Goal: Task Accomplishment & Management: Use online tool/utility

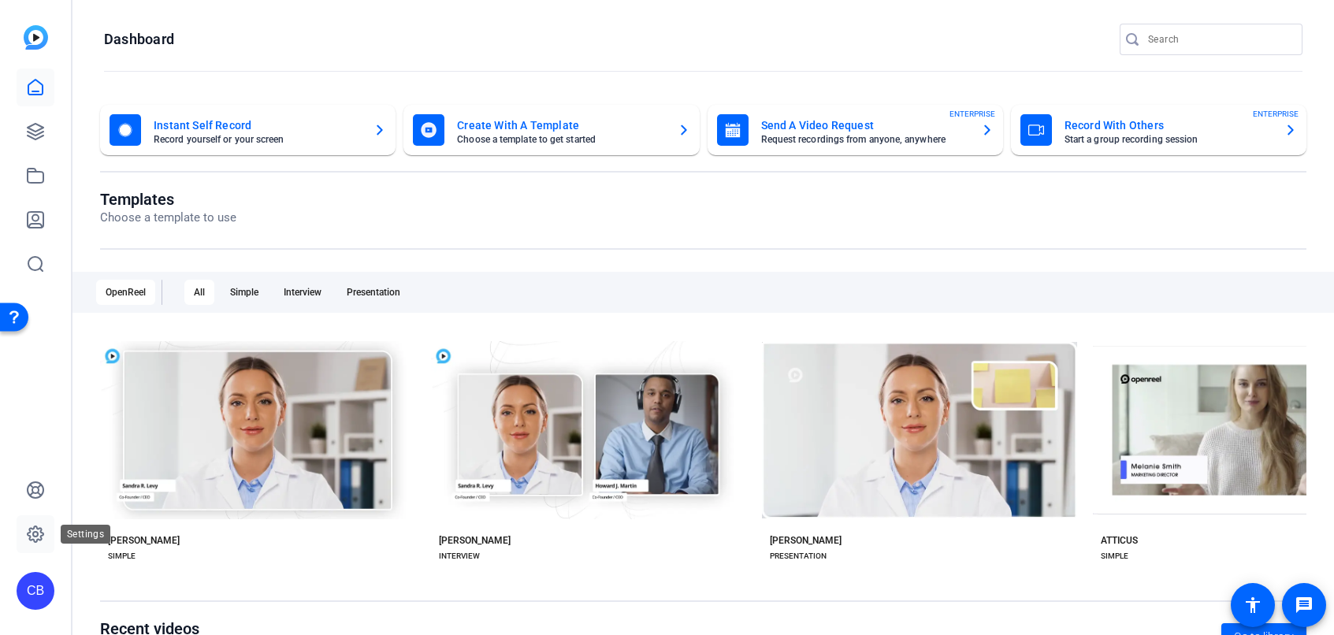
click at [37, 535] on icon at bounding box center [35, 534] width 5 height 5
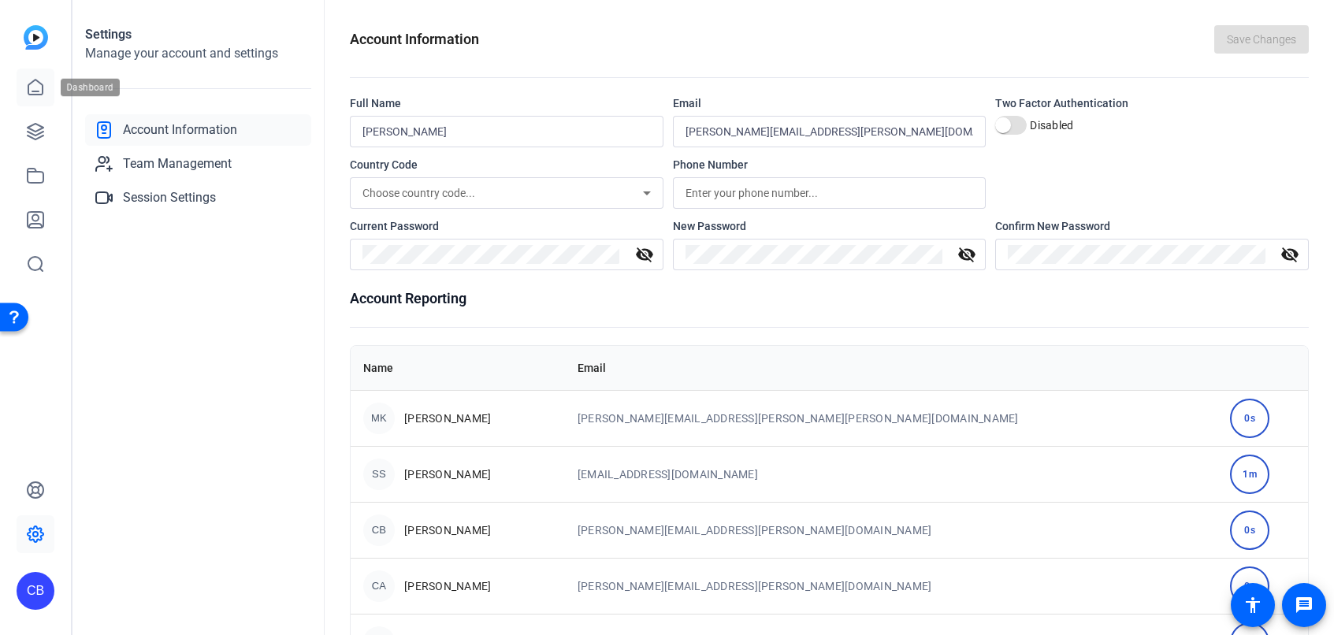
click at [33, 91] on icon at bounding box center [35, 87] width 14 height 15
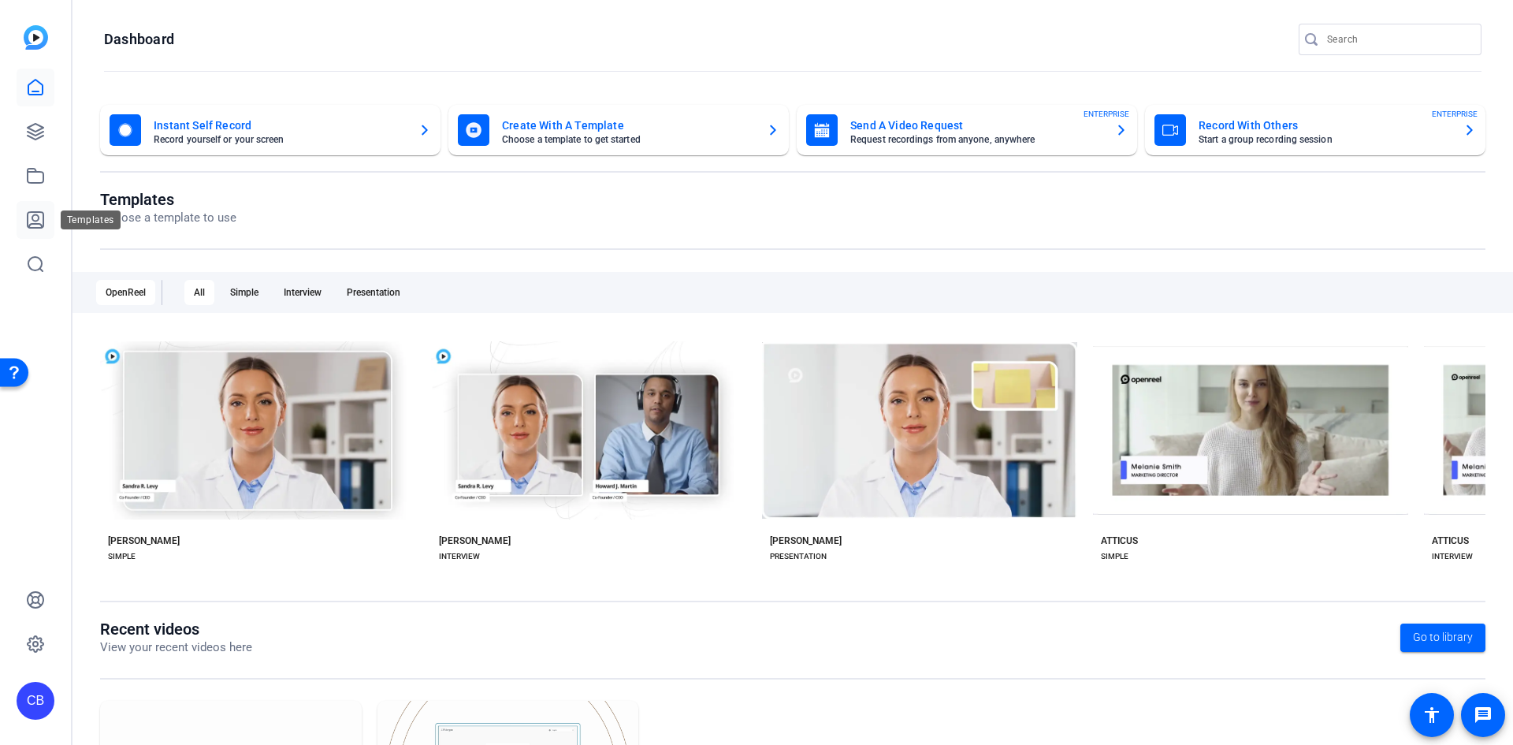
click at [42, 229] on icon at bounding box center [35, 219] width 19 height 19
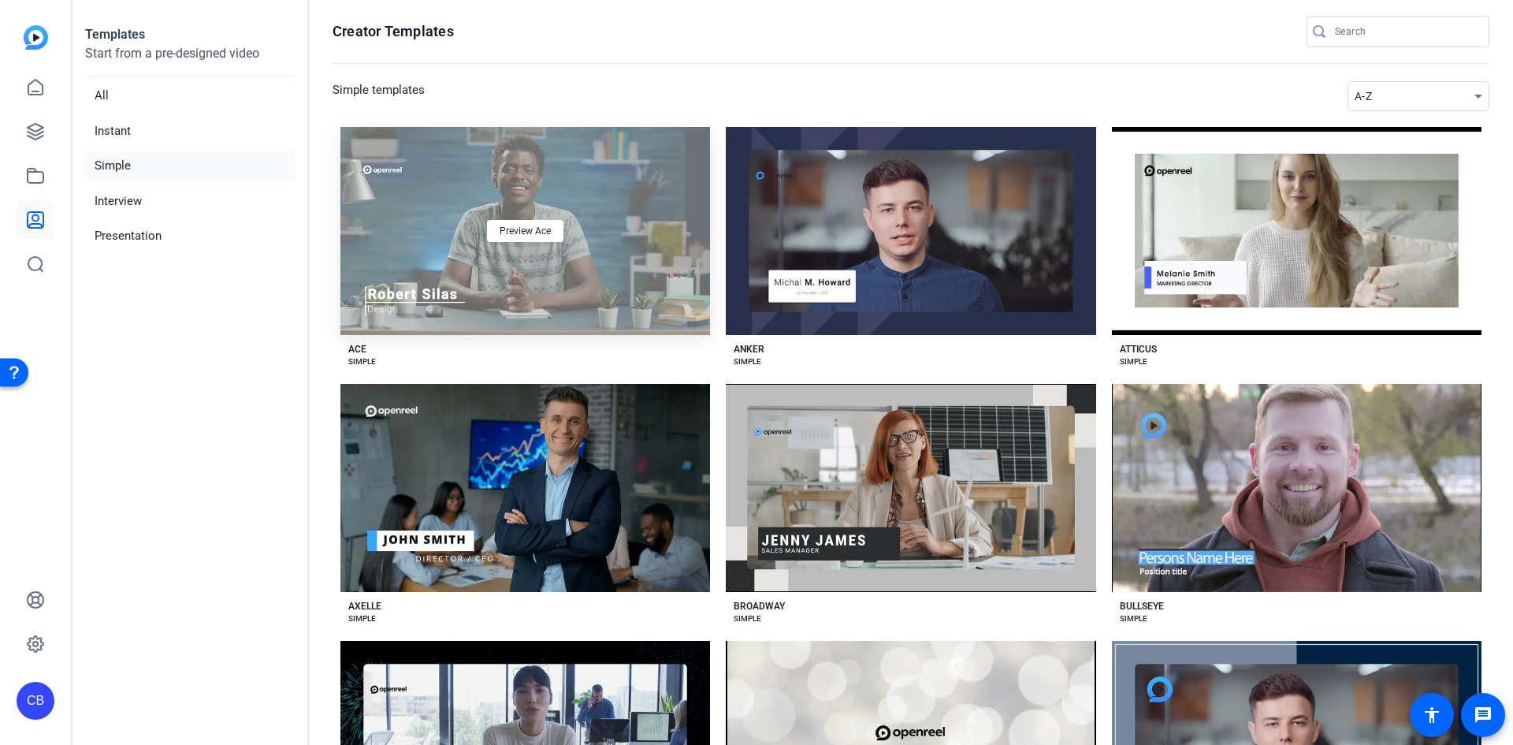
click at [630, 283] on div "Preview Ace" at bounding box center [525, 231] width 370 height 208
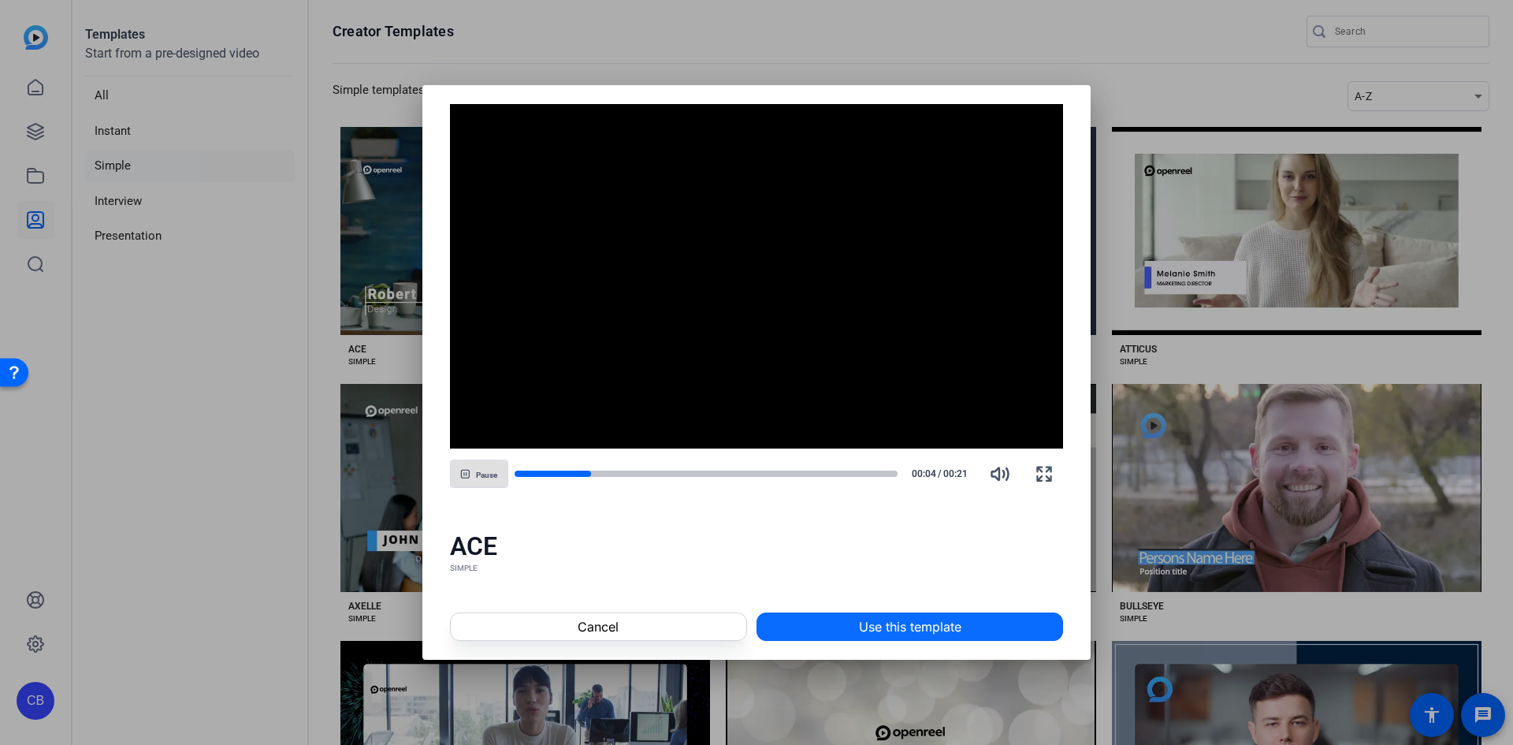
click at [842, 630] on span at bounding box center [909, 627] width 305 height 38
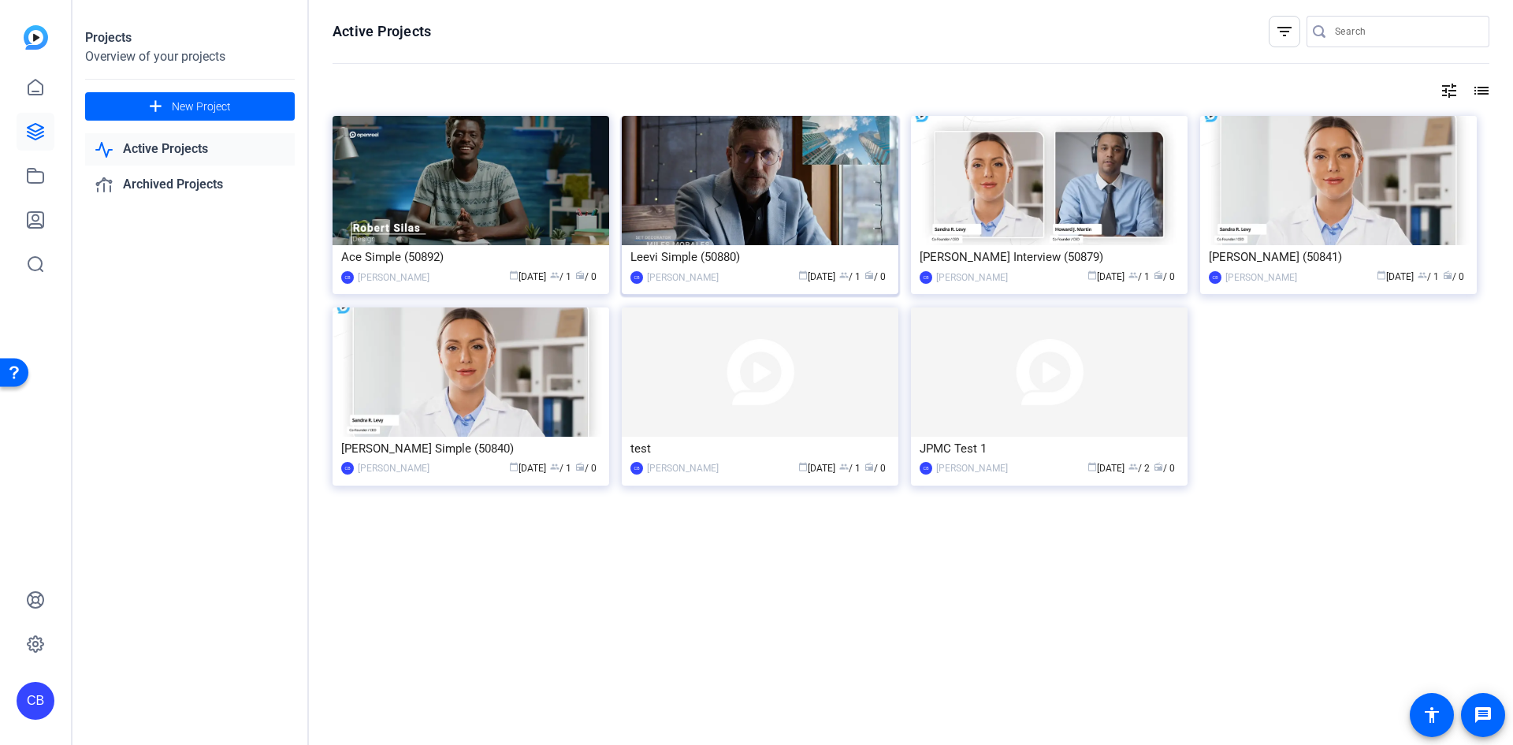
click at [783, 190] on img at bounding box center [760, 180] width 277 height 129
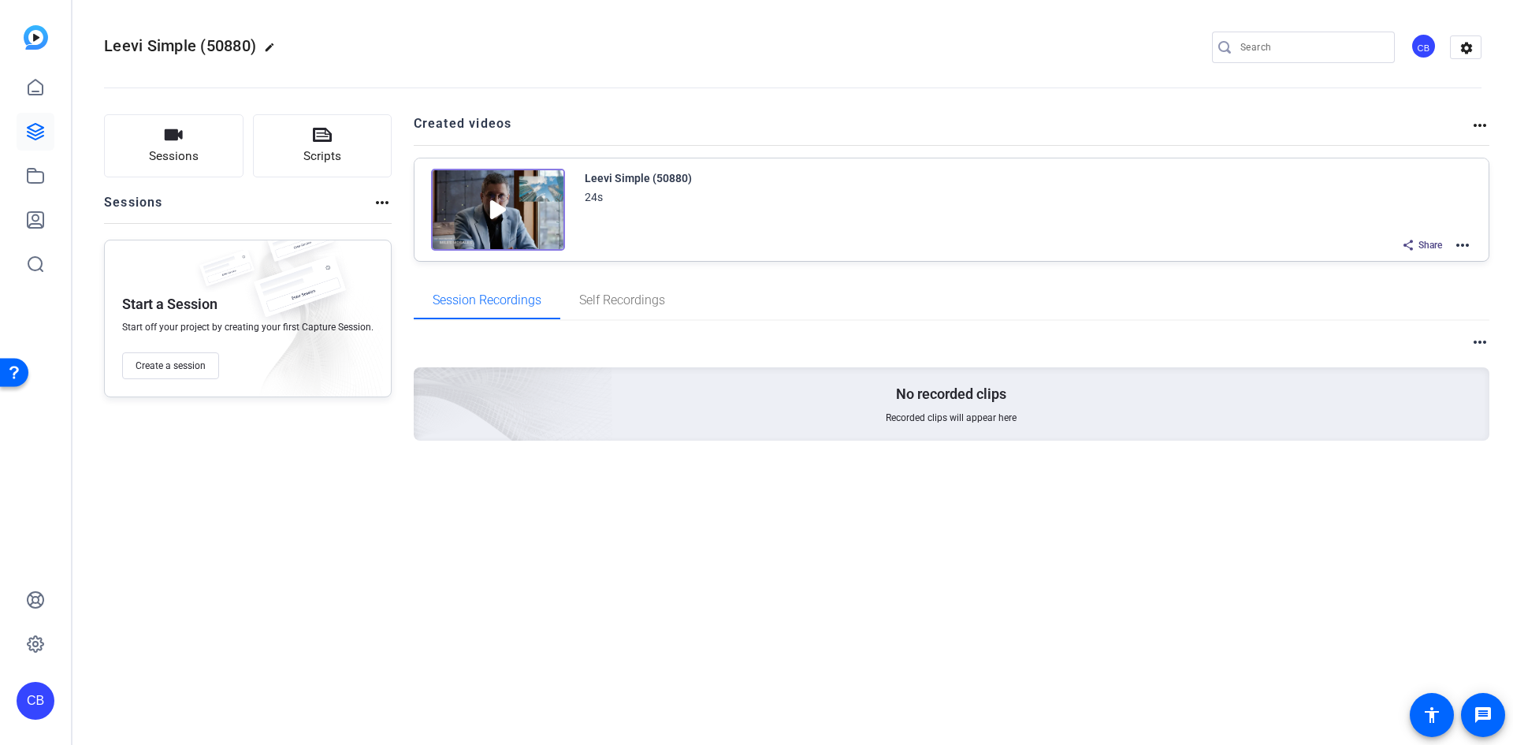
click at [500, 210] on img at bounding box center [498, 210] width 134 height 82
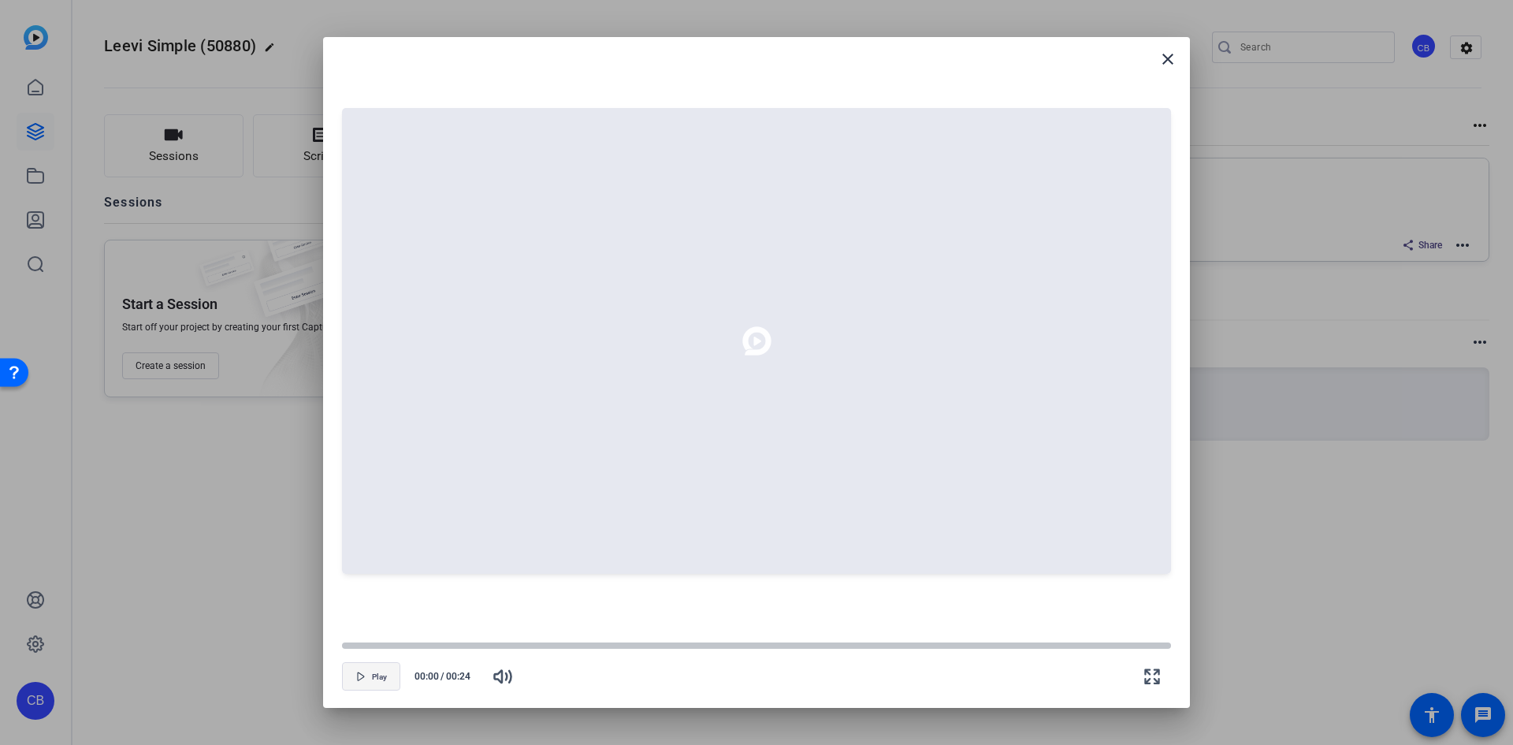
click at [378, 678] on span "Play" at bounding box center [379, 676] width 15 height 9
click at [359, 671] on icon "button" at bounding box center [360, 675] width 9 height 9
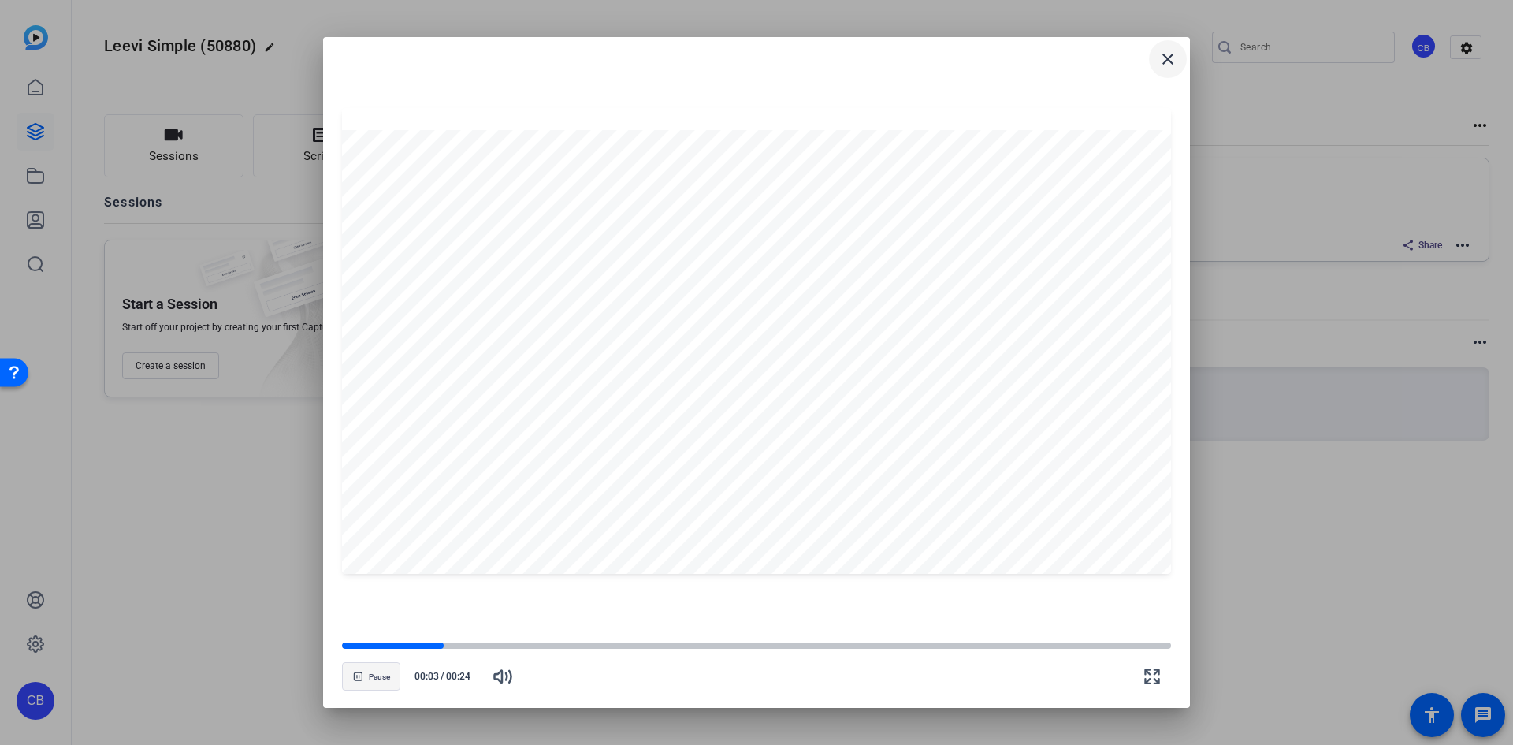
click at [1168, 56] on mat-icon "close" at bounding box center [1168, 59] width 19 height 19
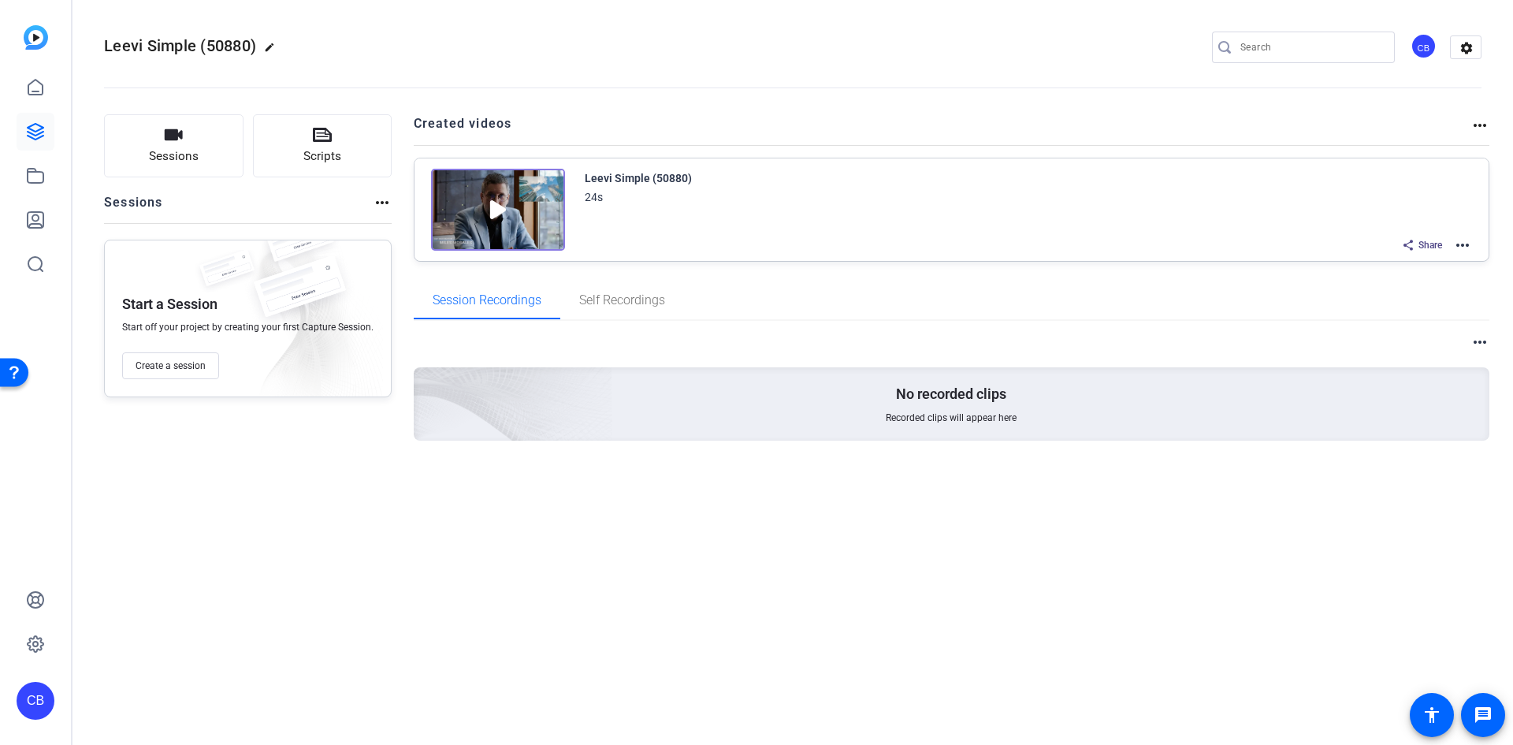
click at [1471, 246] on mat-icon "more_horiz" at bounding box center [1462, 245] width 19 height 19
click at [1434, 267] on span "Edit in Creator" at bounding box center [1405, 264] width 110 height 19
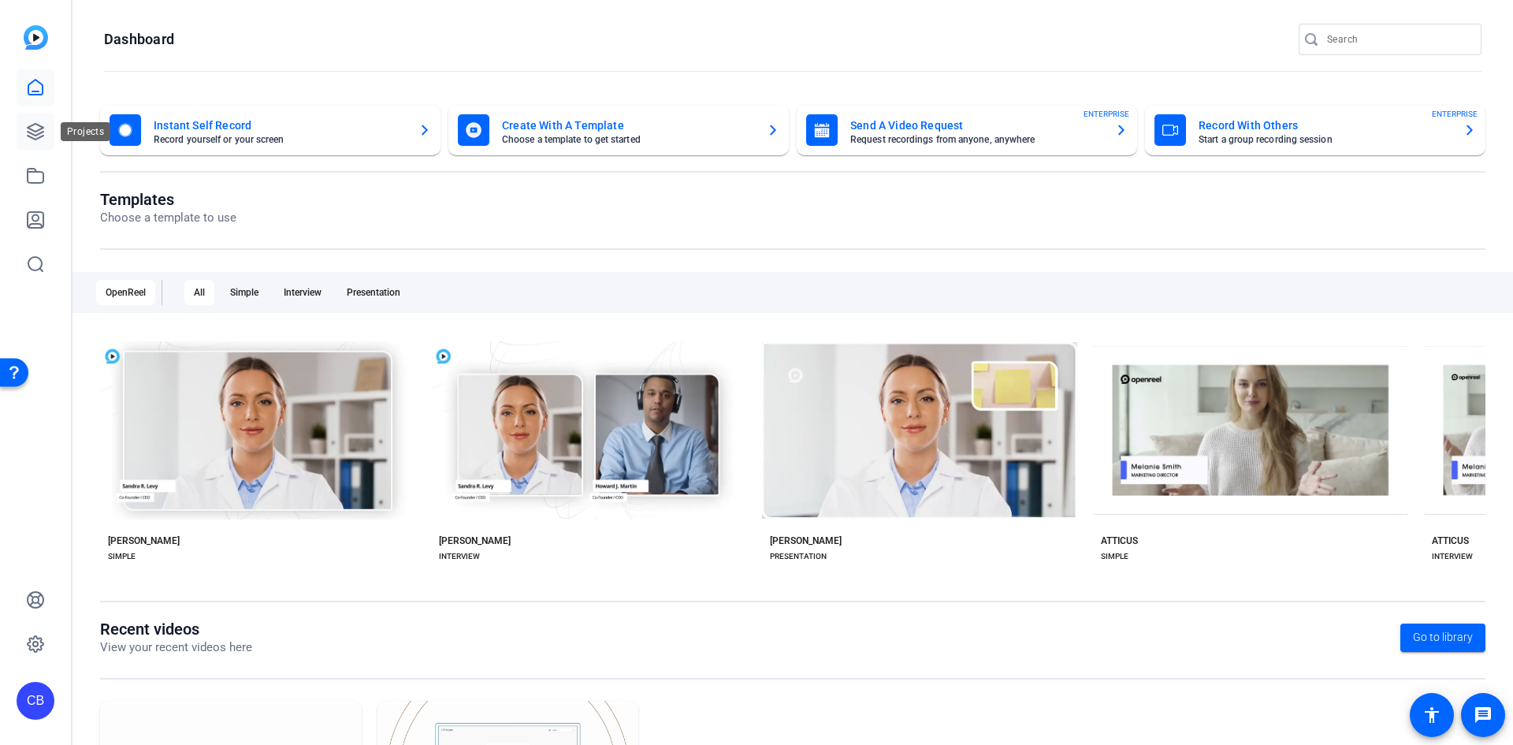
click at [40, 134] on icon at bounding box center [36, 132] width 16 height 16
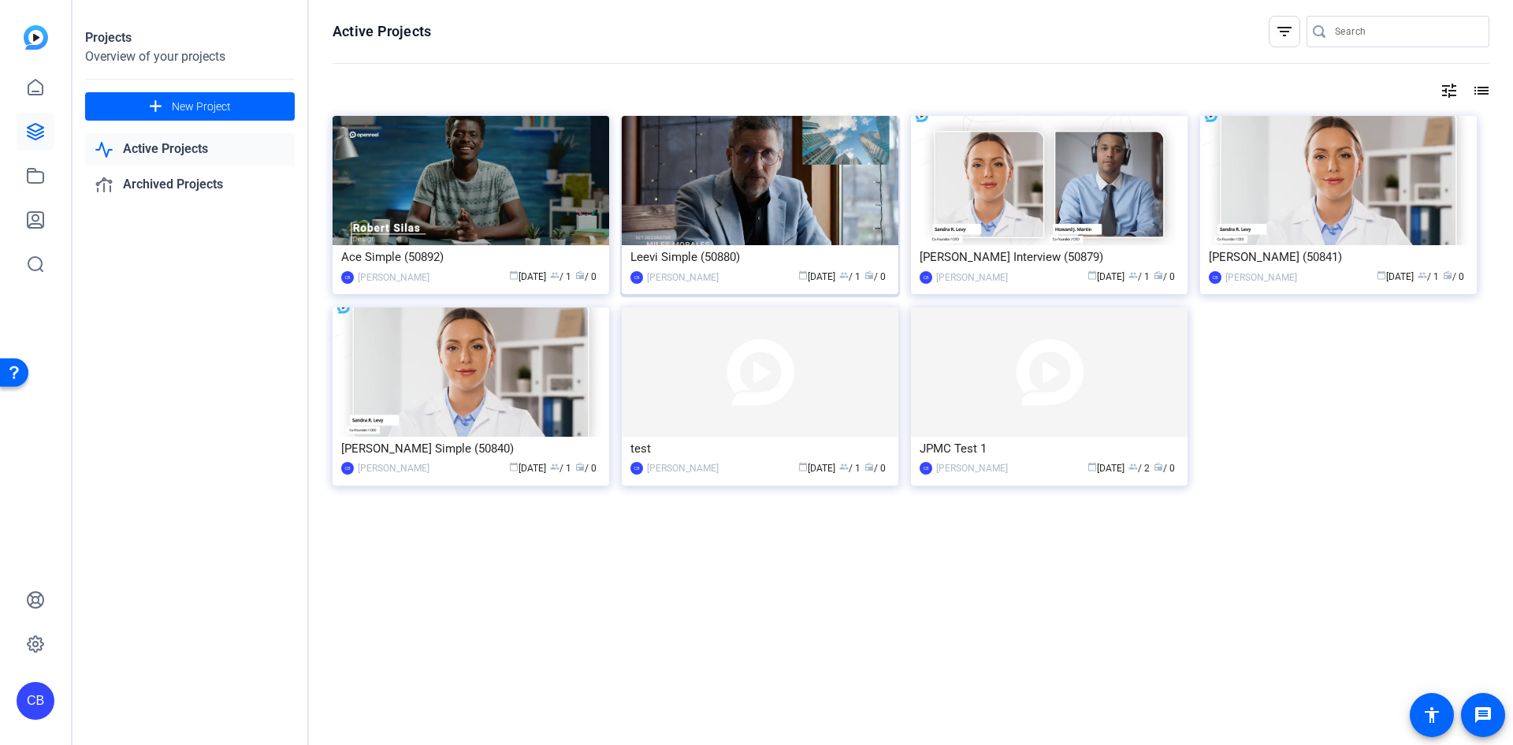
click at [772, 178] on img at bounding box center [760, 180] width 277 height 129
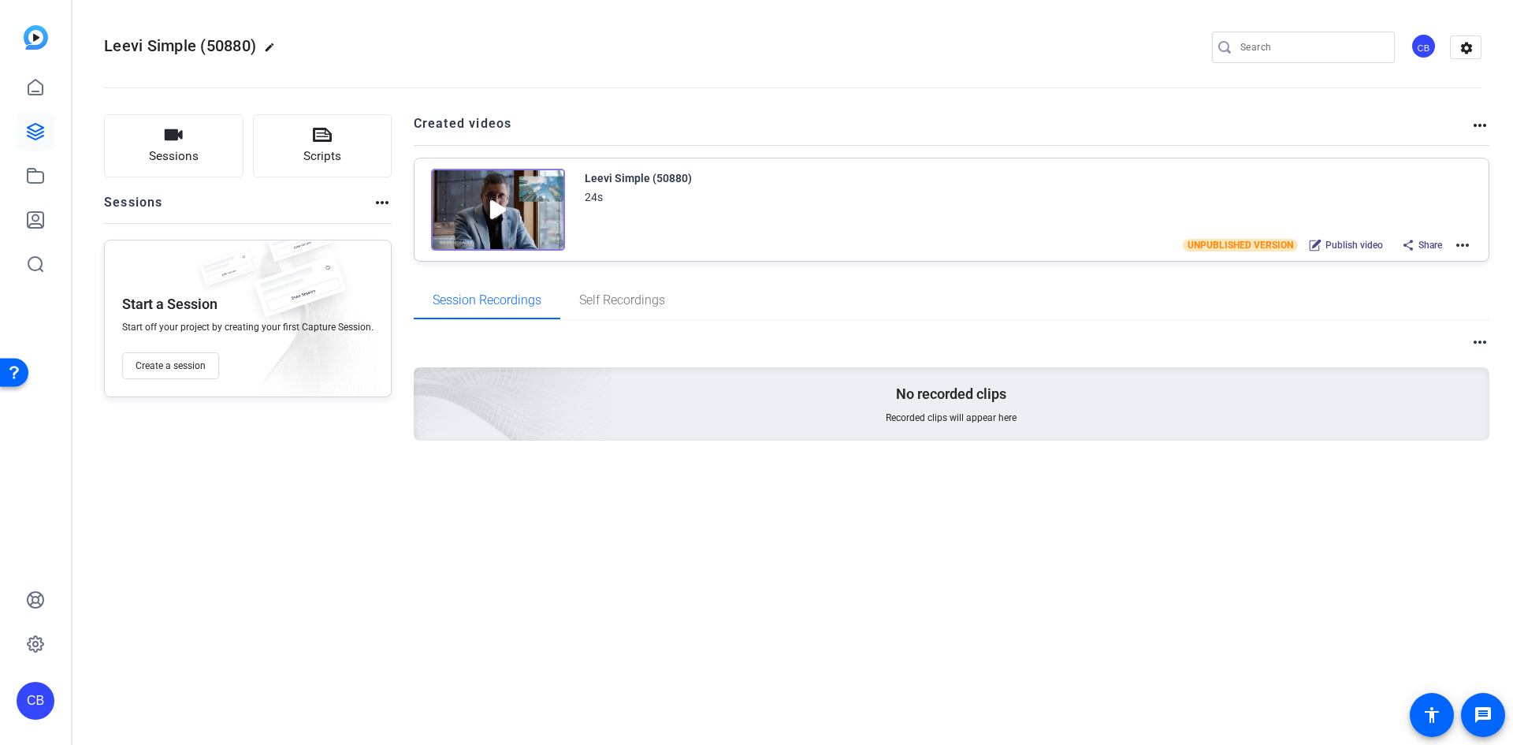
click at [1457, 244] on mat-icon "more_horiz" at bounding box center [1462, 245] width 19 height 19
click at [1438, 266] on span "Edit in Creator" at bounding box center [1405, 264] width 110 height 19
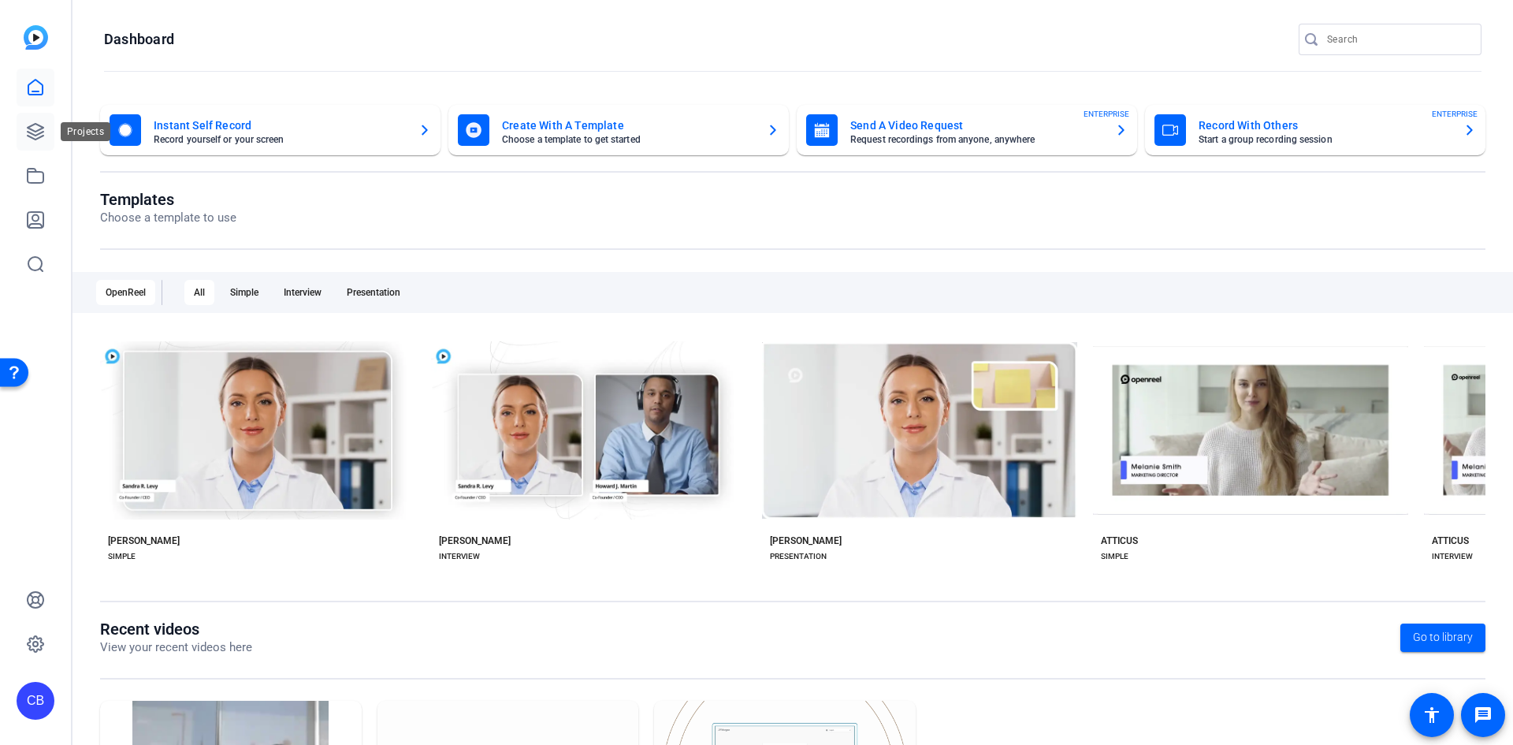
click at [42, 134] on icon at bounding box center [35, 131] width 19 height 19
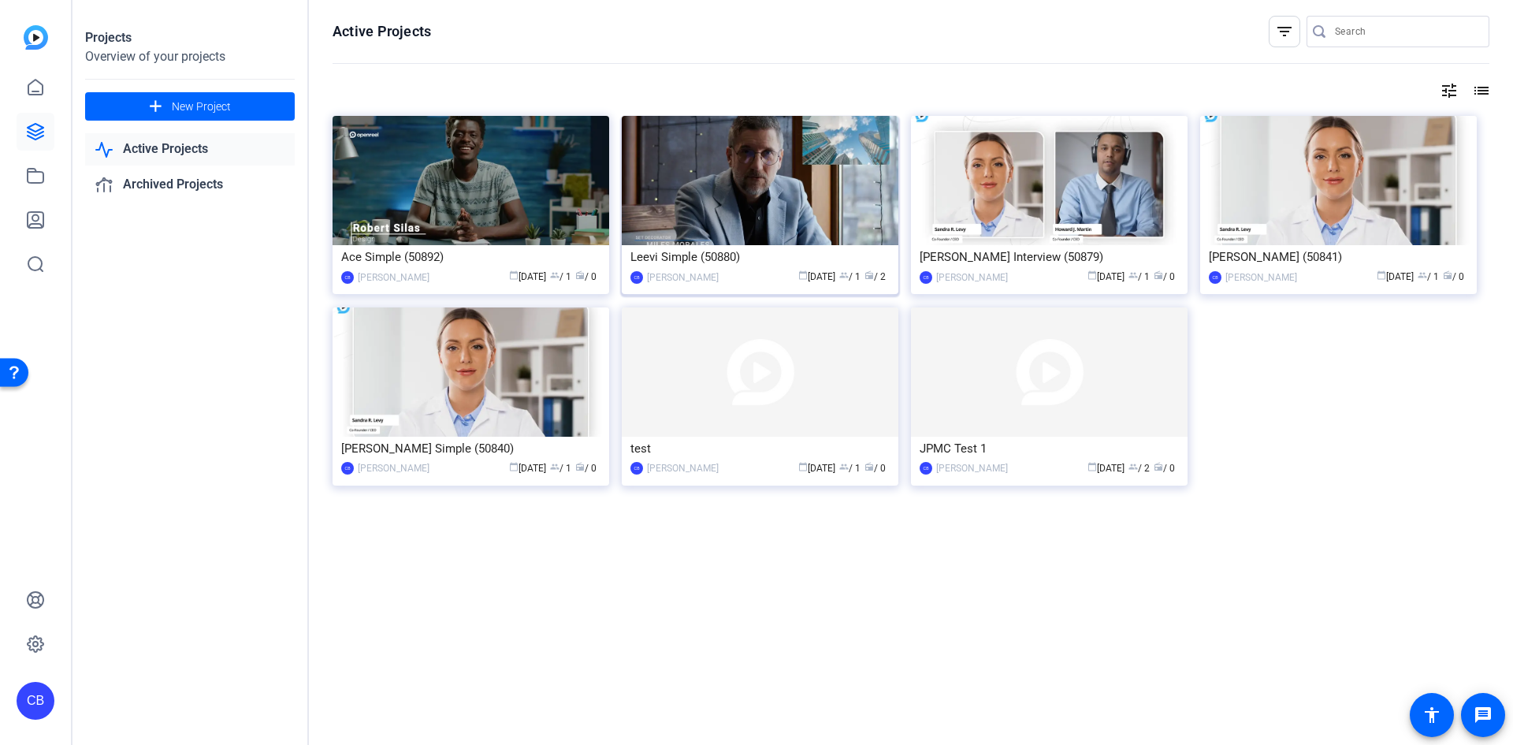
click at [779, 185] on img at bounding box center [760, 180] width 277 height 129
click at [745, 258] on div "Leevi Simple (50880)" at bounding box center [759, 257] width 259 height 24
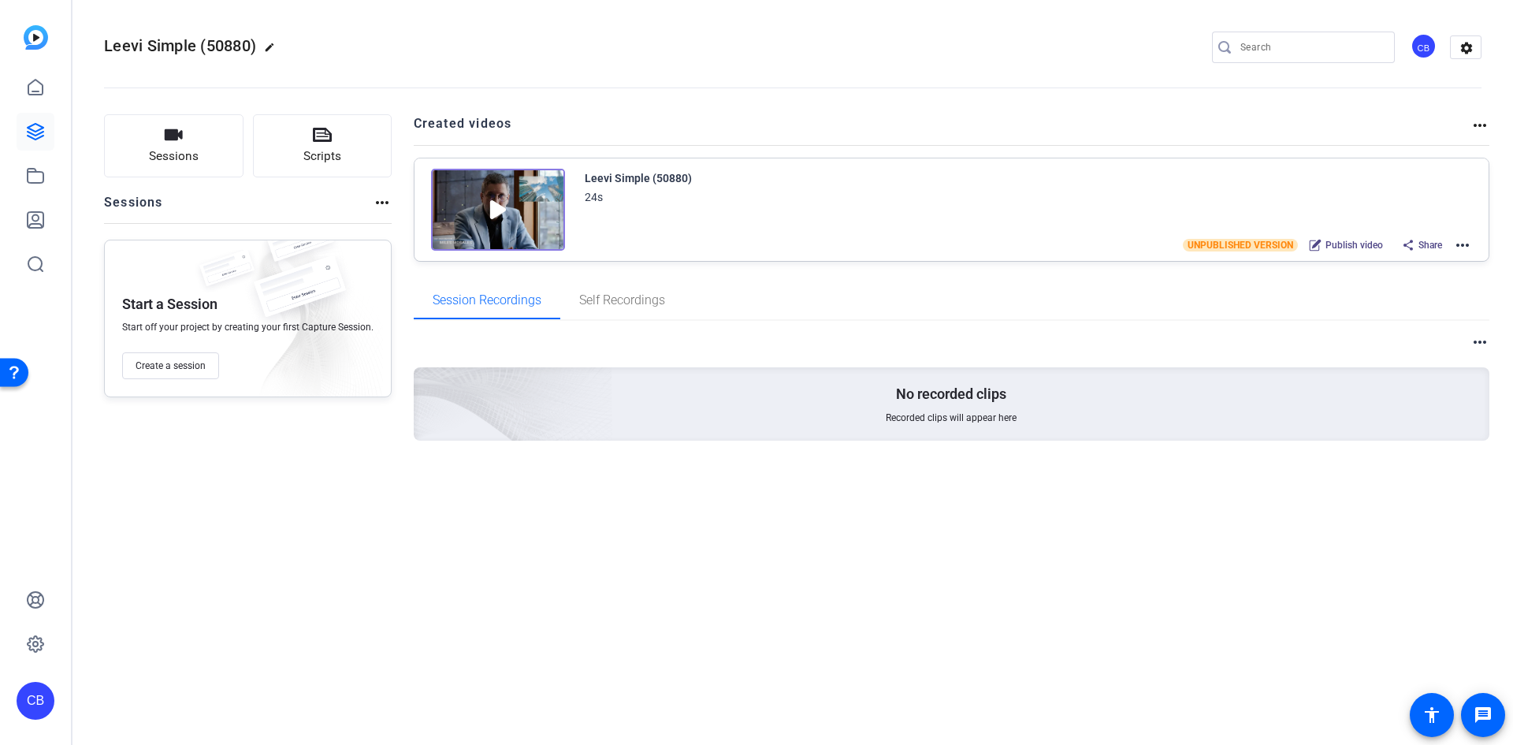
click at [1461, 245] on mat-icon "more_horiz" at bounding box center [1462, 245] width 19 height 19
click at [1406, 266] on span "Edit in Creator" at bounding box center [1405, 264] width 110 height 19
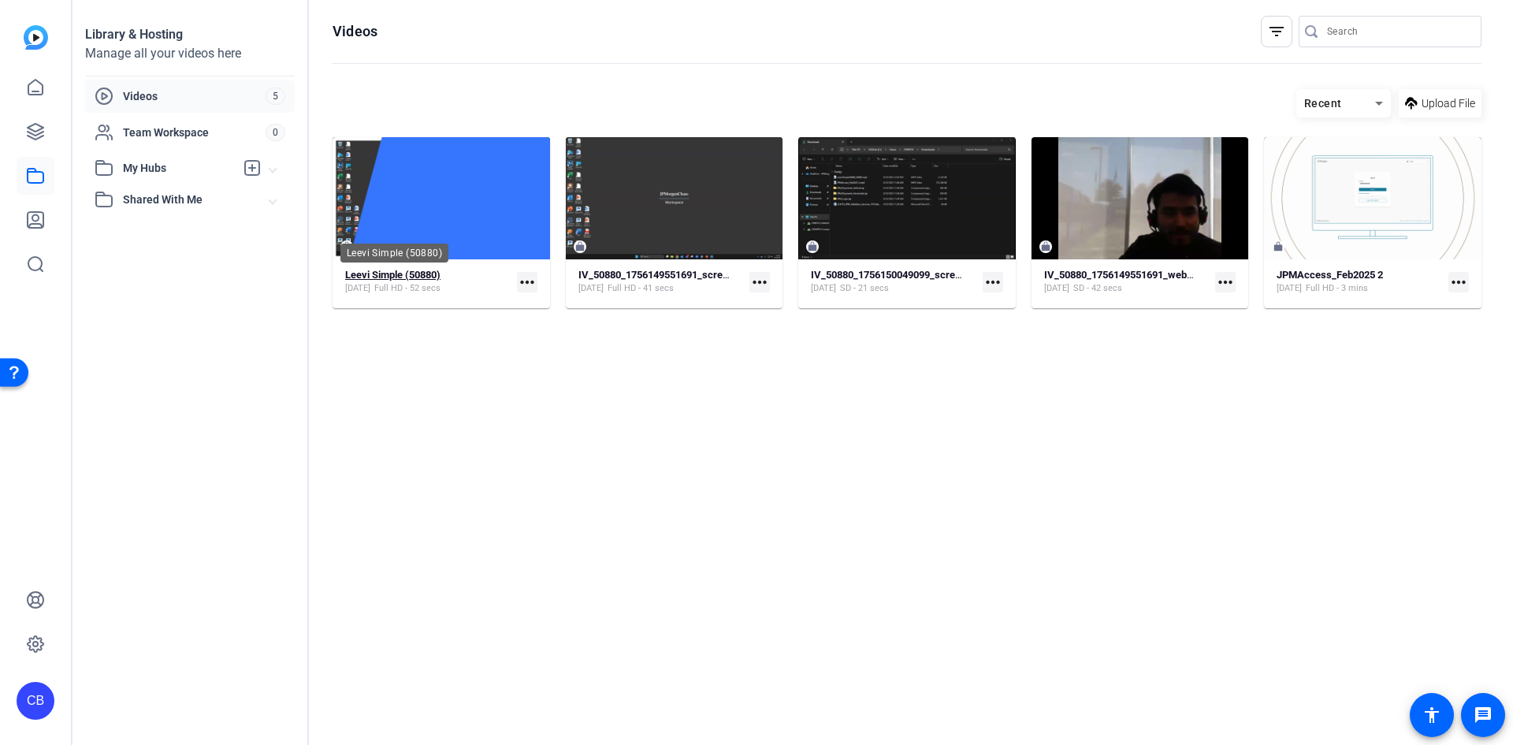
click at [422, 277] on strong "Leevi Simple (50880)" at bounding box center [392, 275] width 95 height 12
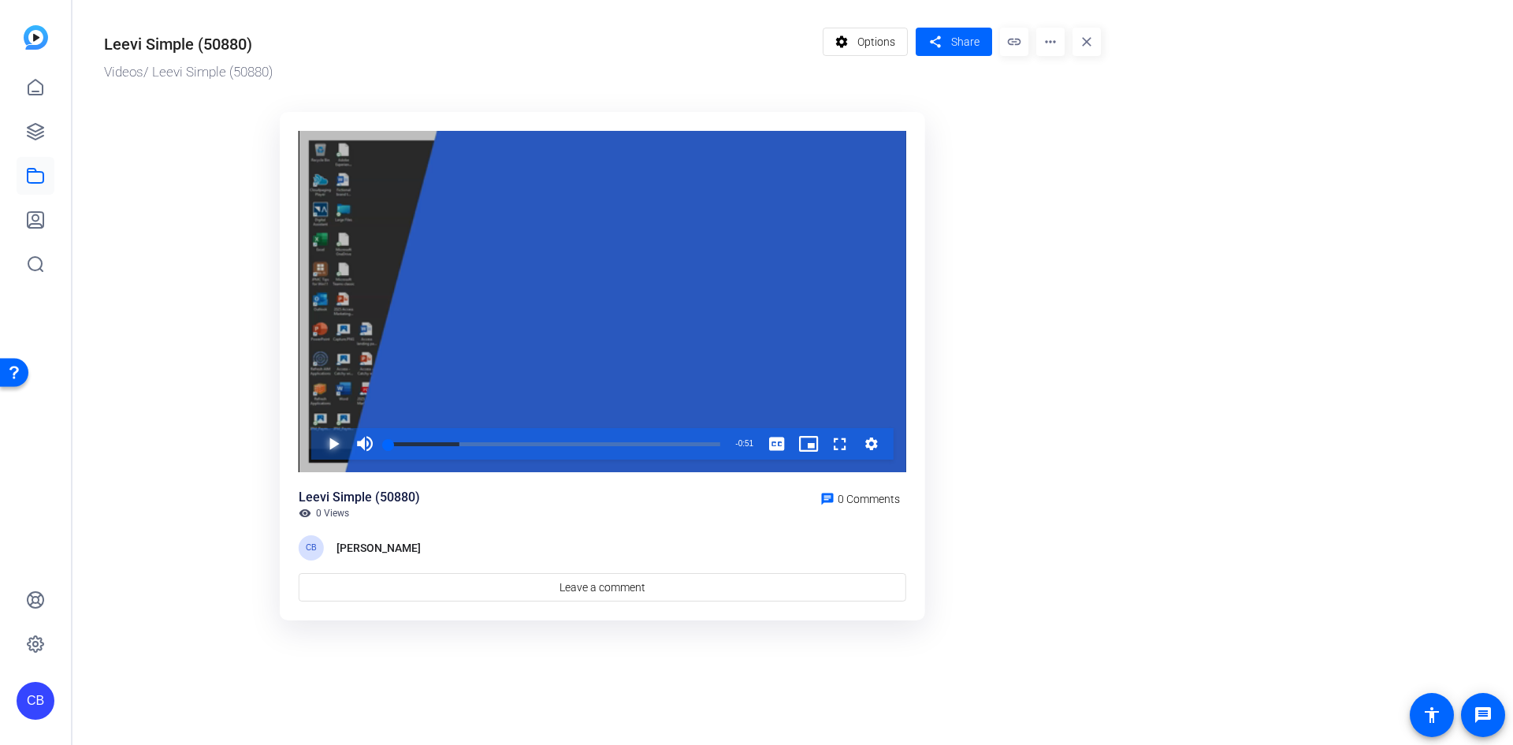
click at [318, 446] on span "Video Player" at bounding box center [318, 444] width 0 height 32
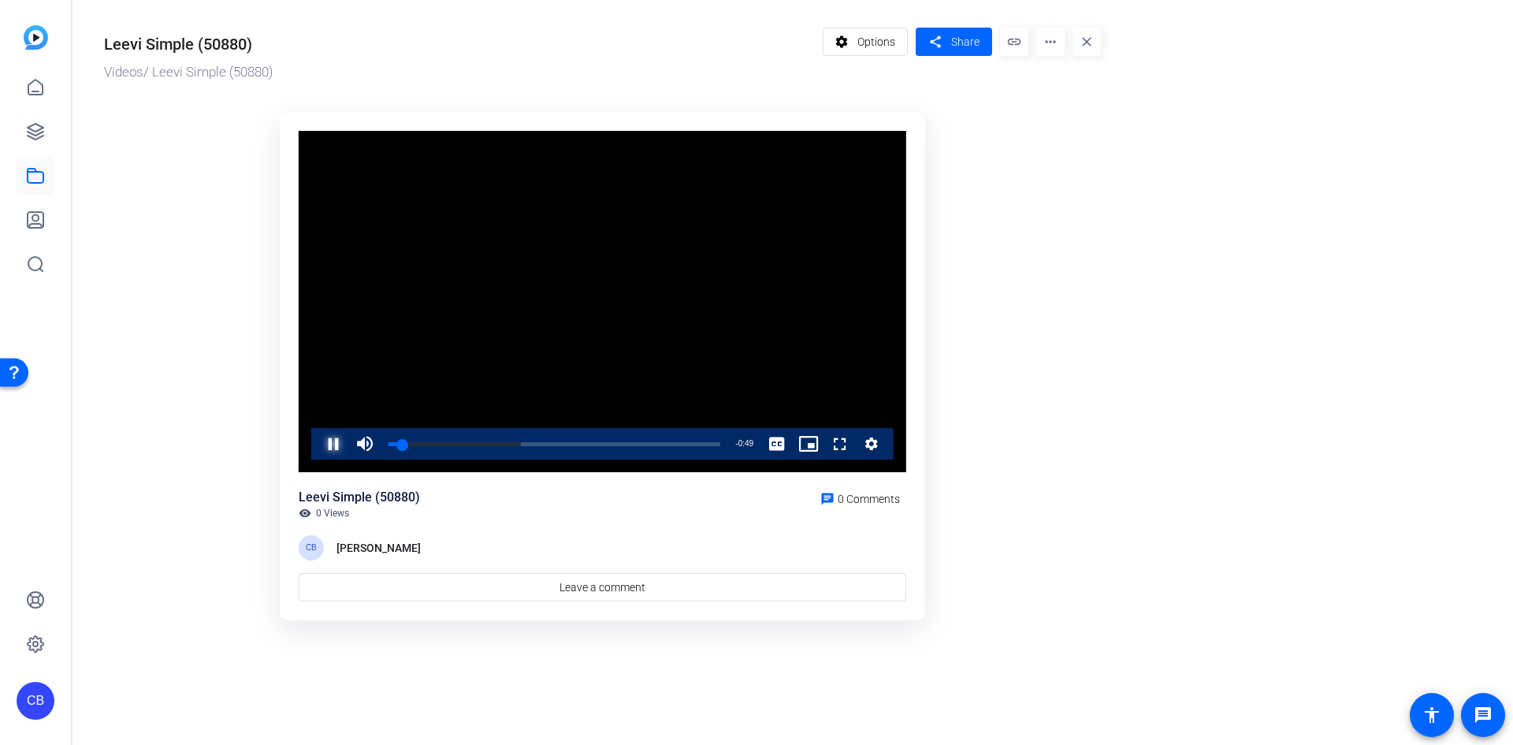
click at [318, 445] on span "Video Player" at bounding box center [318, 444] width 0 height 32
drag, startPoint x: 413, startPoint y: 441, endPoint x: 354, endPoint y: 445, distance: 59.3
click at [354, 445] on div "Unmute 0%" at bounding box center [388, 444] width 79 height 32
click at [876, 46] on span "Options" at bounding box center [876, 42] width 38 height 30
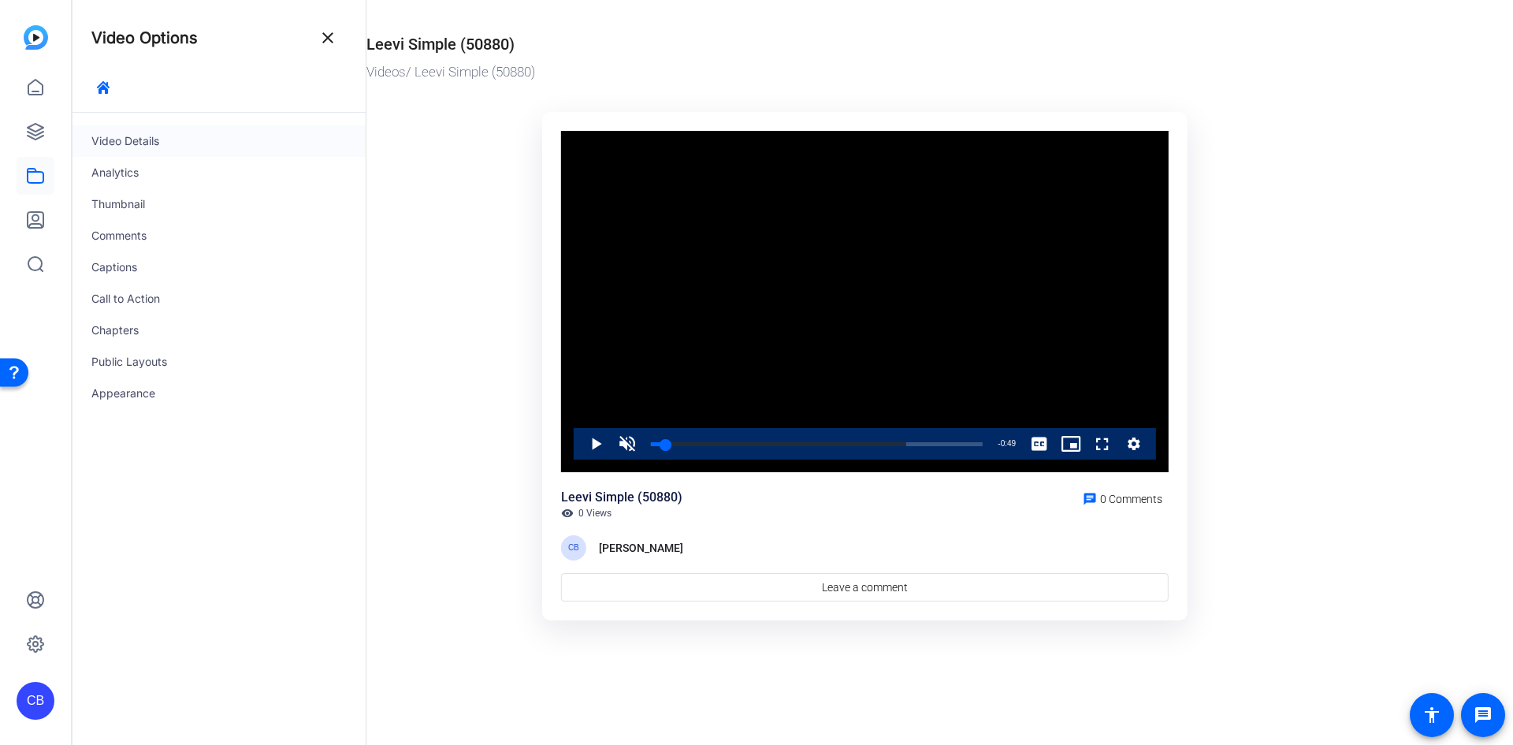
click at [249, 143] on div "Video Details" at bounding box center [219, 141] width 293 height 32
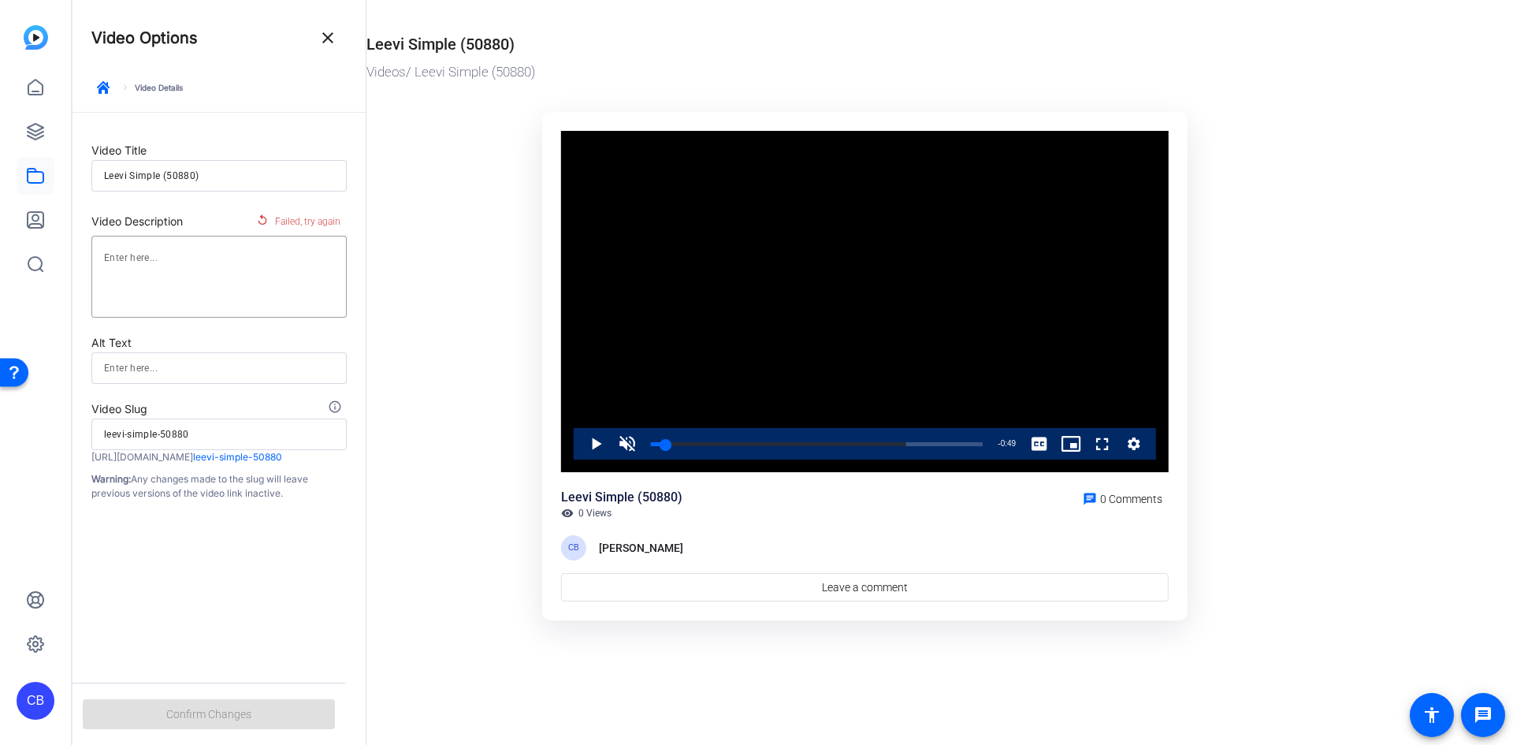
click at [253, 171] on input "Leevi Simple (50880)" at bounding box center [219, 175] width 230 height 19
type input "J"
type input "j"
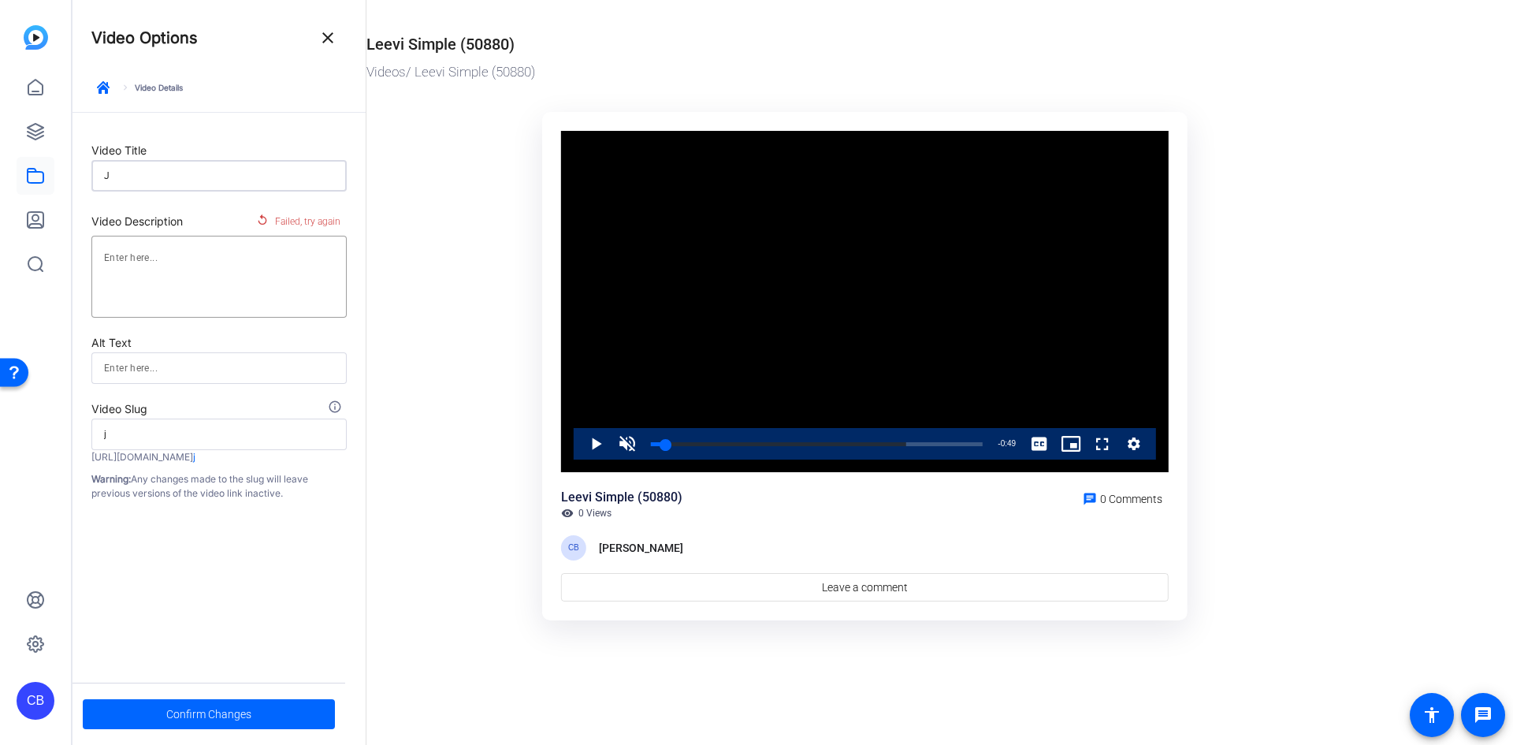
type input "JP"
type input "jp"
type input "JPM"
type input "jpm"
type input "JPMP"
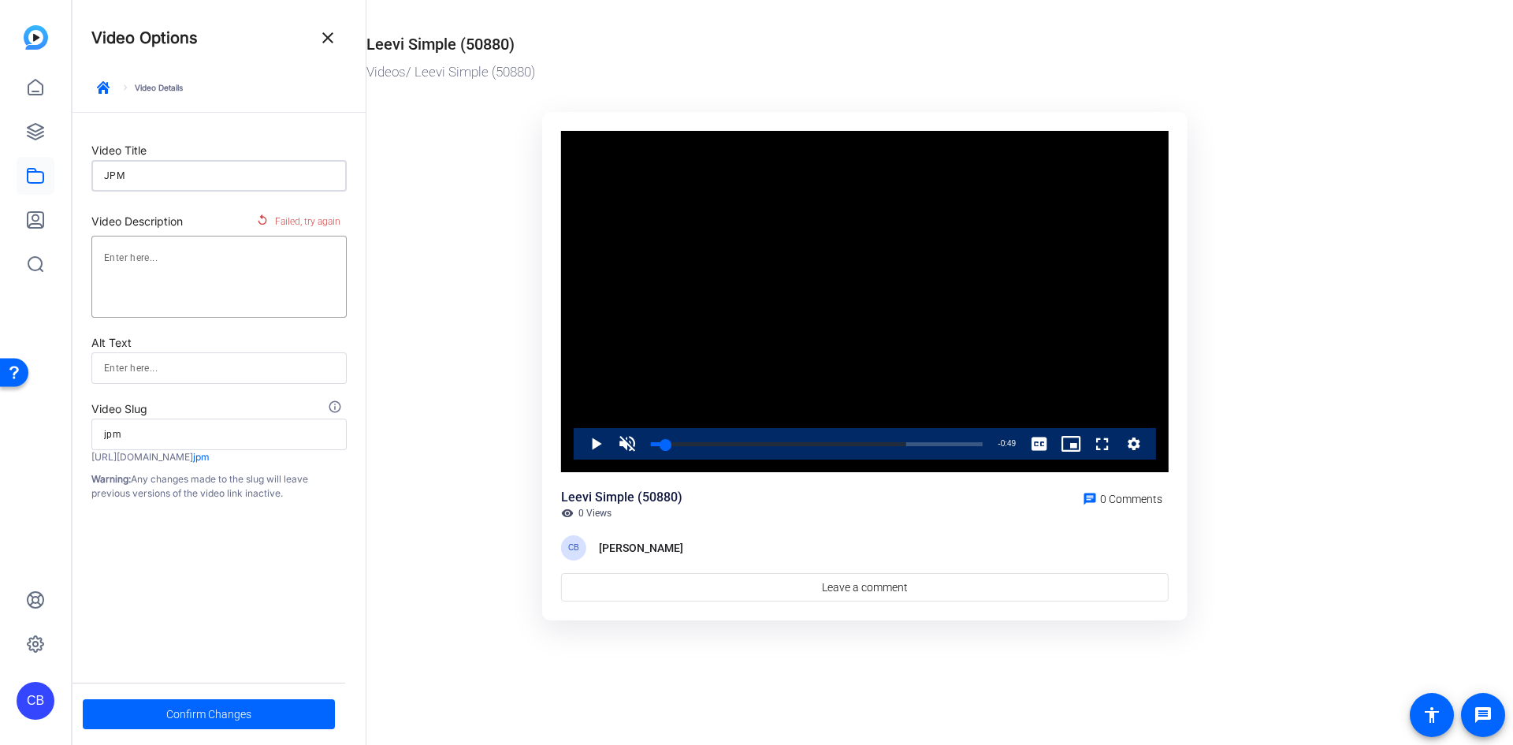
type input "jpmp"
type input "JPMP"
type input "jpmp"
type input "JPMP T"
type input "jpmp-t"
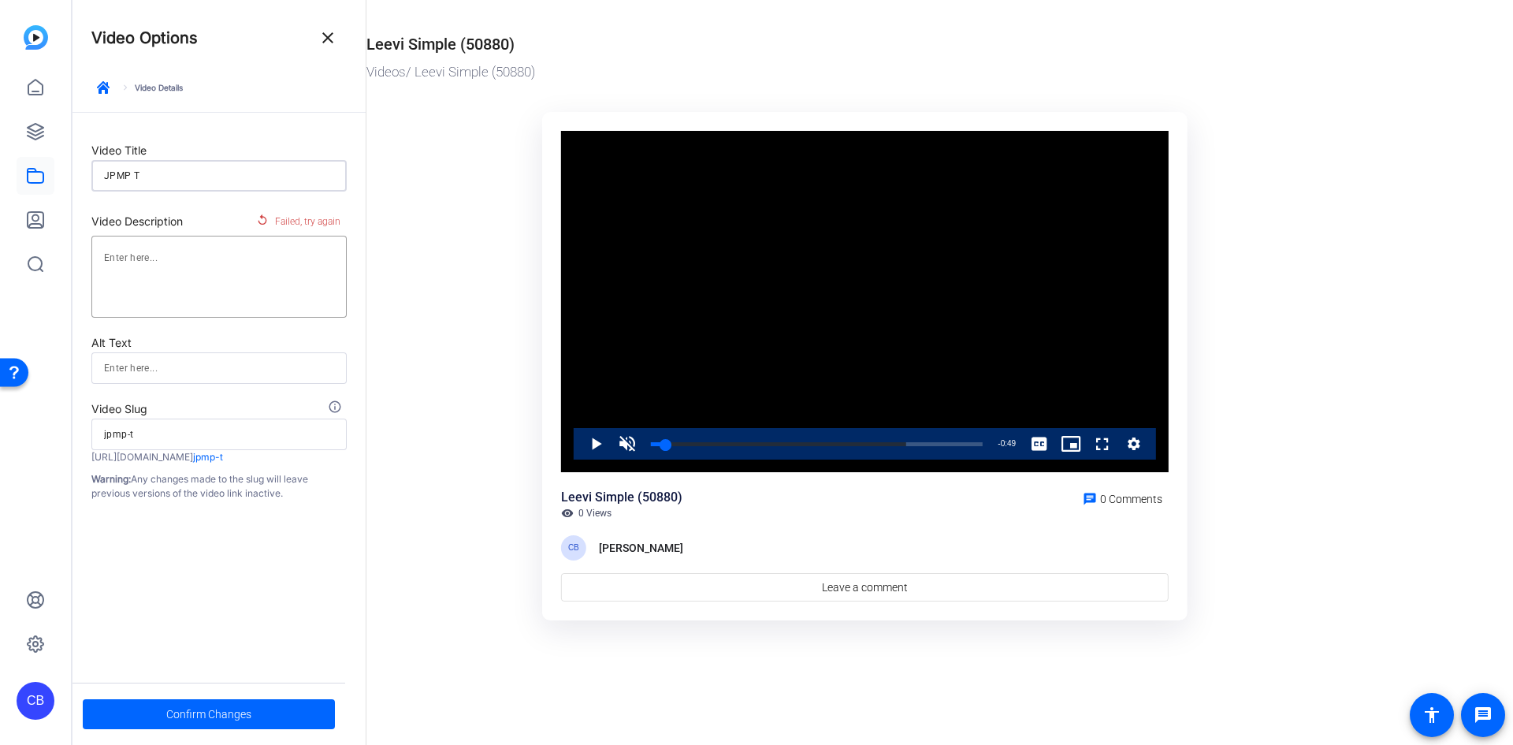
type input "JPMP TE"
type input "jpmp-te"
type input "JPMP TES"
type input "jpmp-tes"
type input "JPMP TEST"
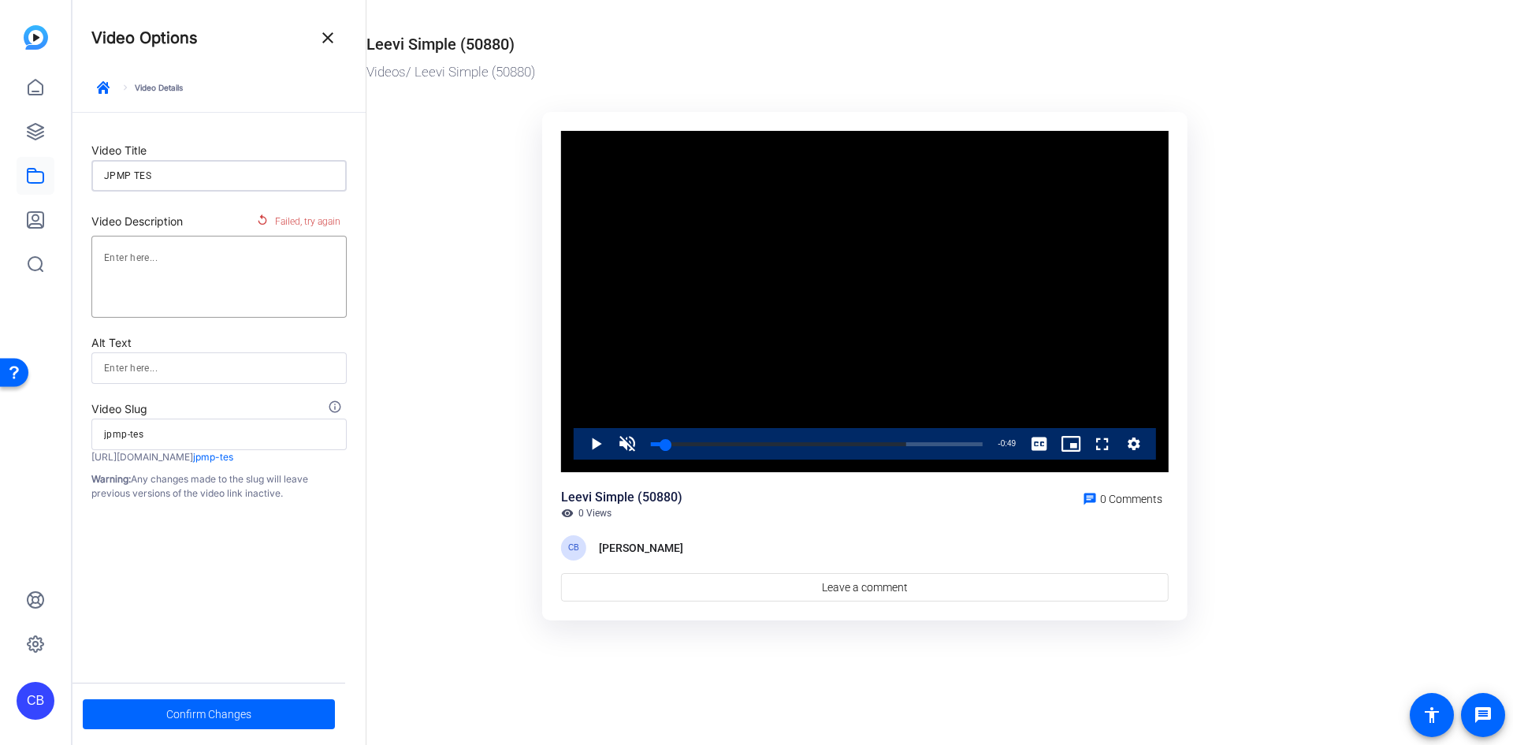
type input "jpmp-test"
type input "JPMP TEST1"
type input "jpmp-test1"
type input "JPMP TEST"
type input "jpmp-test"
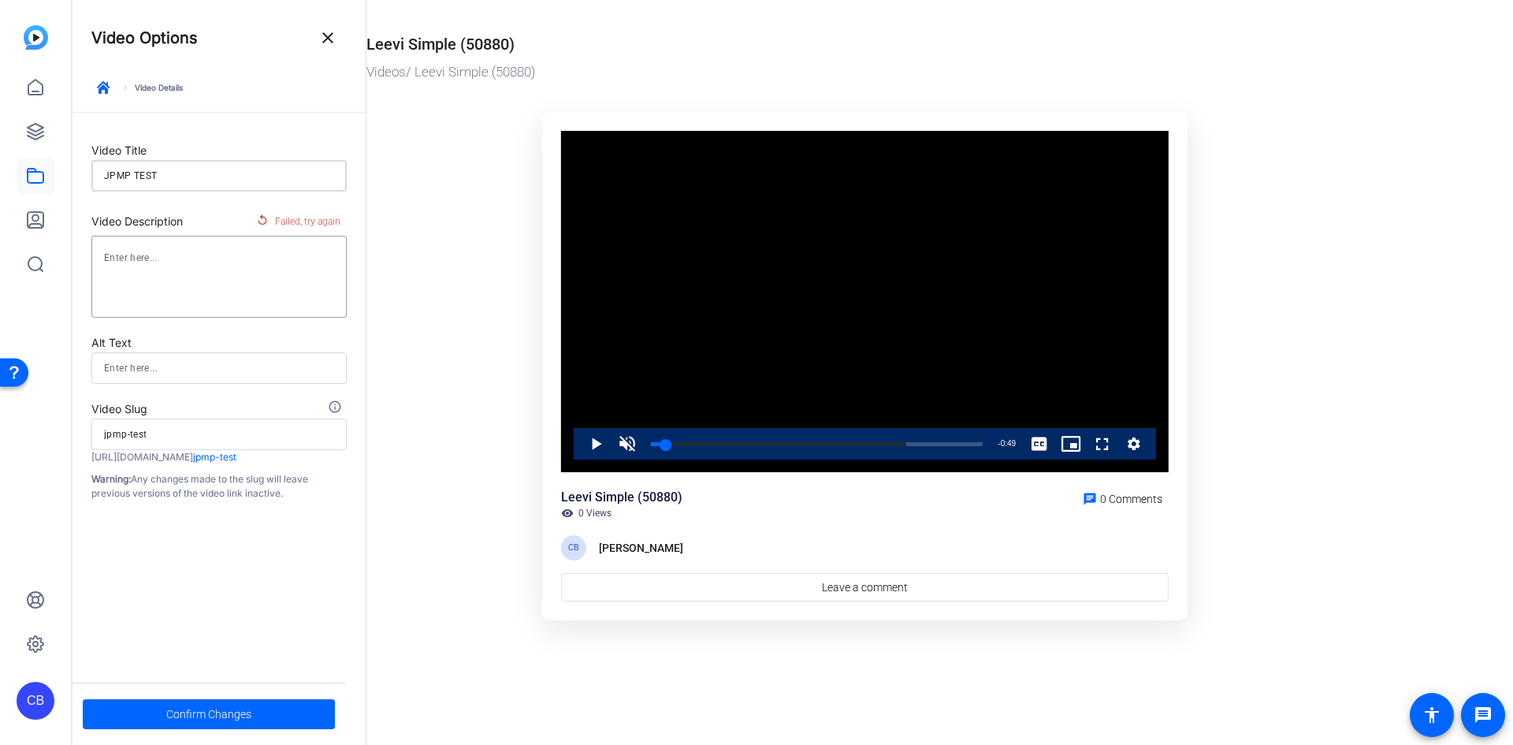
type input "JPMP TEST"
type input "jpmp-test"
type input "JPMP TEST 1"
type input "jpmp-test-1"
type input "JPMP TEST 1."
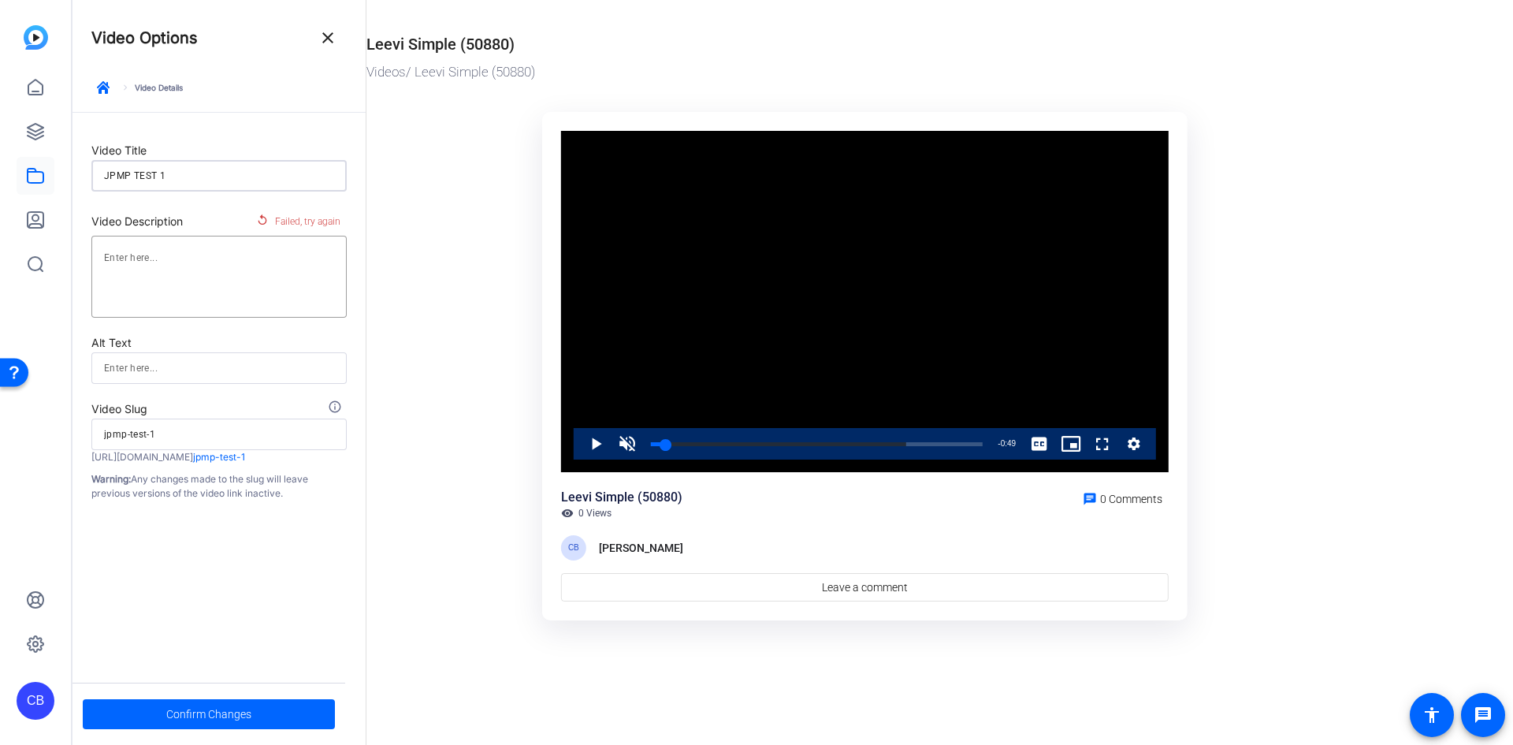
type input "jpmp-test-1."
type input "JPMP TEST 1.1"
type input "jpmp-test-1.1"
type input "JPMP TEST 1.1"
click at [162, 716] on span at bounding box center [209, 714] width 252 height 38
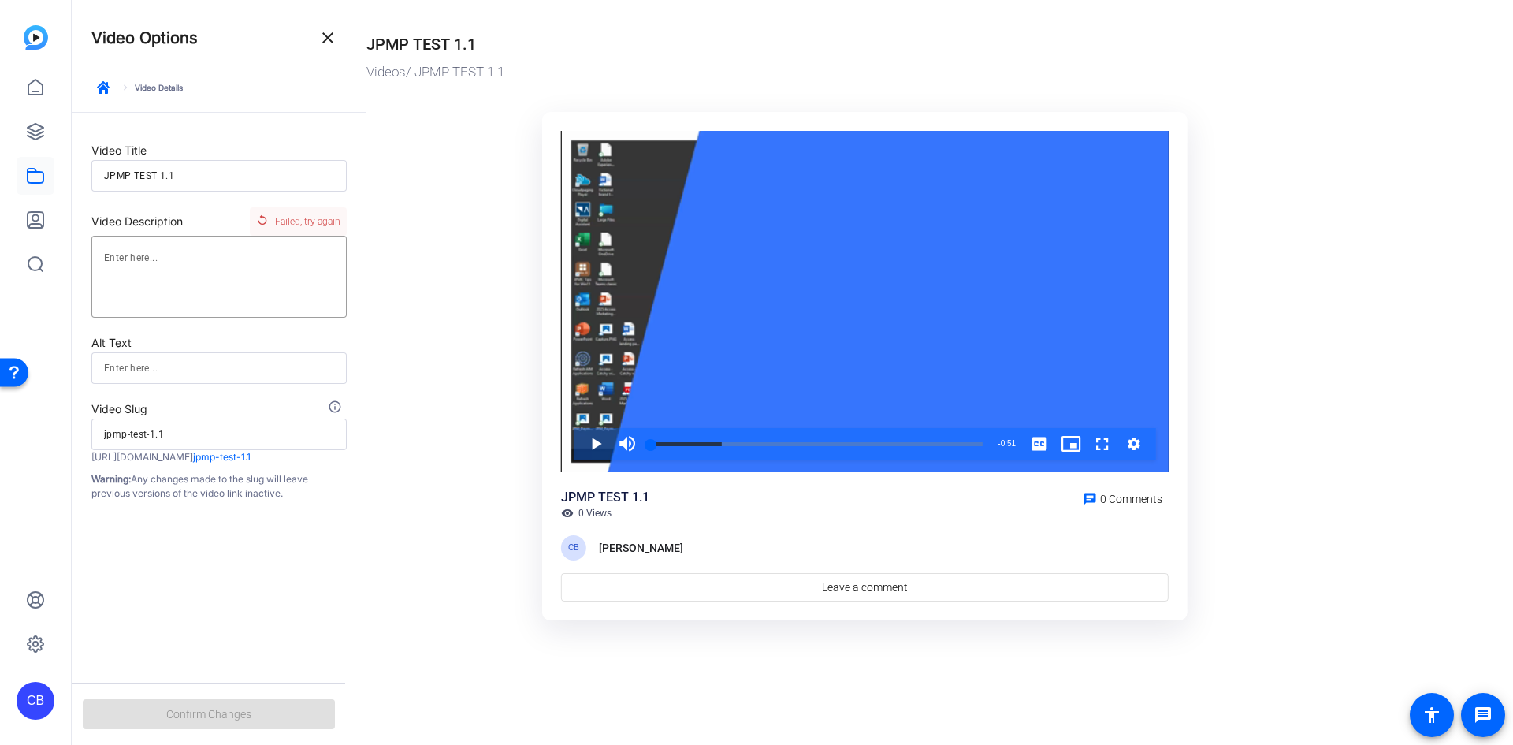
click at [291, 219] on span "Failed, try again" at bounding box center [307, 221] width 65 height 20
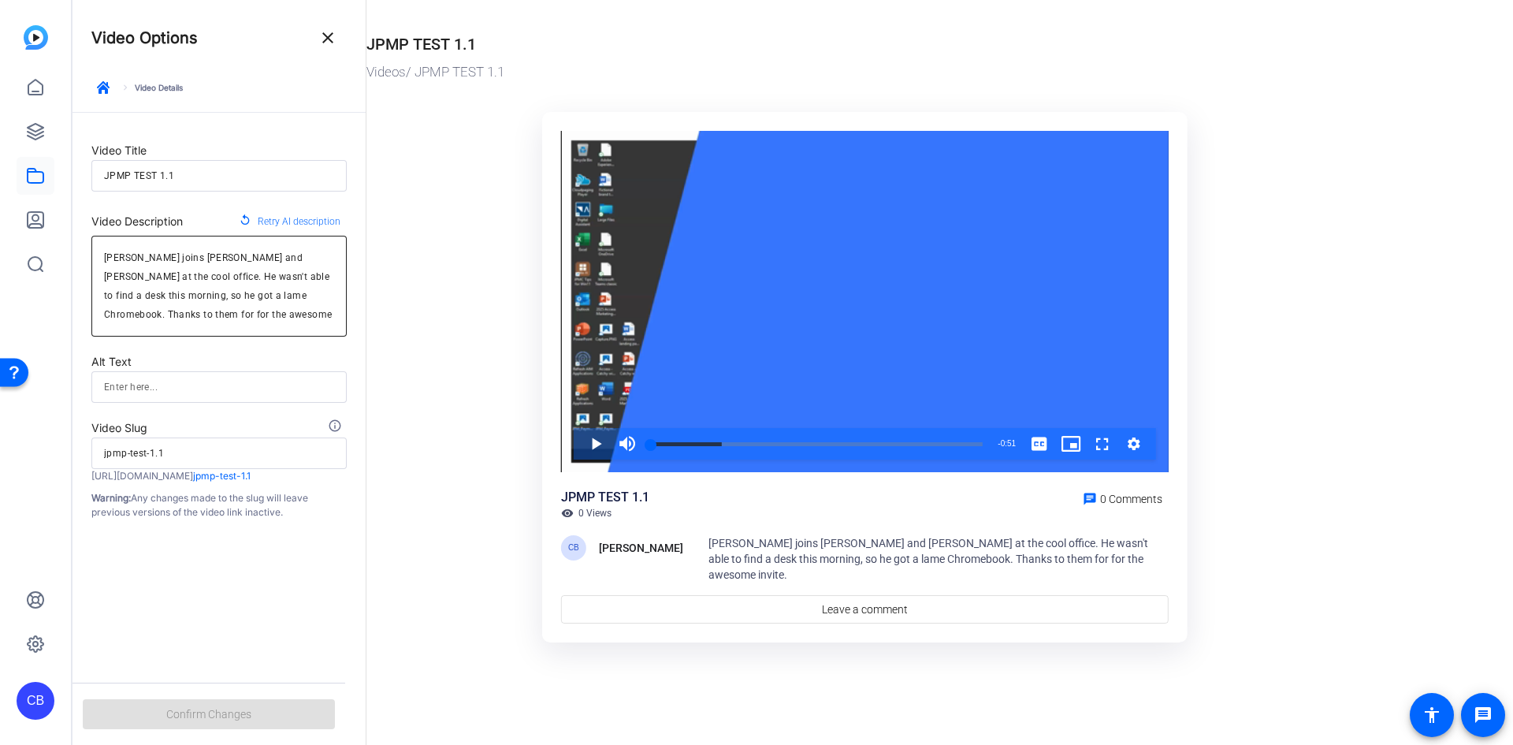
click at [237, 313] on textarea "Chris Borges joins Blair and Chris at the cool office. He wasn't able to find a…" at bounding box center [219, 286] width 230 height 76
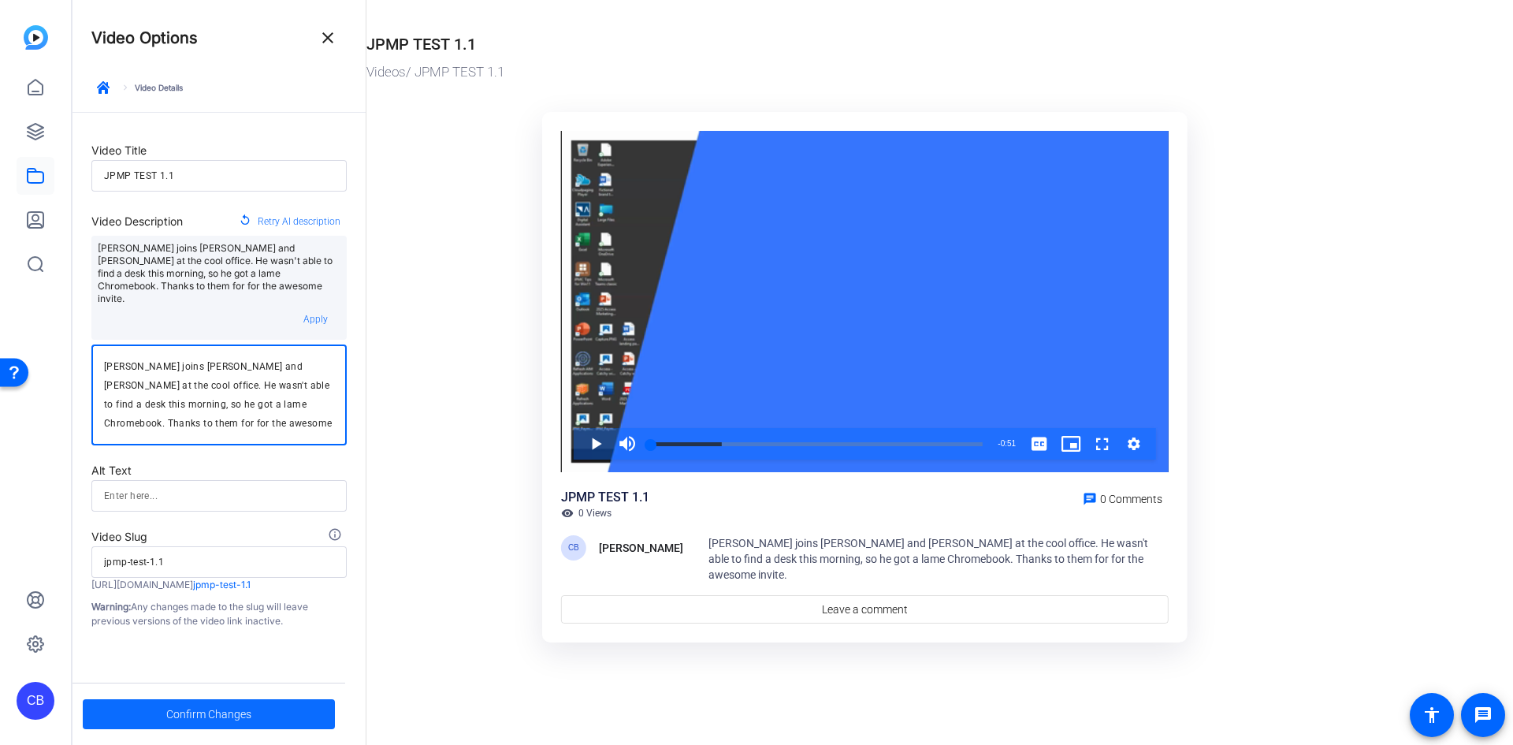
type textarea "Chris Borges joins Blair and Chris at the cool office. He wasn't able to find a…"
click at [245, 713] on span "Confirm Changes" at bounding box center [208, 714] width 85 height 30
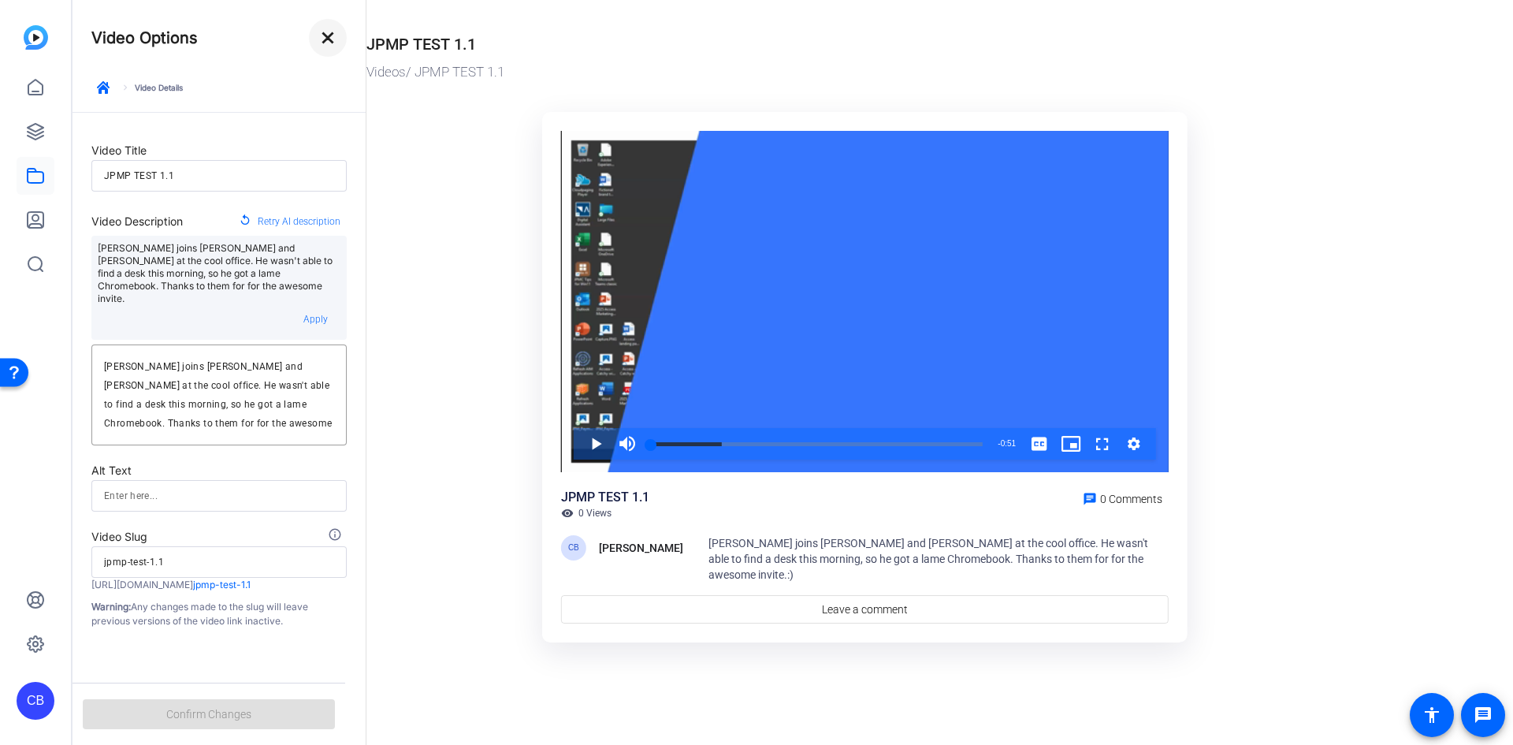
click at [332, 39] on mat-icon "close" at bounding box center [327, 37] width 19 height 19
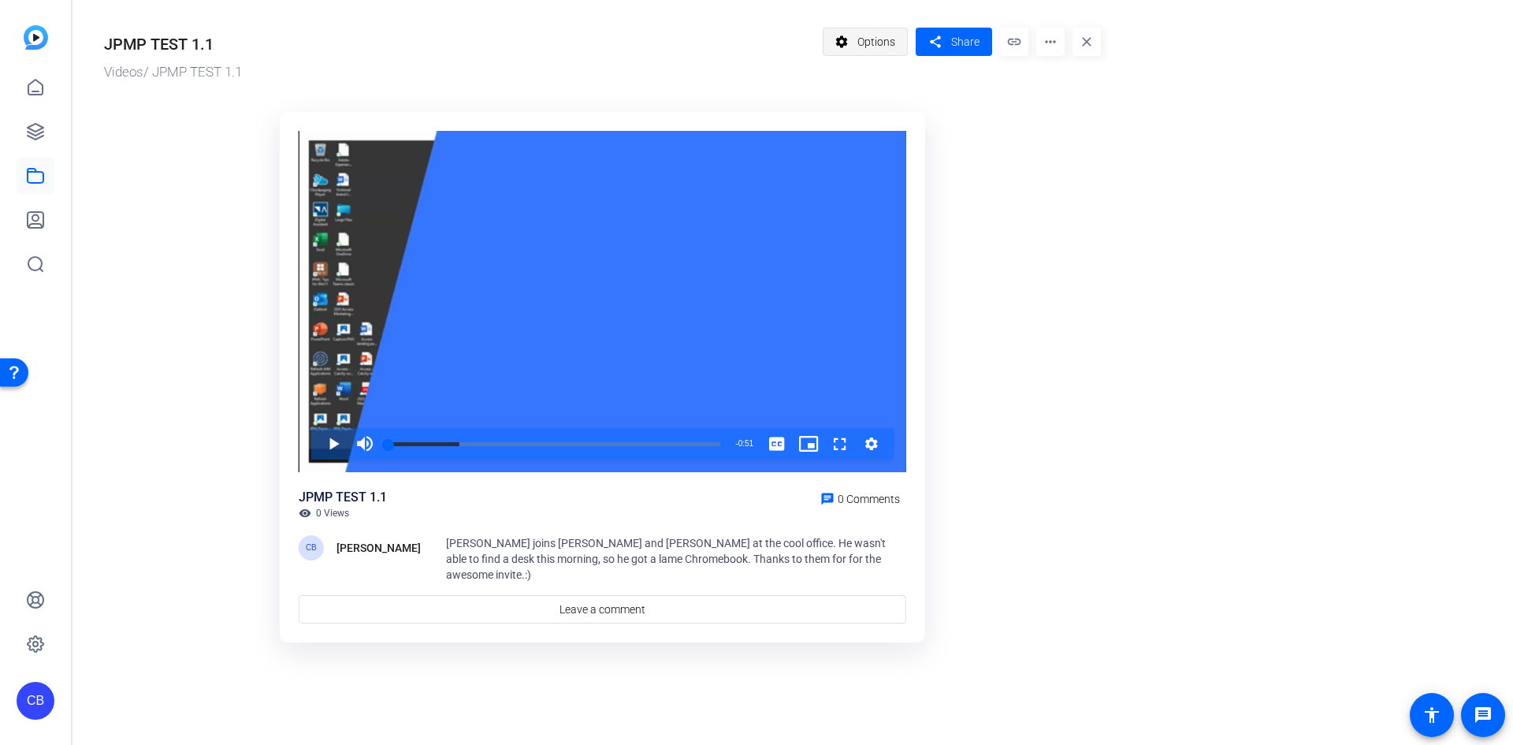
click at [867, 41] on span "Options" at bounding box center [876, 42] width 38 height 30
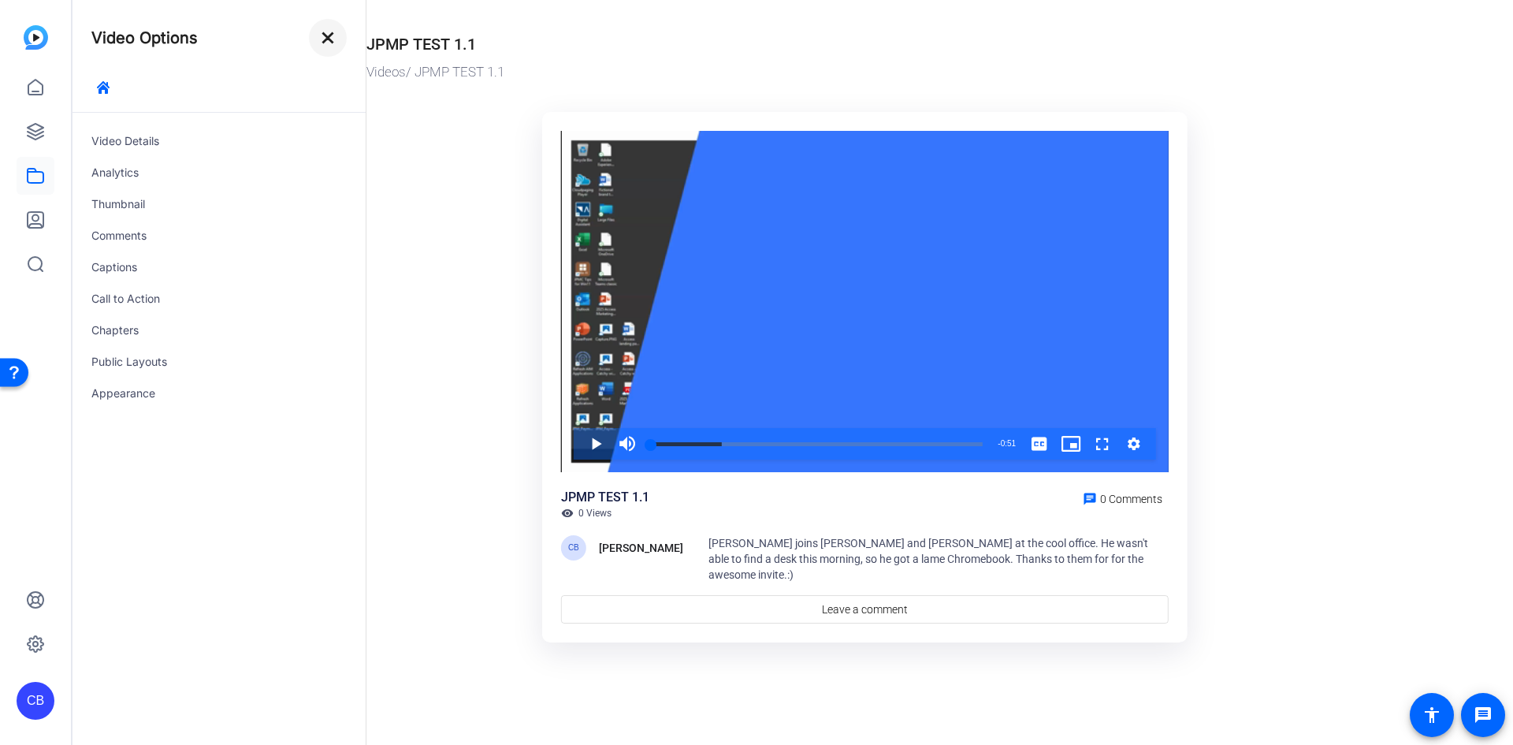
click at [333, 43] on mat-icon "close" at bounding box center [327, 37] width 19 height 19
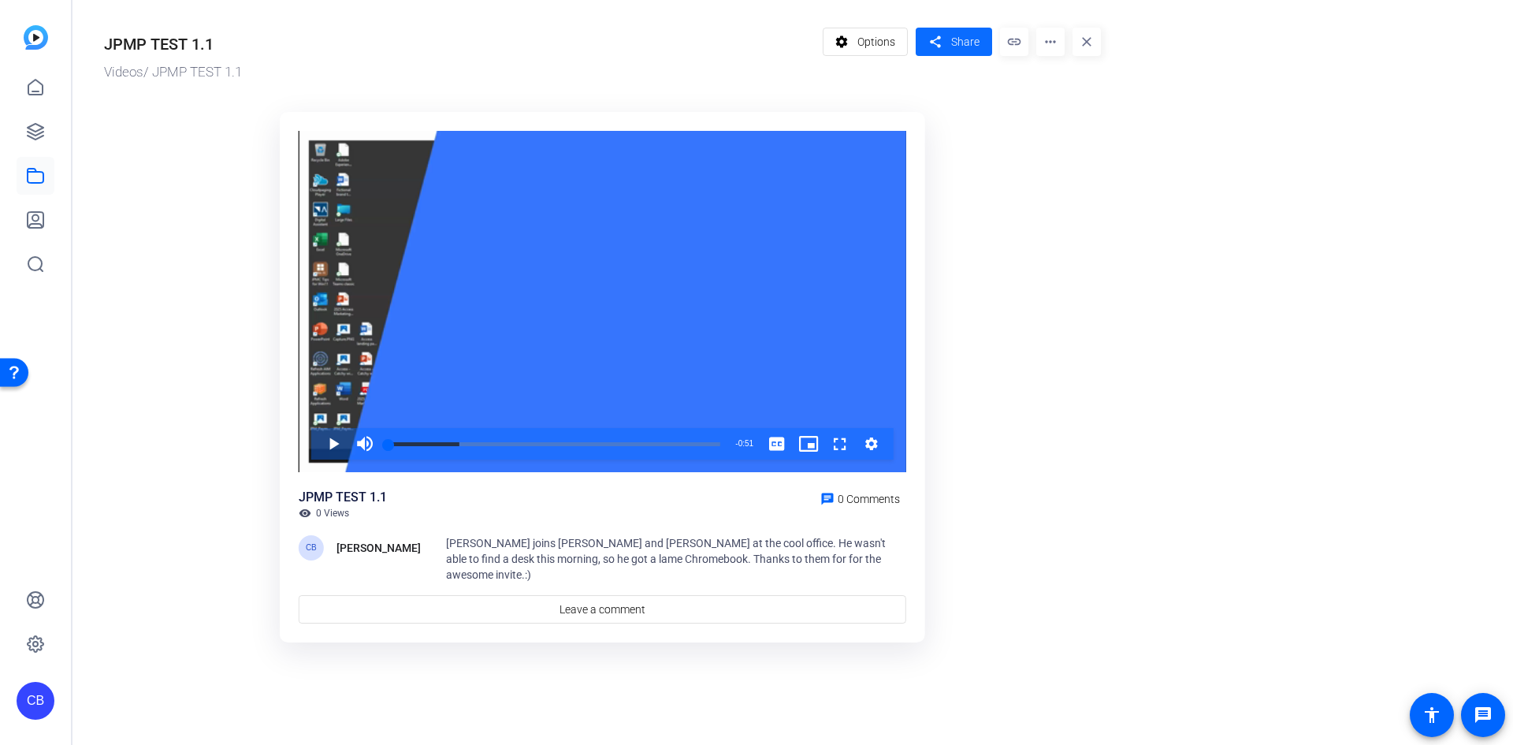
click at [947, 43] on span at bounding box center [954, 42] width 76 height 38
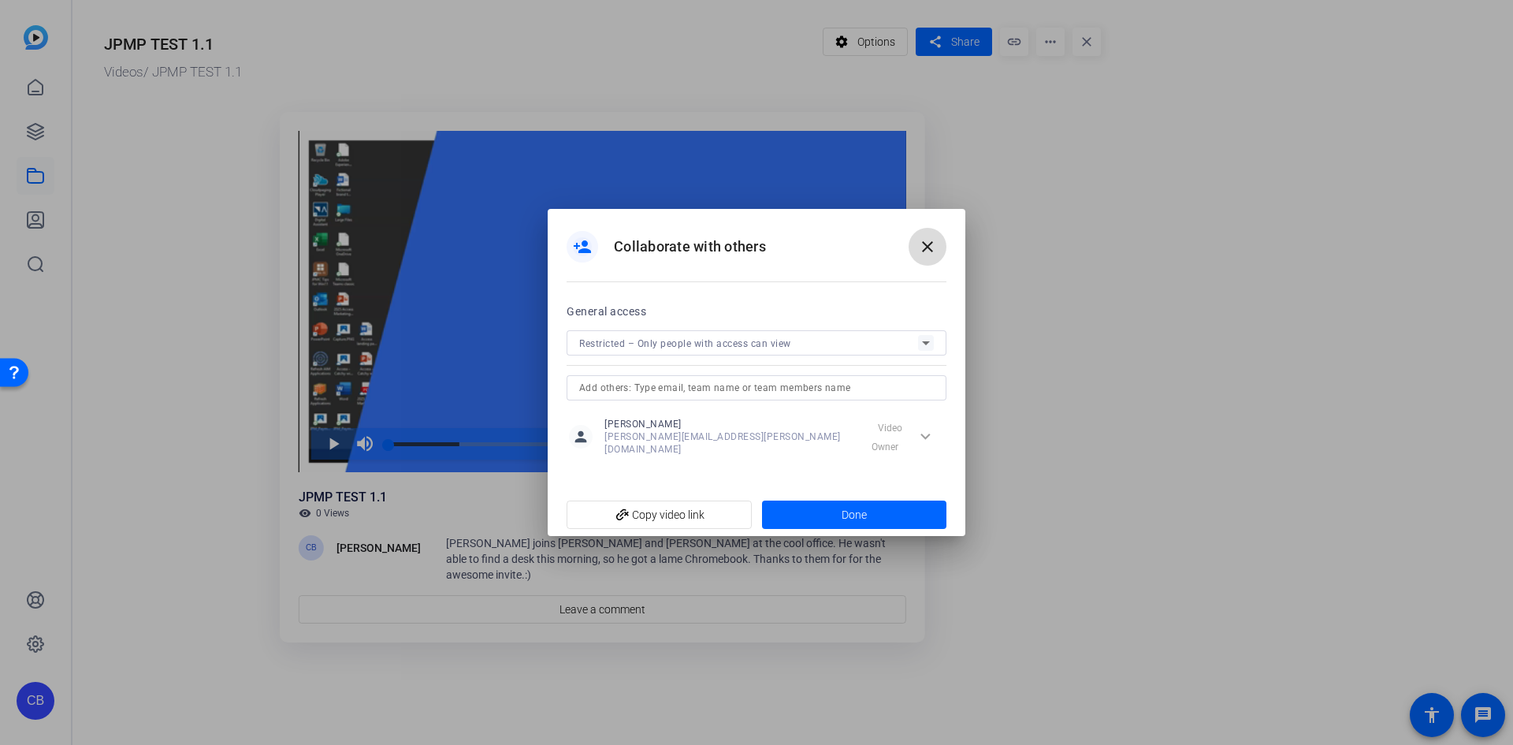
click at [935, 241] on span at bounding box center [928, 247] width 38 height 38
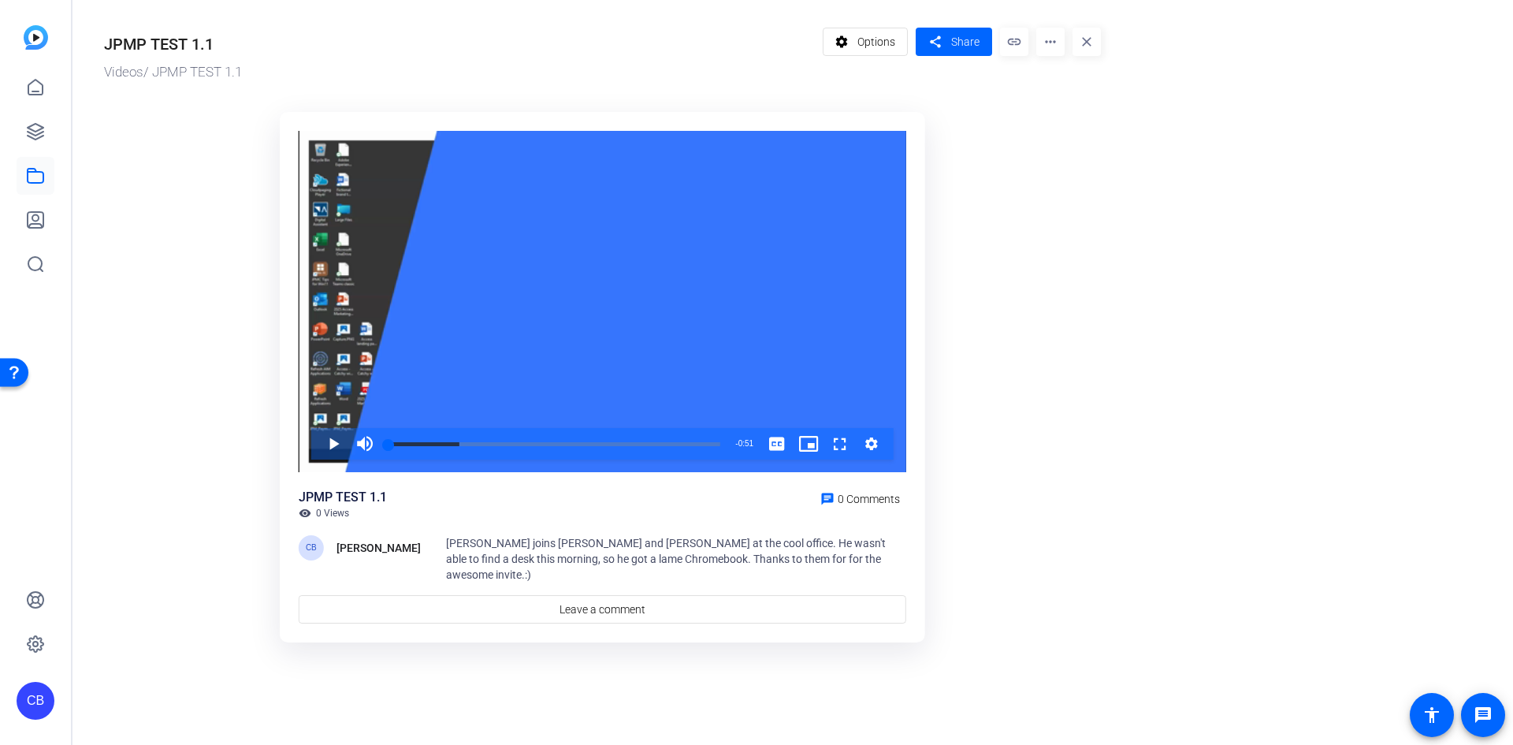
click at [1019, 49] on mat-icon "link" at bounding box center [1014, 42] width 28 height 28
click at [963, 44] on span "Share" at bounding box center [965, 42] width 28 height 17
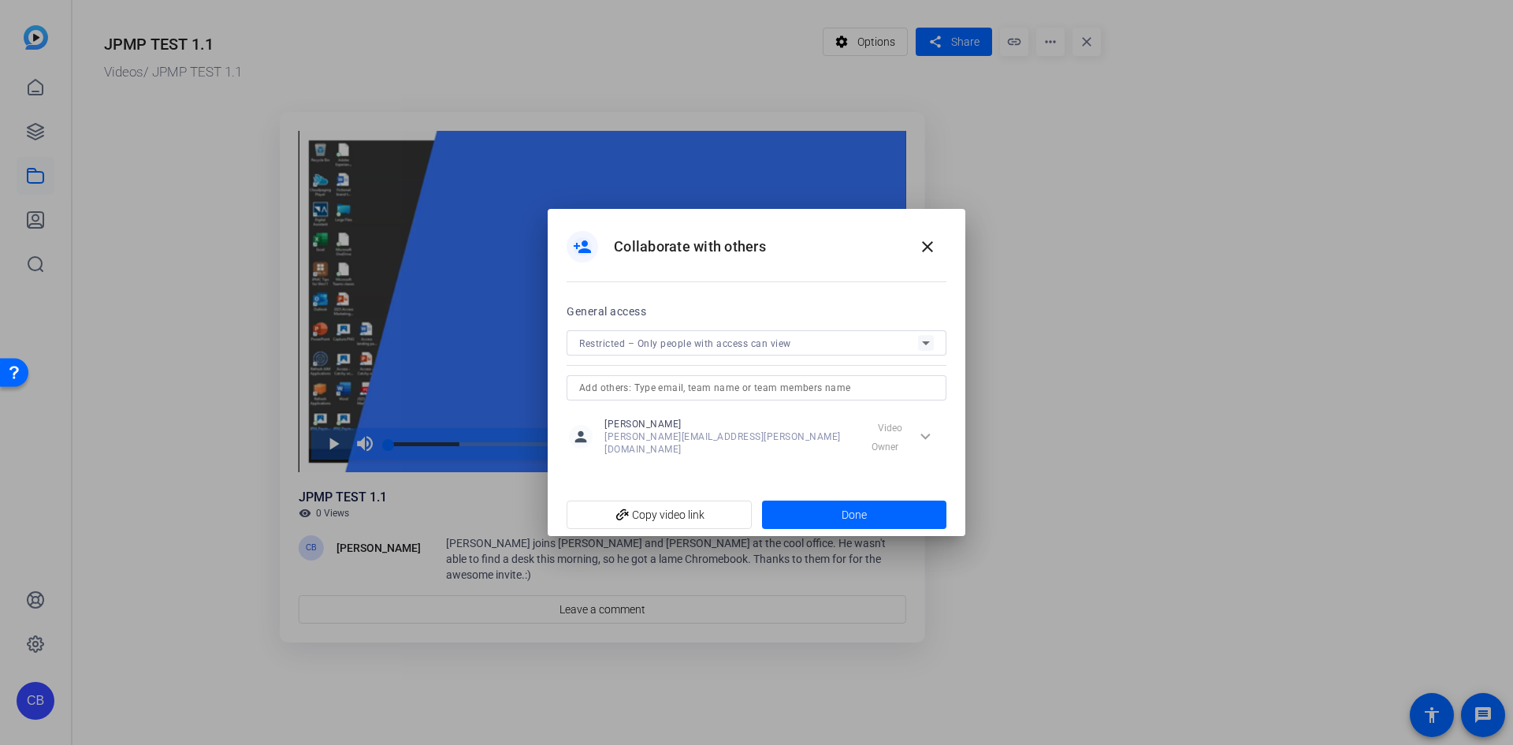
click at [815, 348] on div "Restricted – Only people with access can view" at bounding box center [748, 343] width 339 height 20
click at [816, 380] on mat-option "Restricted – Only people with access can view" at bounding box center [757, 382] width 380 height 32
click at [752, 396] on input "text" at bounding box center [756, 387] width 355 height 19
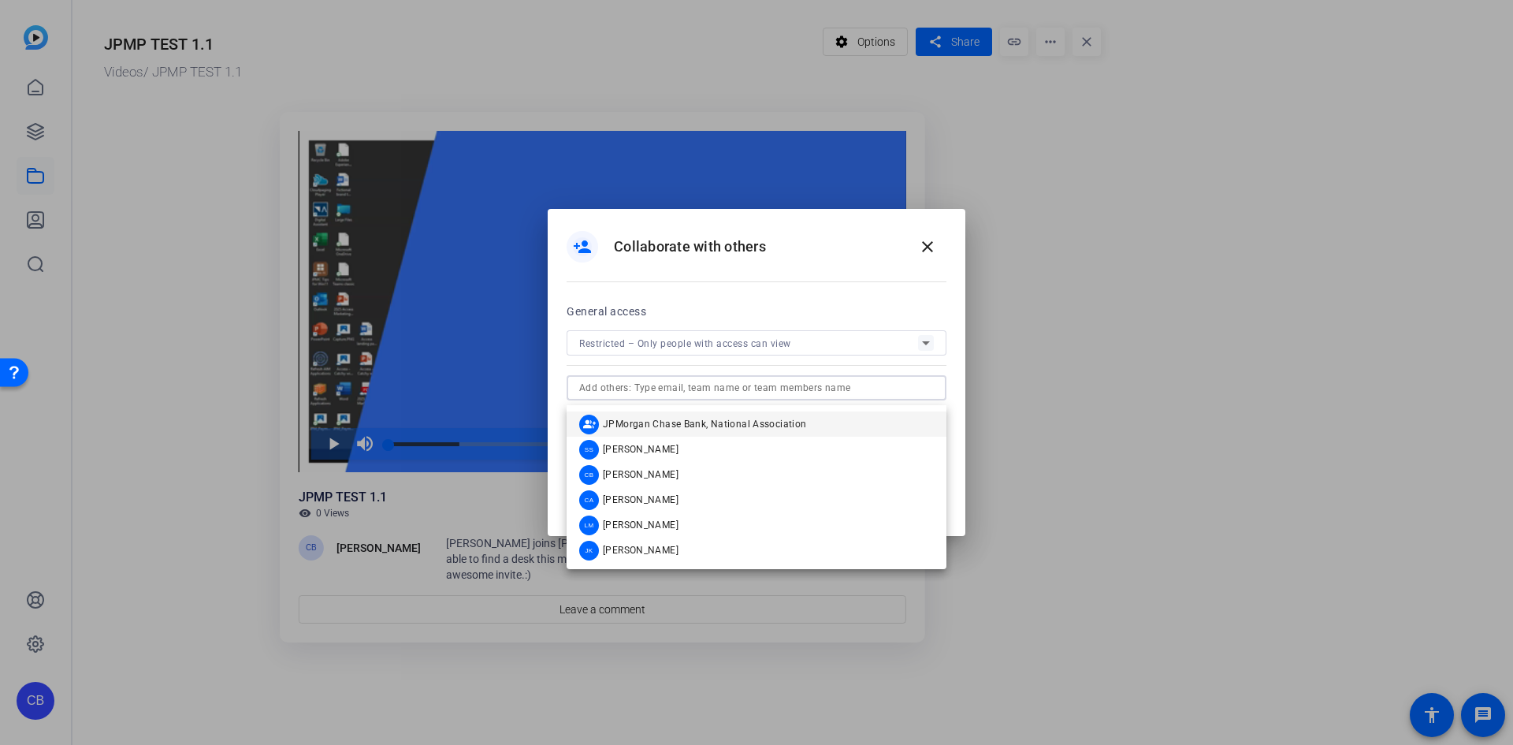
click at [764, 396] on input "text" at bounding box center [756, 387] width 355 height 19
click at [814, 259] on div "person_add Collaborate with others close" at bounding box center [757, 247] width 380 height 38
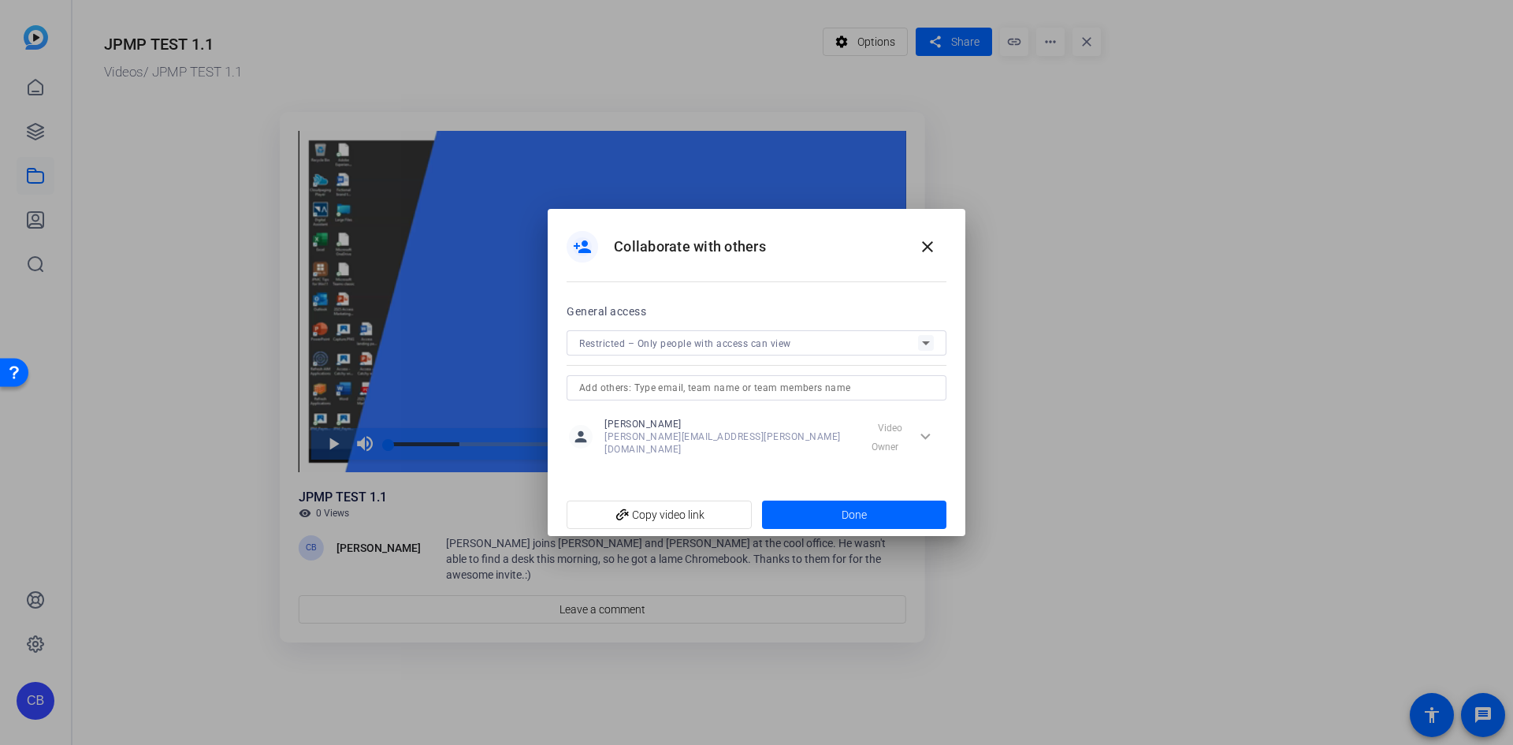
click at [811, 345] on div "Restricted – Only people with access can view" at bounding box center [748, 343] width 339 height 20
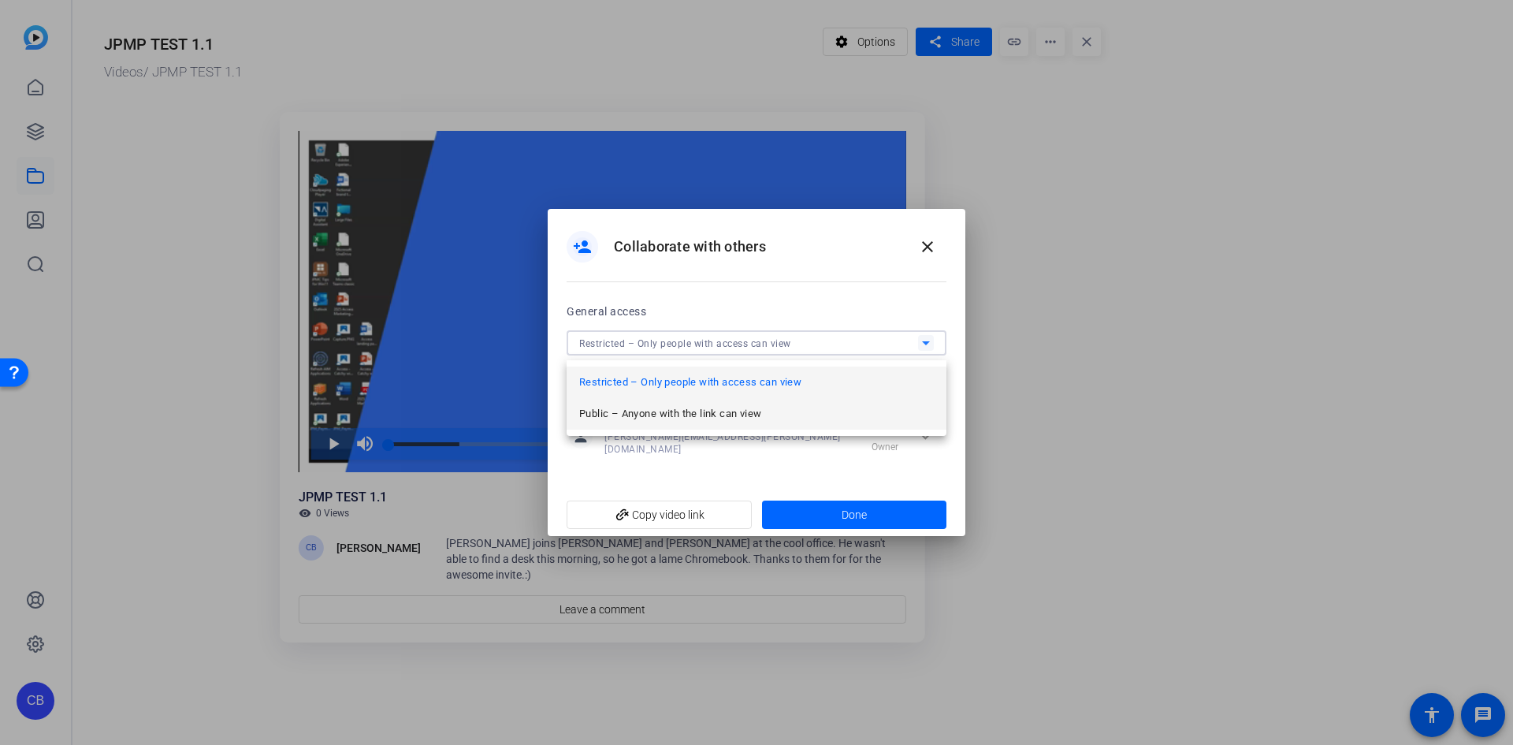
click at [811, 412] on mat-option "Public – Anyone with the link can view" at bounding box center [757, 414] width 380 height 32
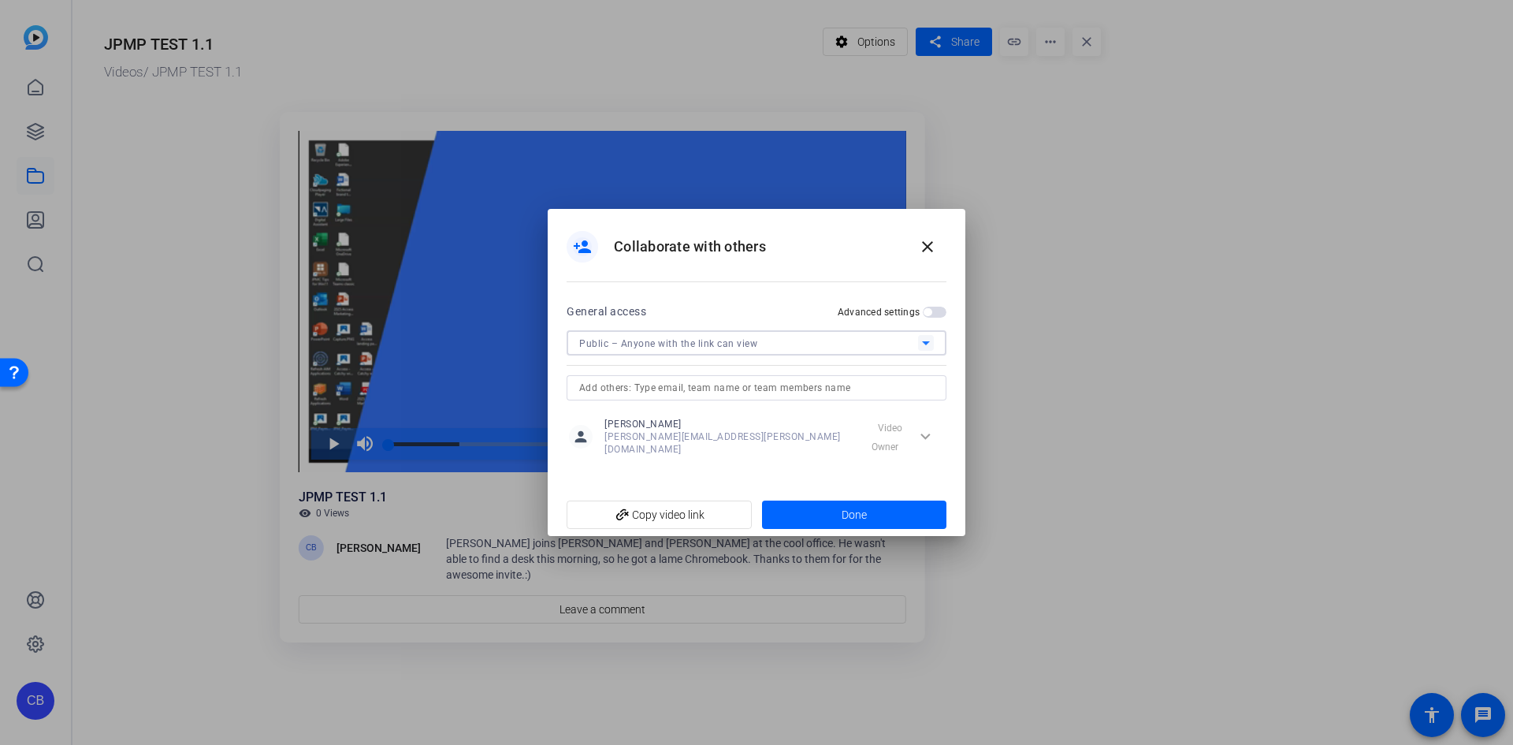
click at [900, 353] on div "Public – Anyone with the link can view" at bounding box center [748, 343] width 339 height 20
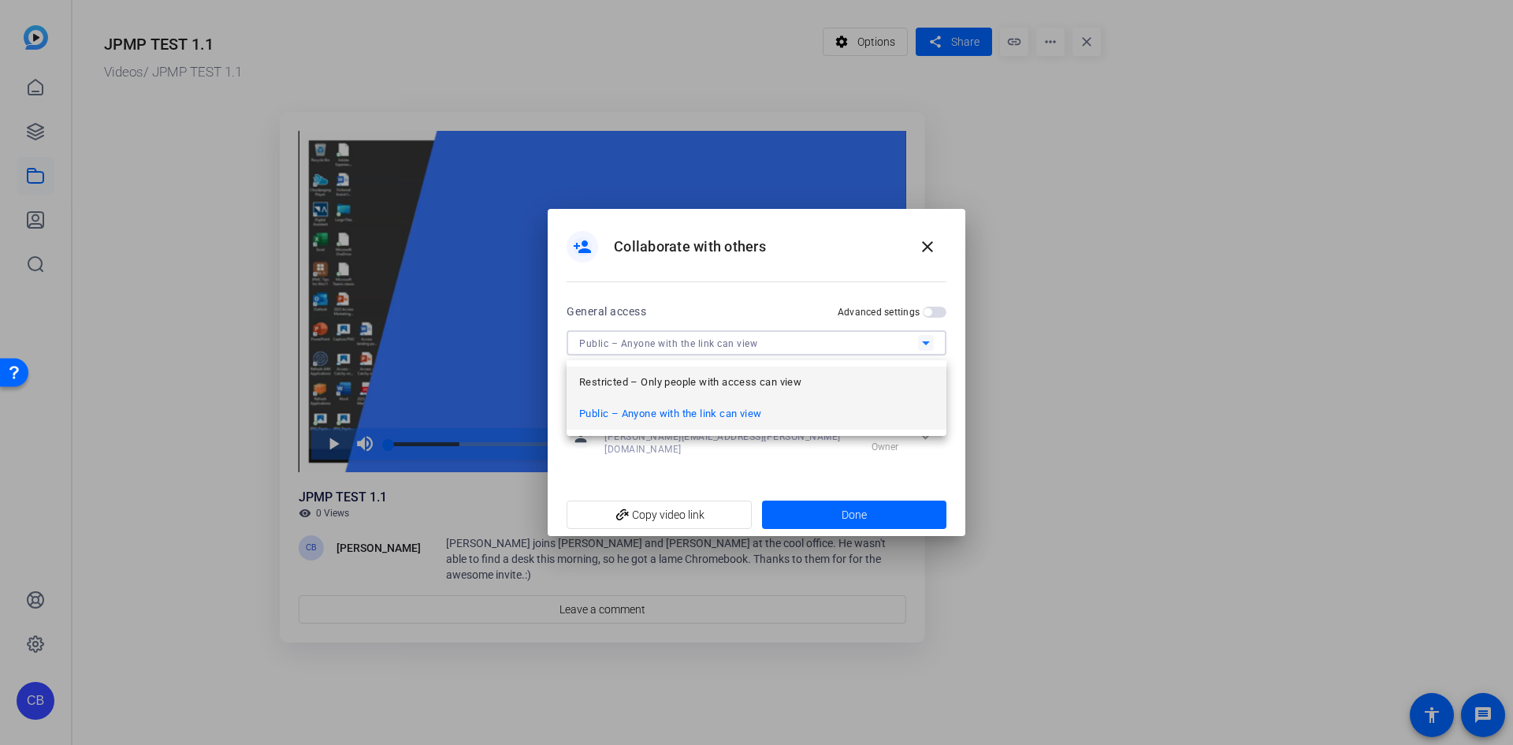
click at [814, 383] on mat-option "Restricted – Only people with access can view" at bounding box center [757, 382] width 380 height 32
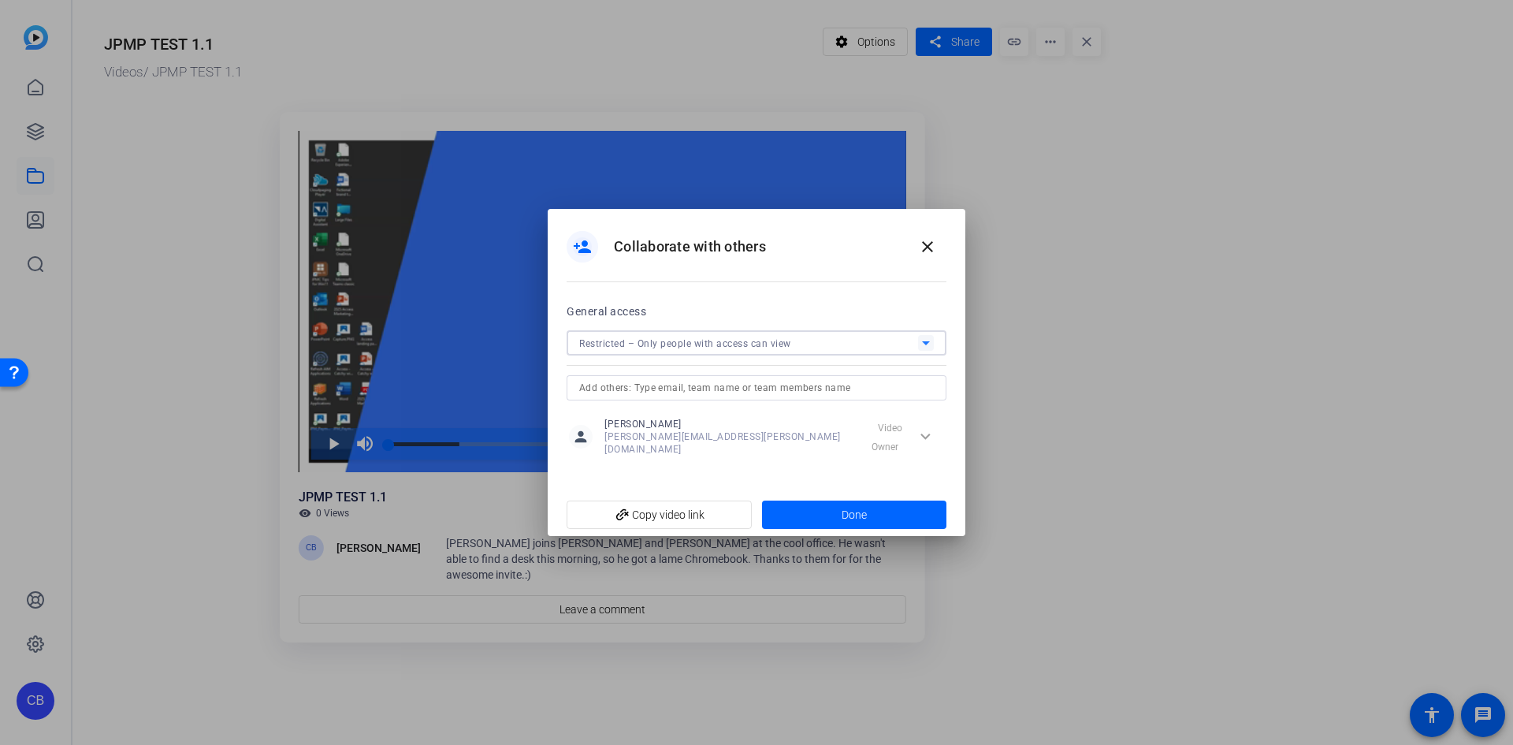
click at [790, 353] on div "Restricted – Only people with access can view" at bounding box center [748, 343] width 339 height 20
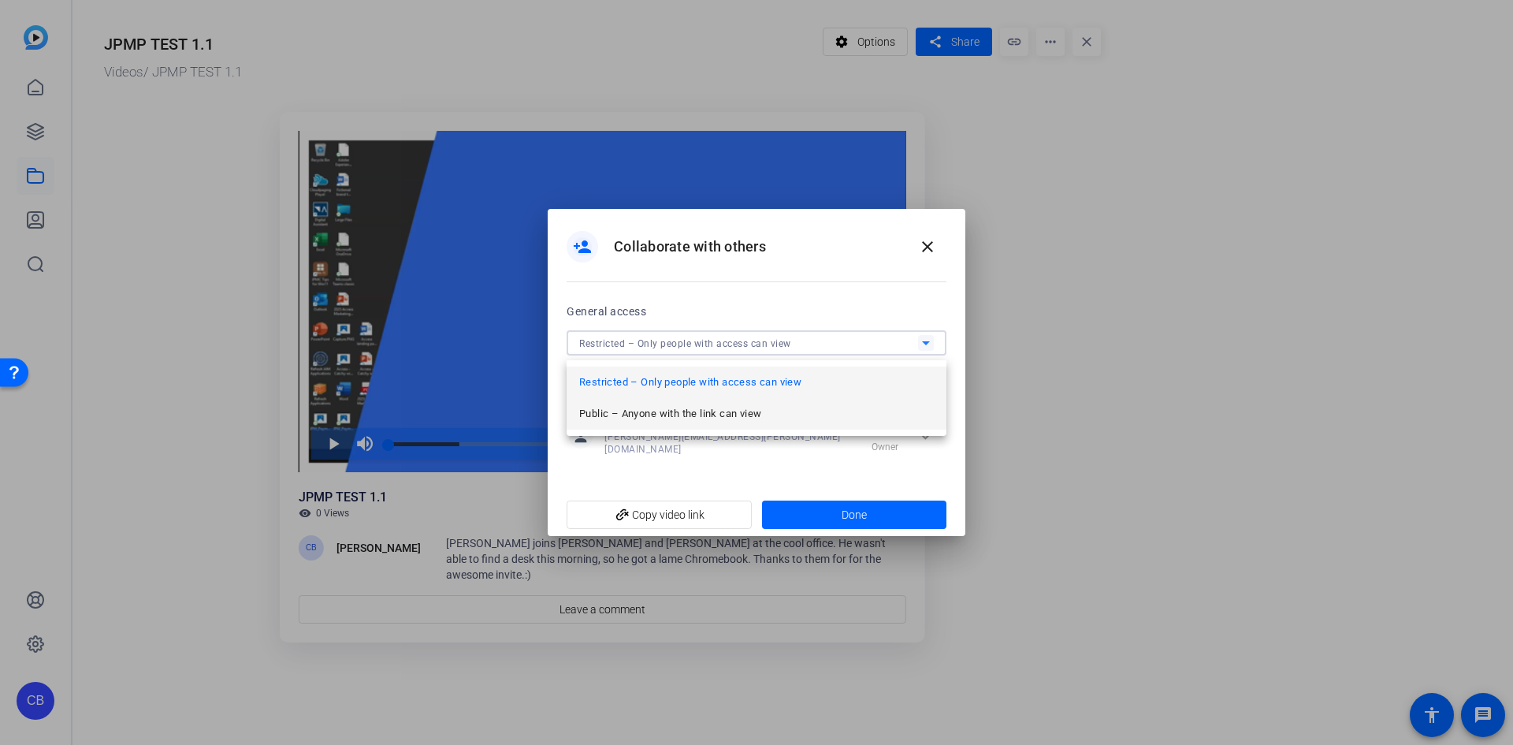
click at [802, 416] on mat-option "Public – Anyone with the link can view" at bounding box center [757, 414] width 380 height 32
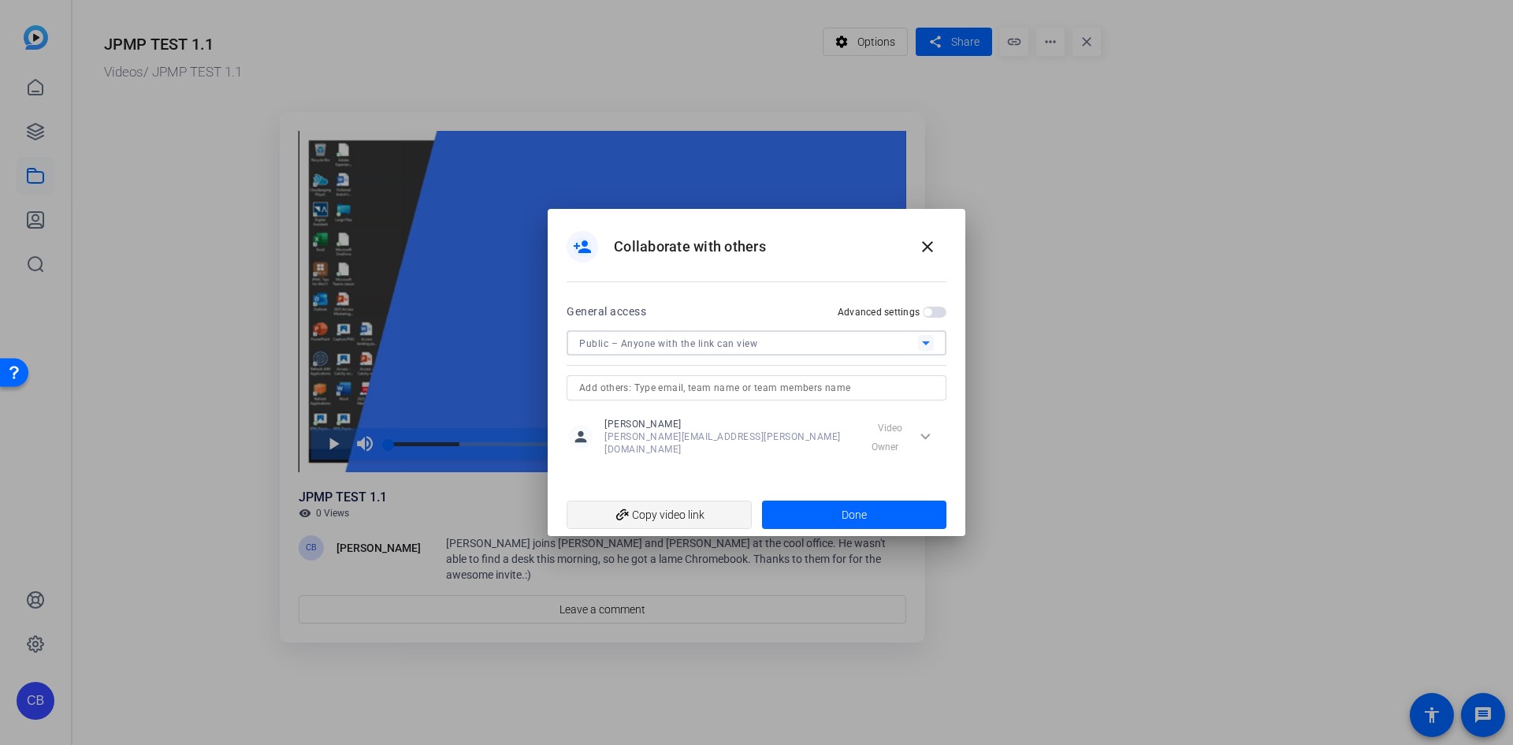
click at [681, 508] on span "add_link Copy video link" at bounding box center [659, 515] width 160 height 30
click at [941, 318] on span "button" at bounding box center [935, 312] width 24 height 11
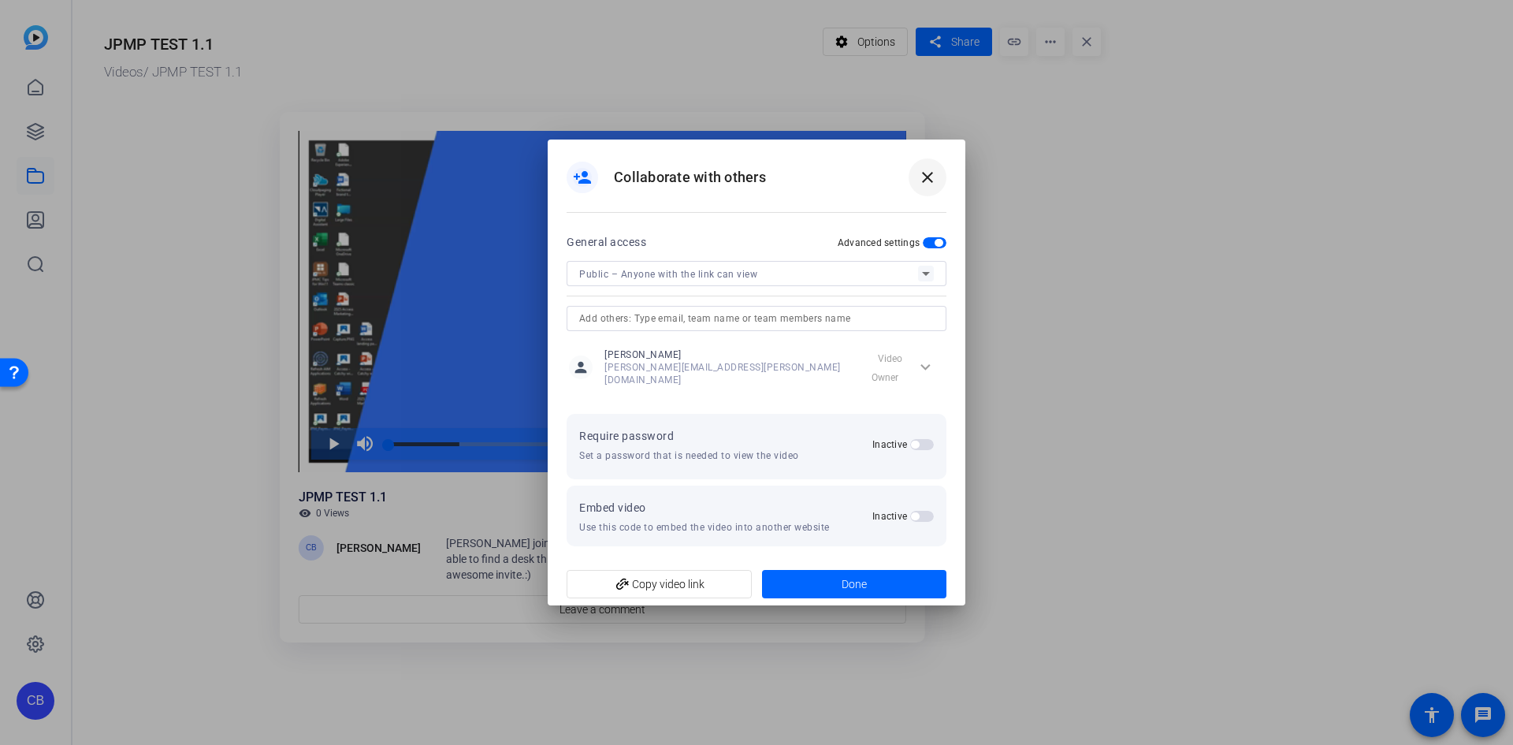
click at [926, 181] on mat-icon "close" at bounding box center [927, 177] width 19 height 19
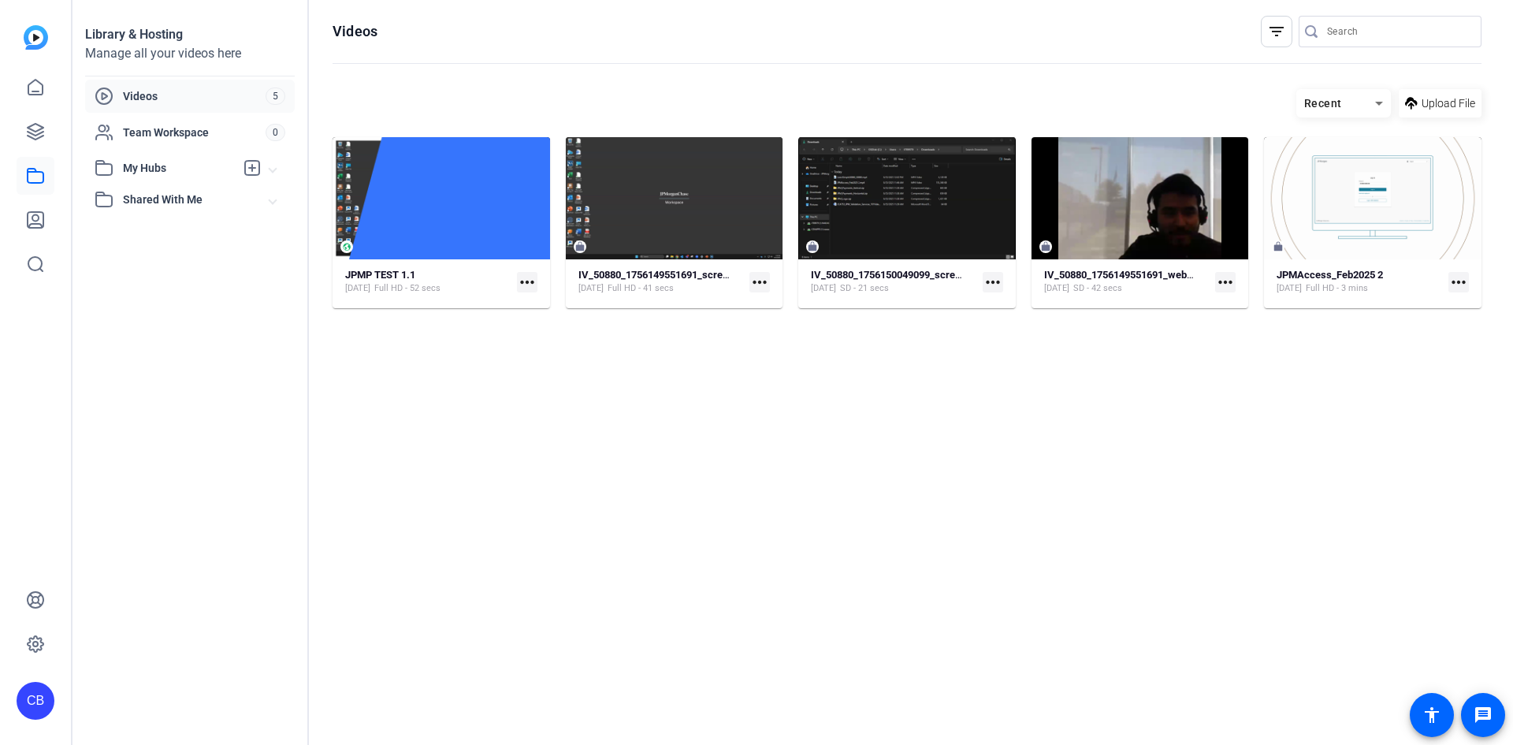
click at [1224, 284] on mat-icon "more_horiz" at bounding box center [1225, 282] width 20 height 20
click at [0, 0] on div at bounding box center [0, 0] width 0 height 0
click at [1161, 278] on strong "IV_50880_1756149551691_webcam" at bounding box center [1125, 275] width 162 height 12
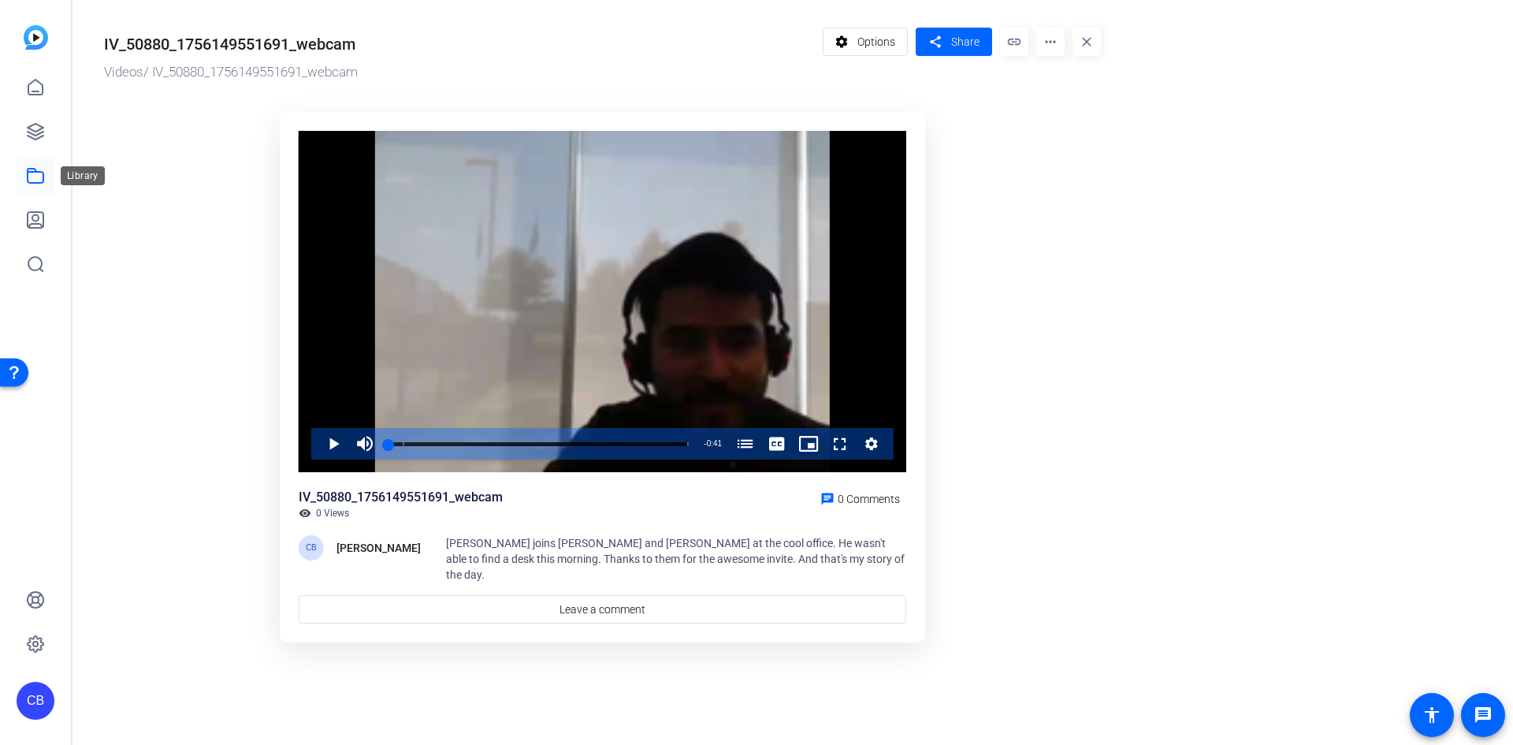
click at [41, 175] on icon at bounding box center [35, 175] width 19 height 19
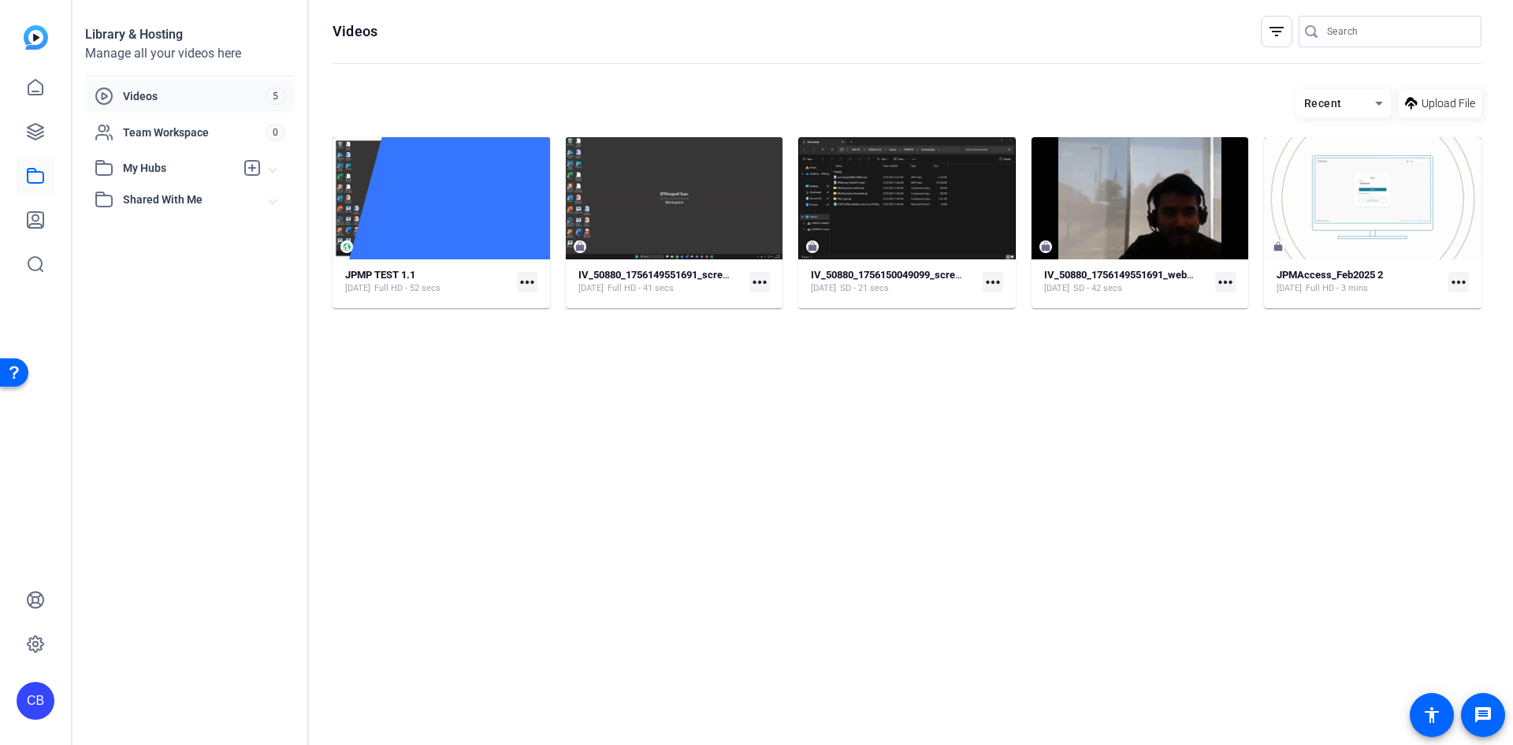
click at [1227, 286] on mat-icon "more_horiz" at bounding box center [1225, 282] width 20 height 20
click at [838, 540] on div at bounding box center [756, 372] width 1513 height 745
click at [36, 90] on icon at bounding box center [35, 87] width 19 height 19
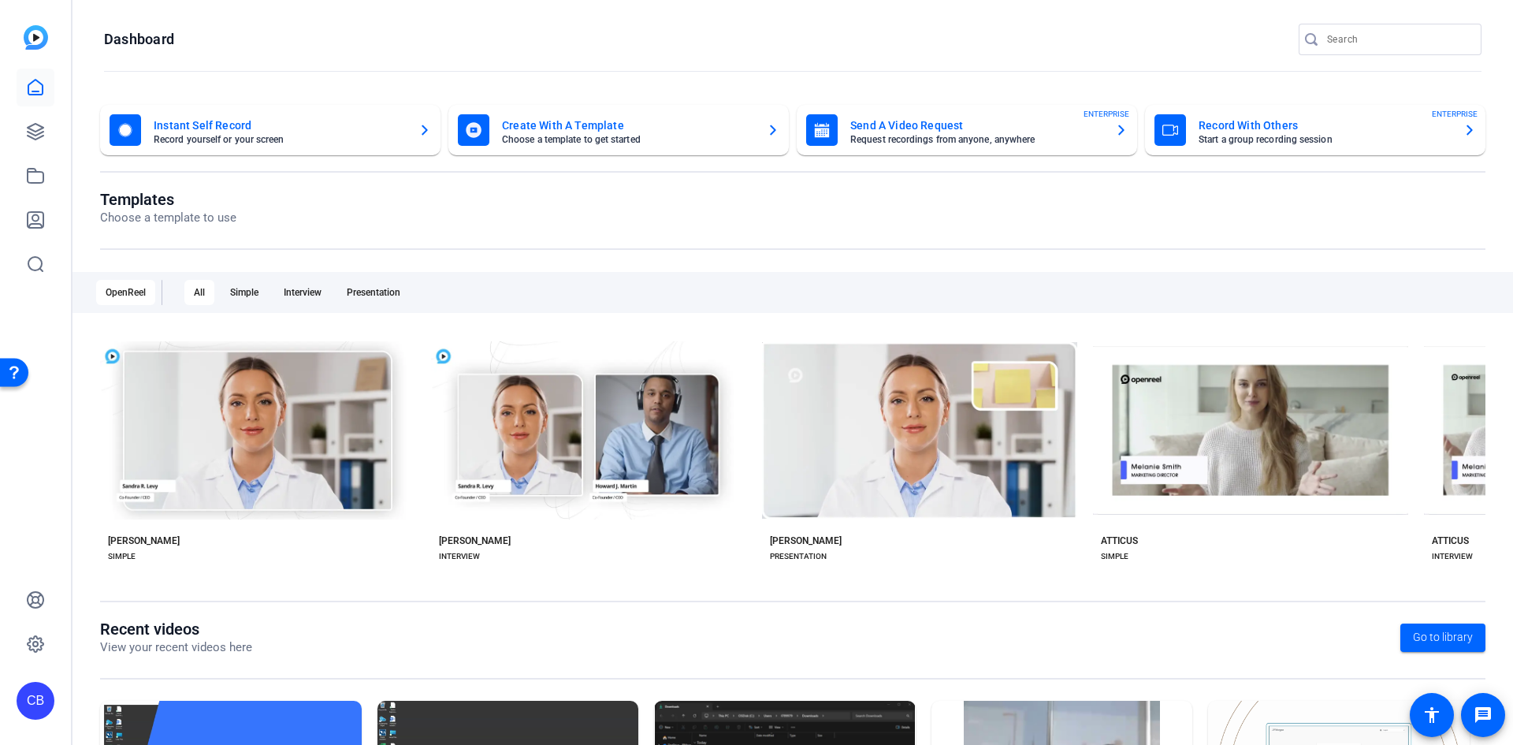
click at [307, 133] on mat-card-title "Instant Self Record" at bounding box center [280, 125] width 252 height 19
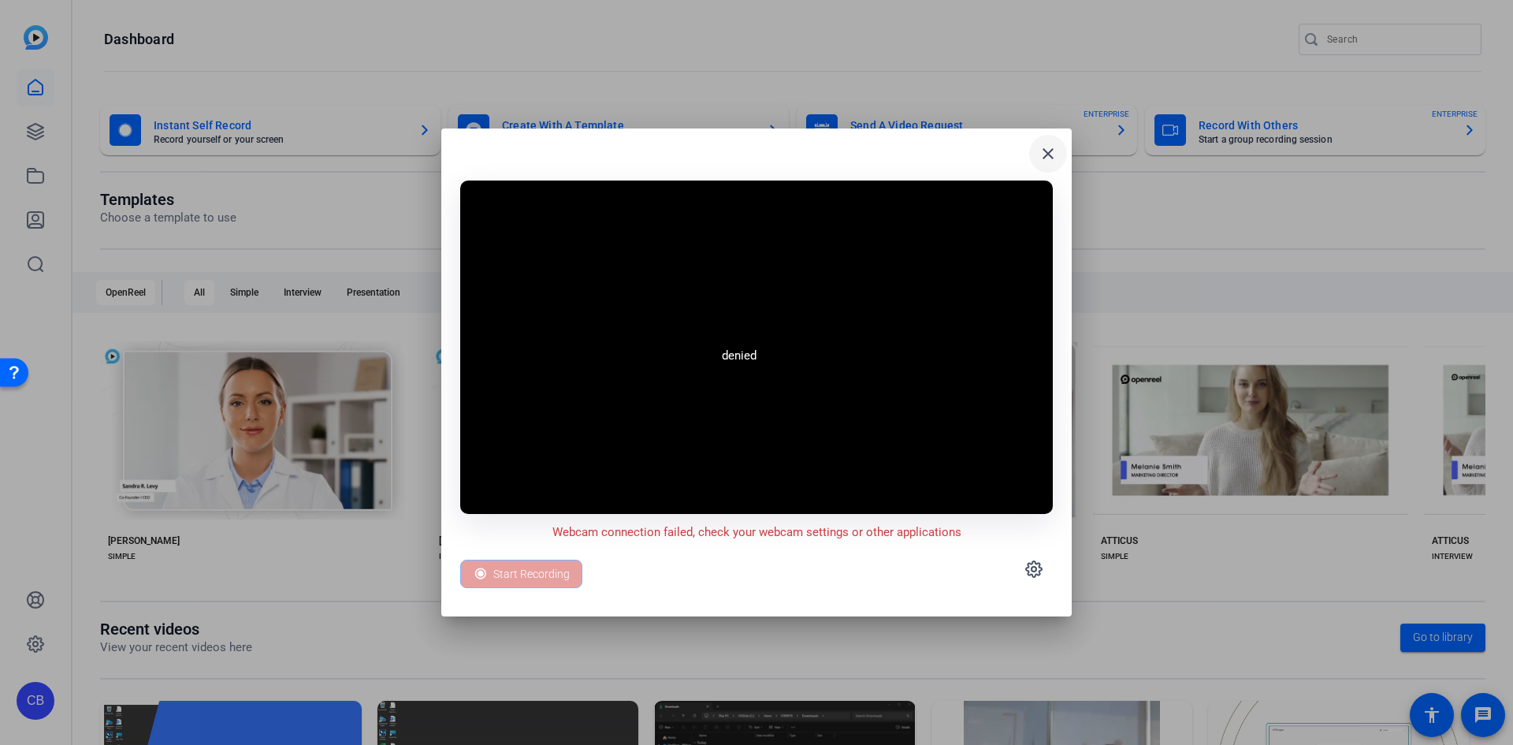
click at [1043, 151] on mat-icon "close" at bounding box center [1048, 153] width 19 height 19
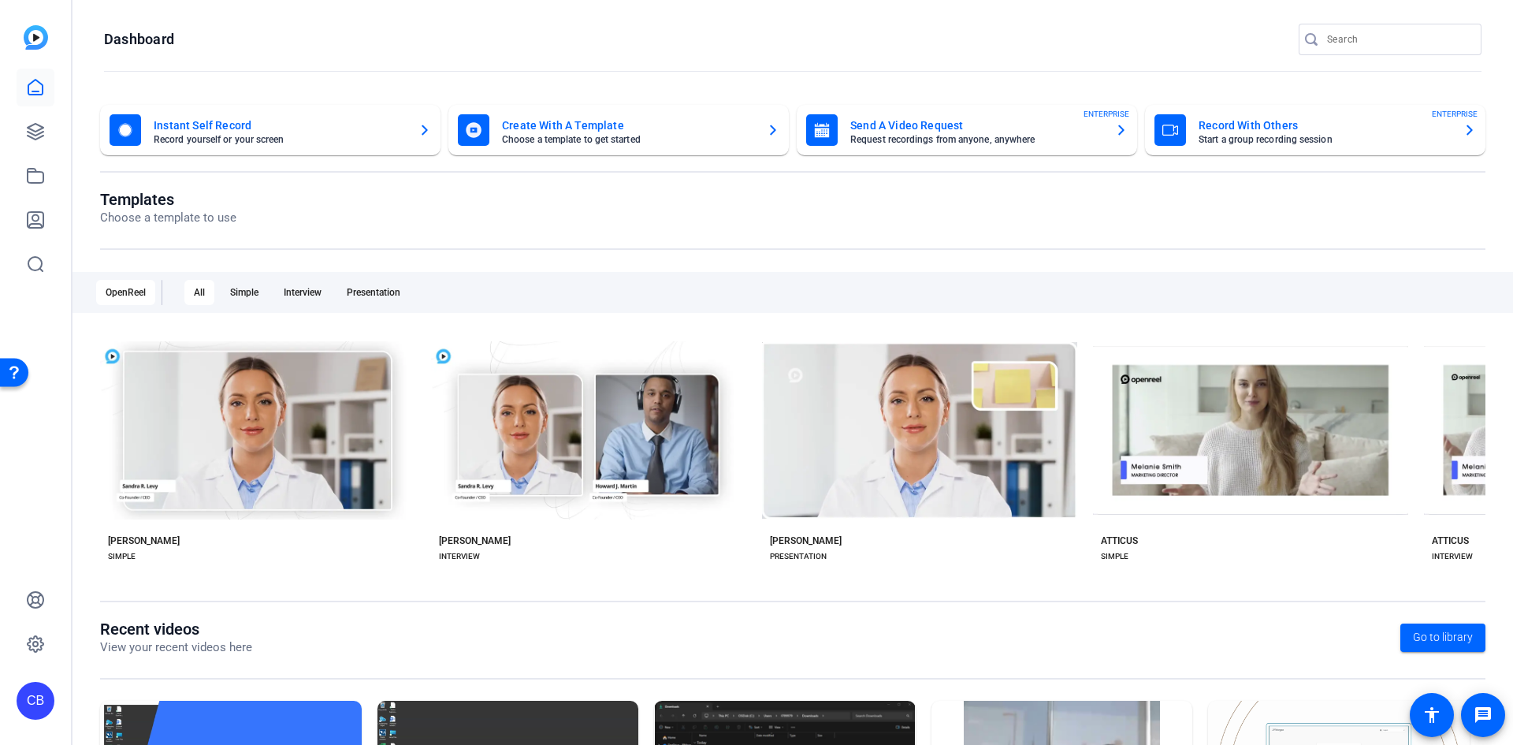
click at [278, 135] on mat-card-subtitle "Record yourself or your screen" at bounding box center [280, 139] width 252 height 9
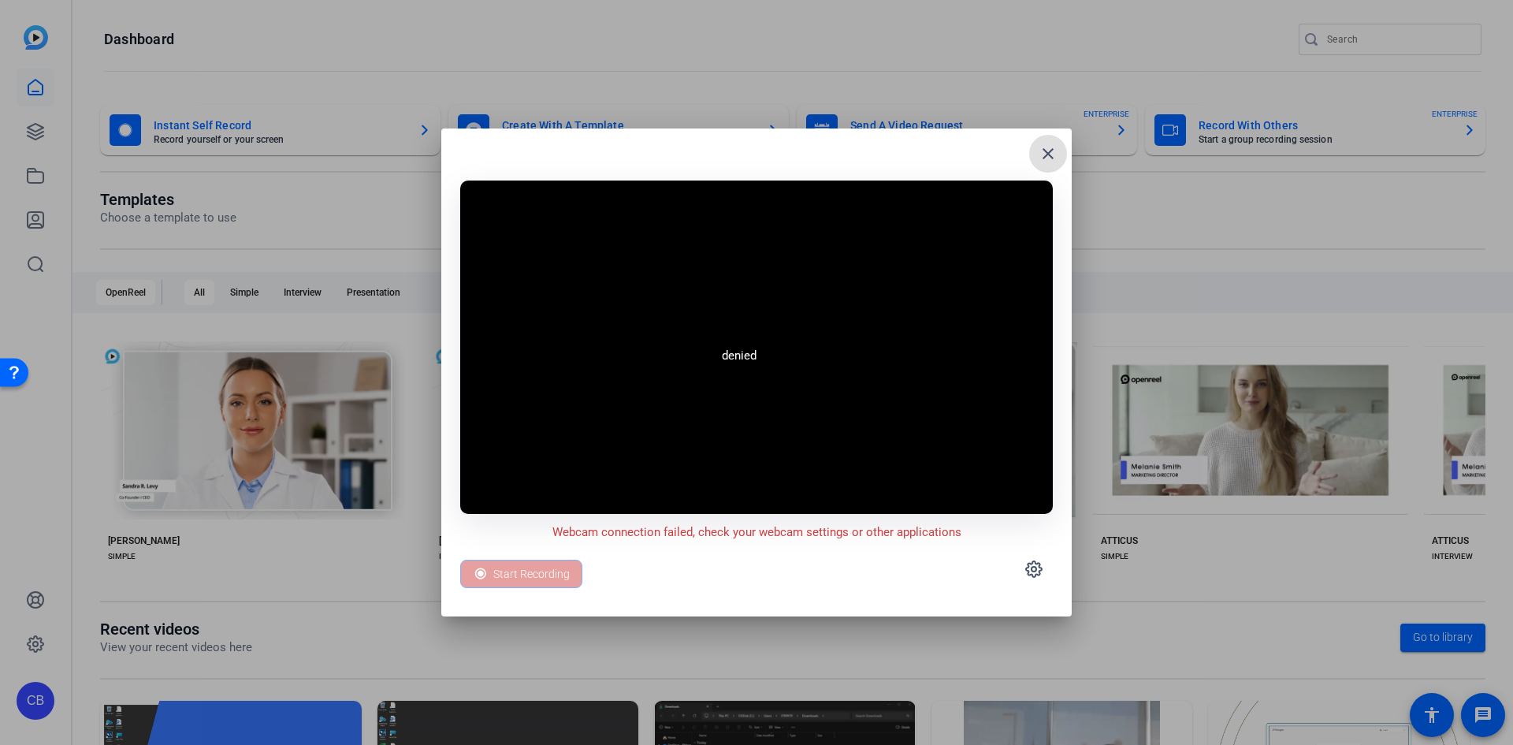
click at [1058, 147] on span at bounding box center [1048, 154] width 38 height 38
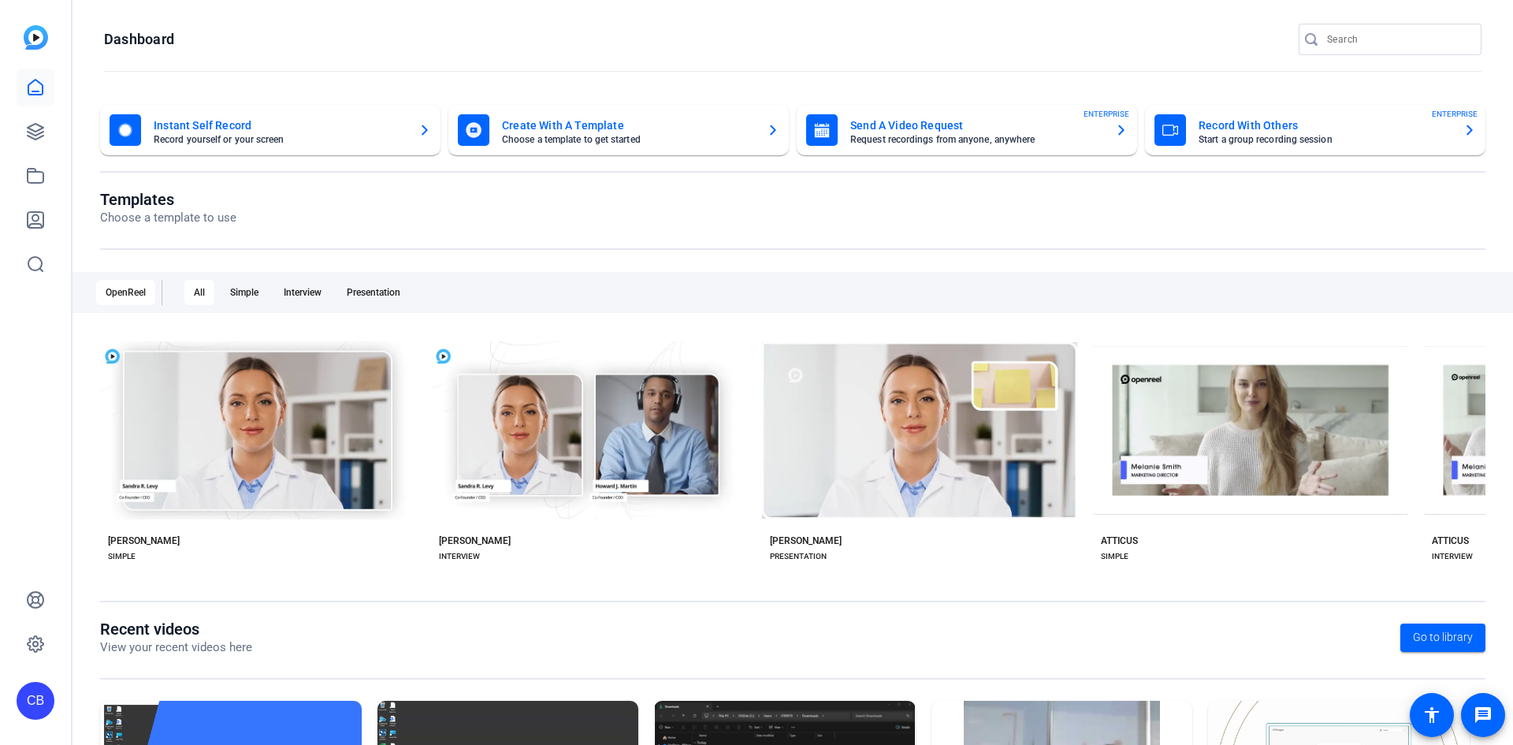
click at [119, 130] on icon "button" at bounding box center [125, 130] width 13 height 13
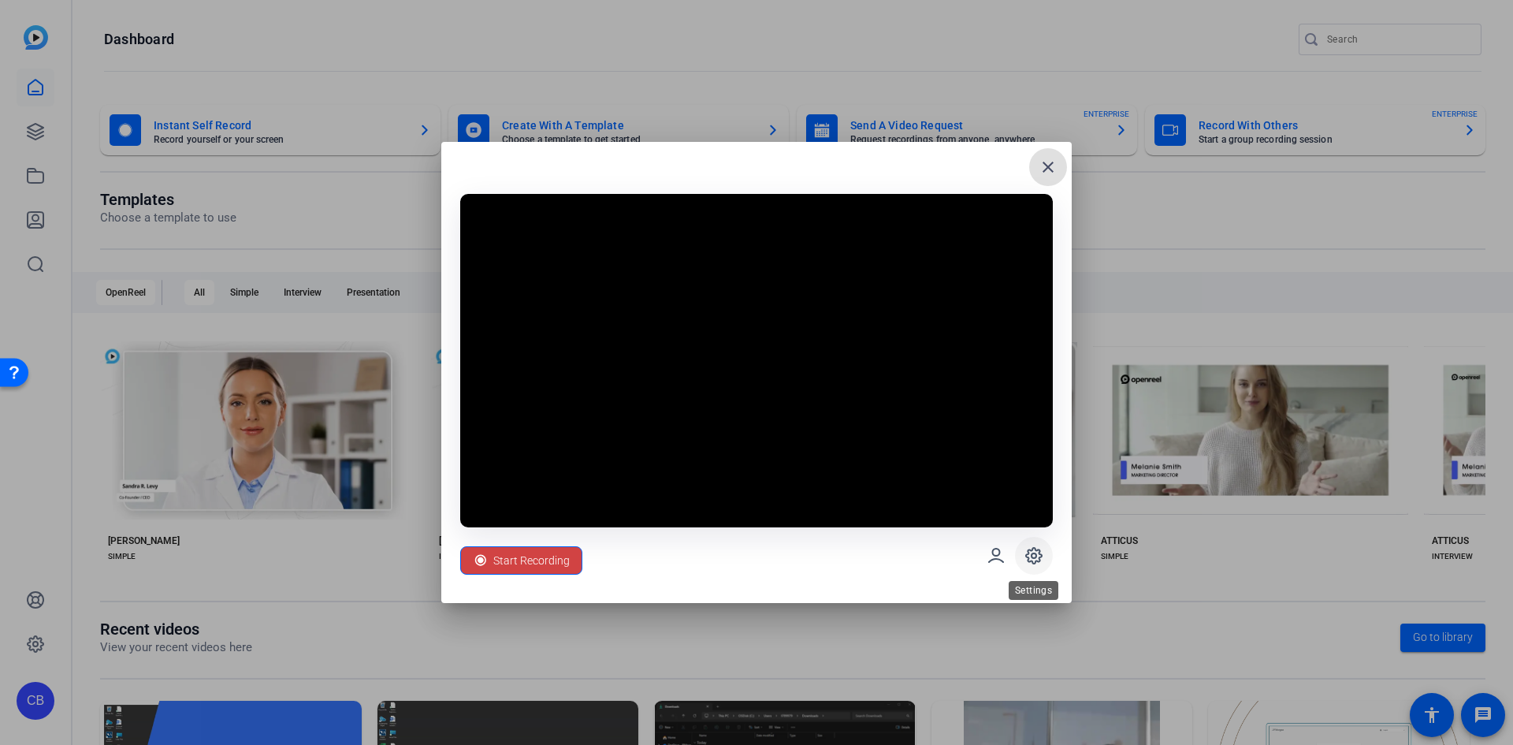
click at [1032, 562] on icon at bounding box center [1034, 555] width 19 height 19
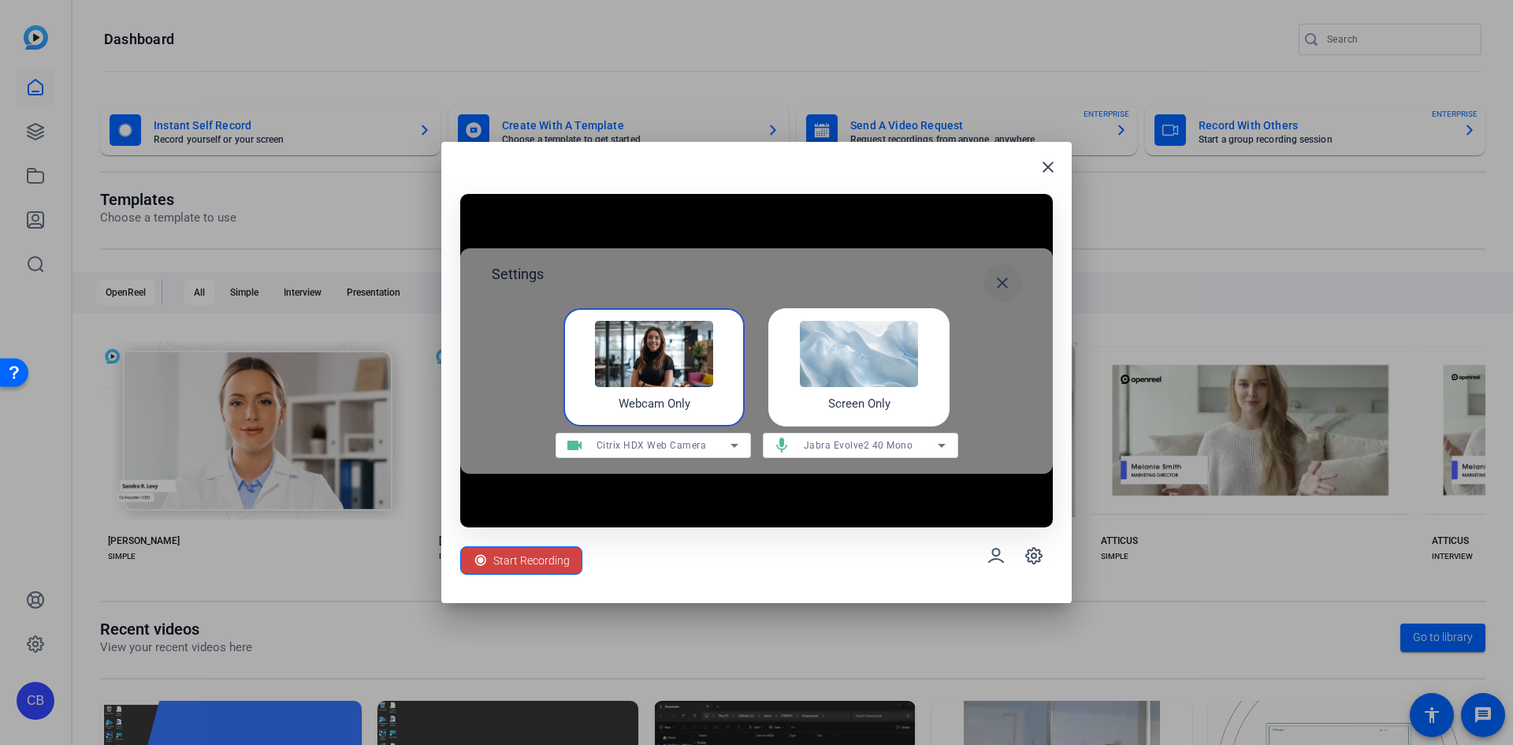
click at [1014, 287] on span at bounding box center [1003, 283] width 38 height 38
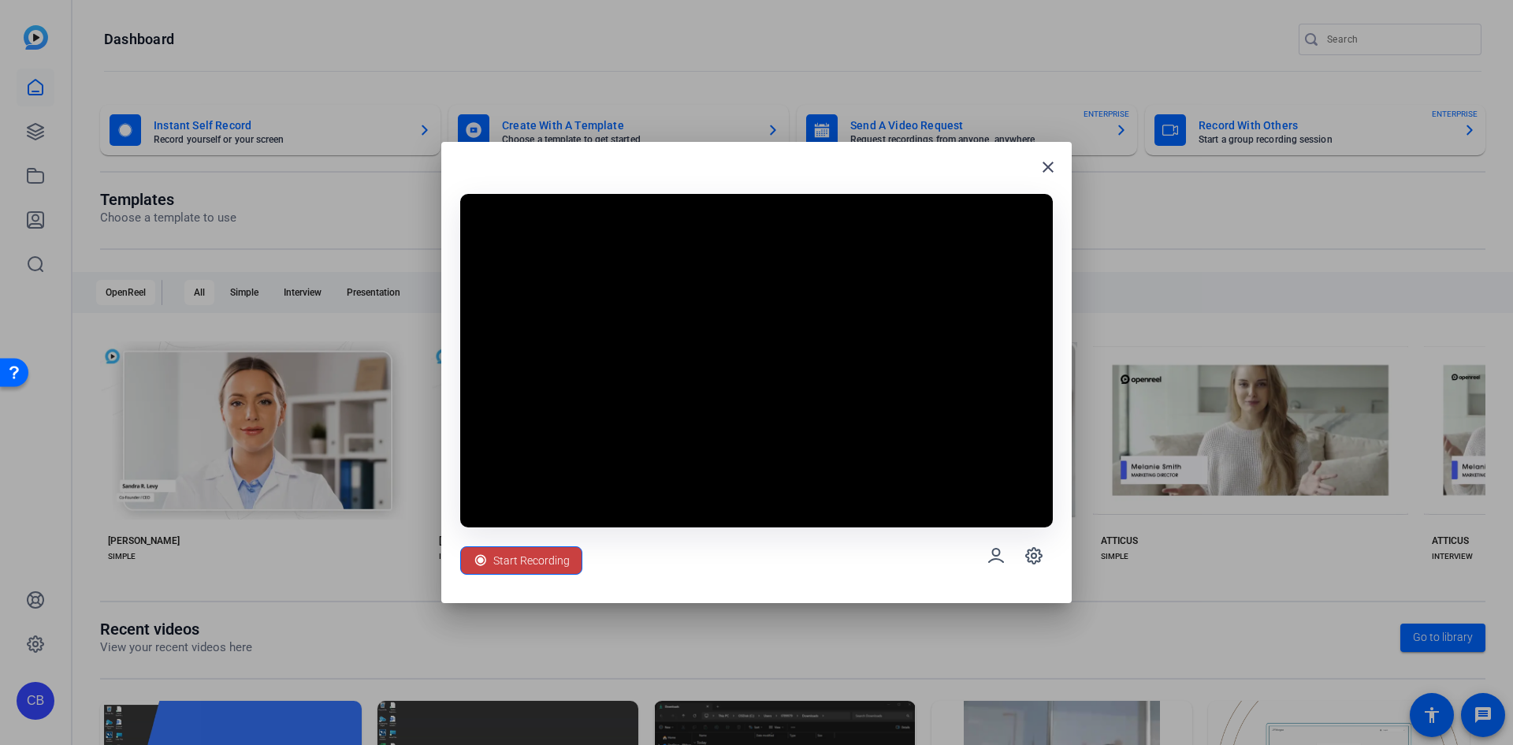
click at [493, 571] on span "Start Recording" at bounding box center [531, 560] width 76 height 30
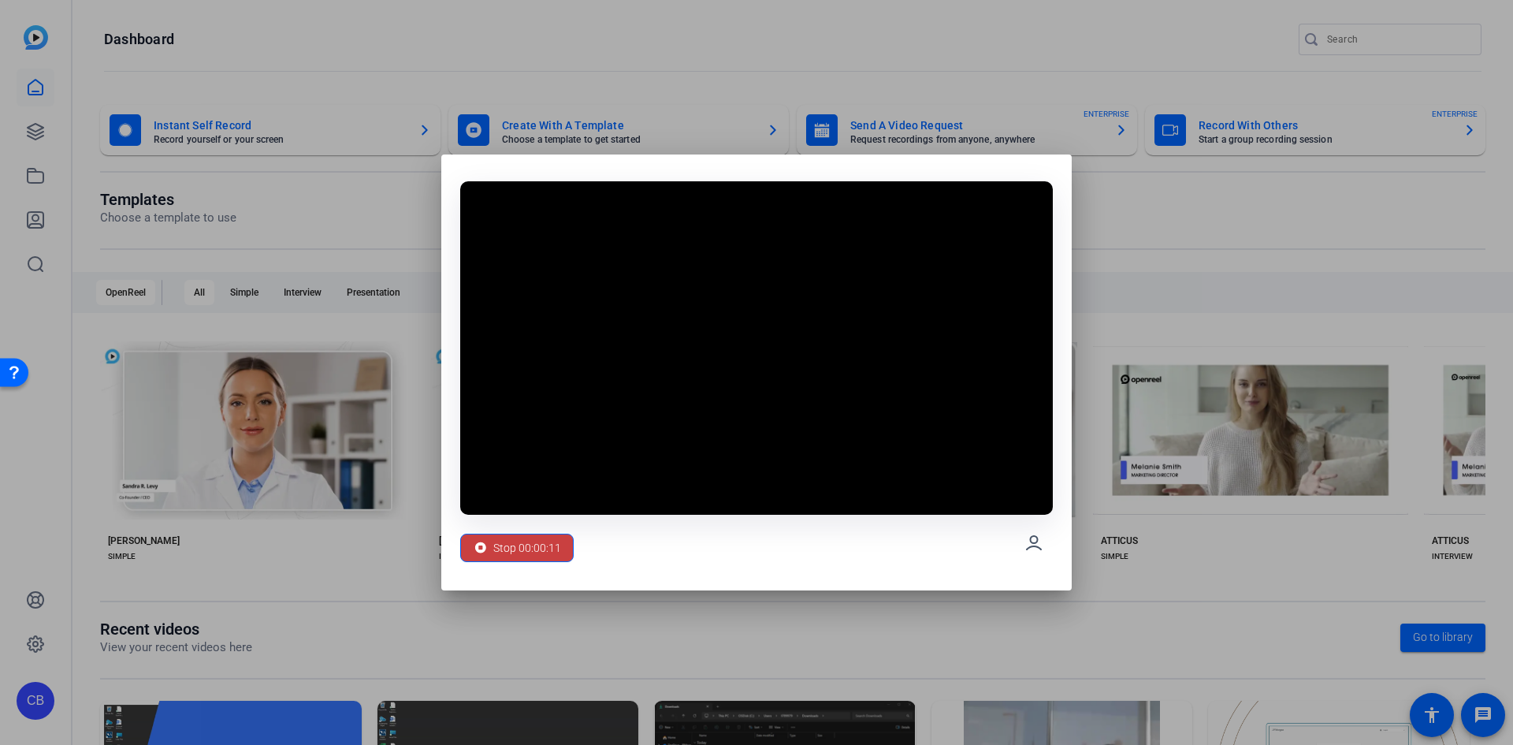
click at [545, 556] on span "Stop 00:00:11" at bounding box center [527, 548] width 68 height 30
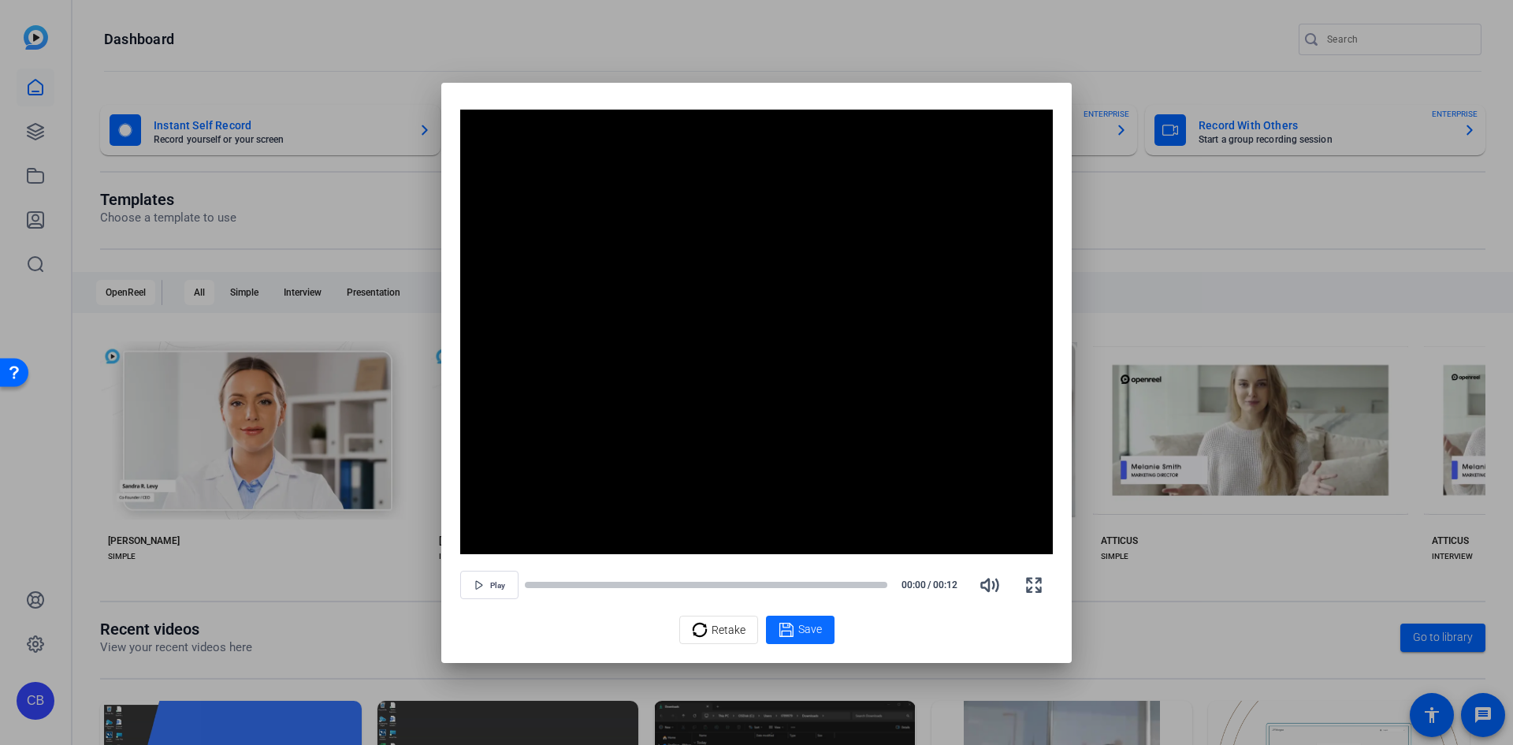
click at [813, 634] on span "Save" at bounding box center [810, 629] width 24 height 17
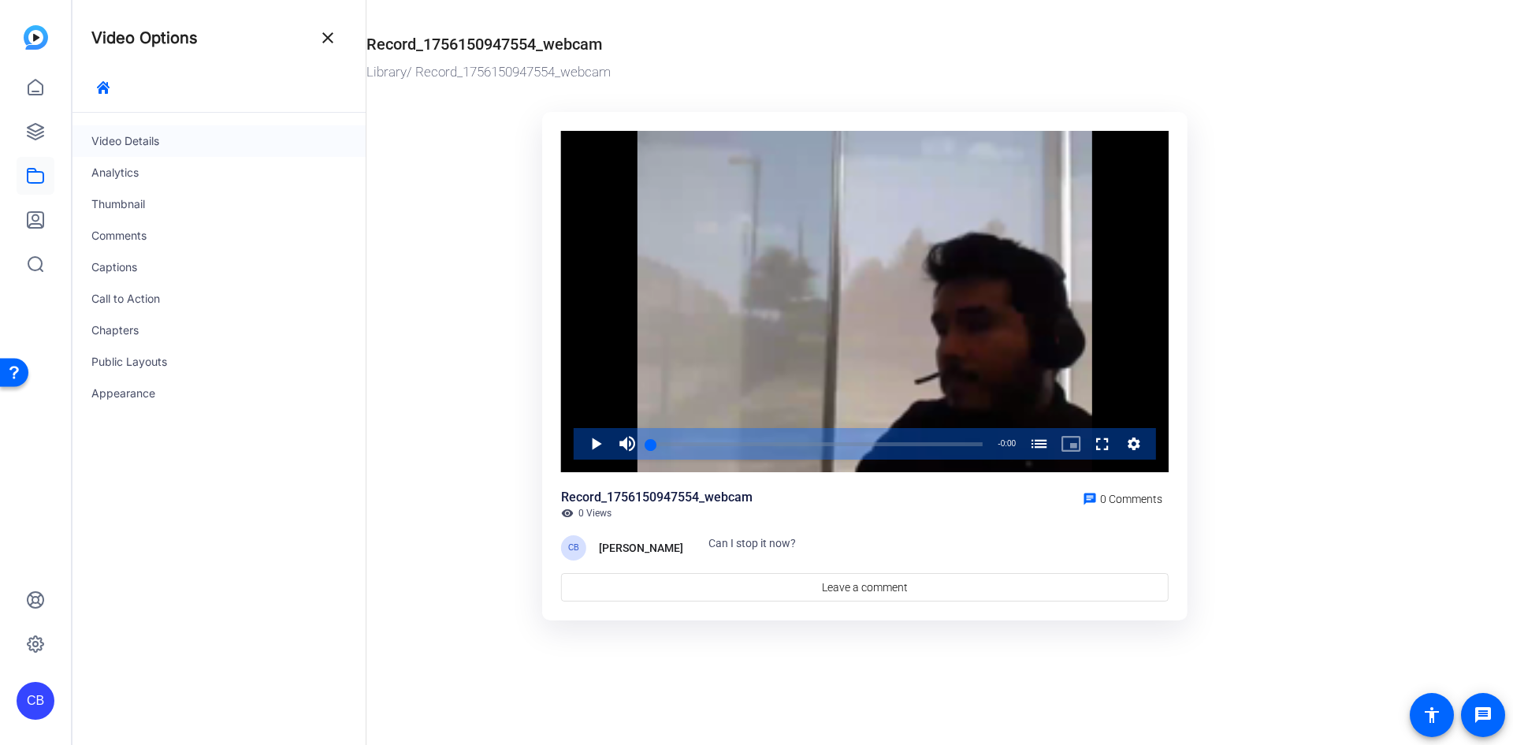
click at [183, 144] on div "Video Details" at bounding box center [219, 141] width 293 height 32
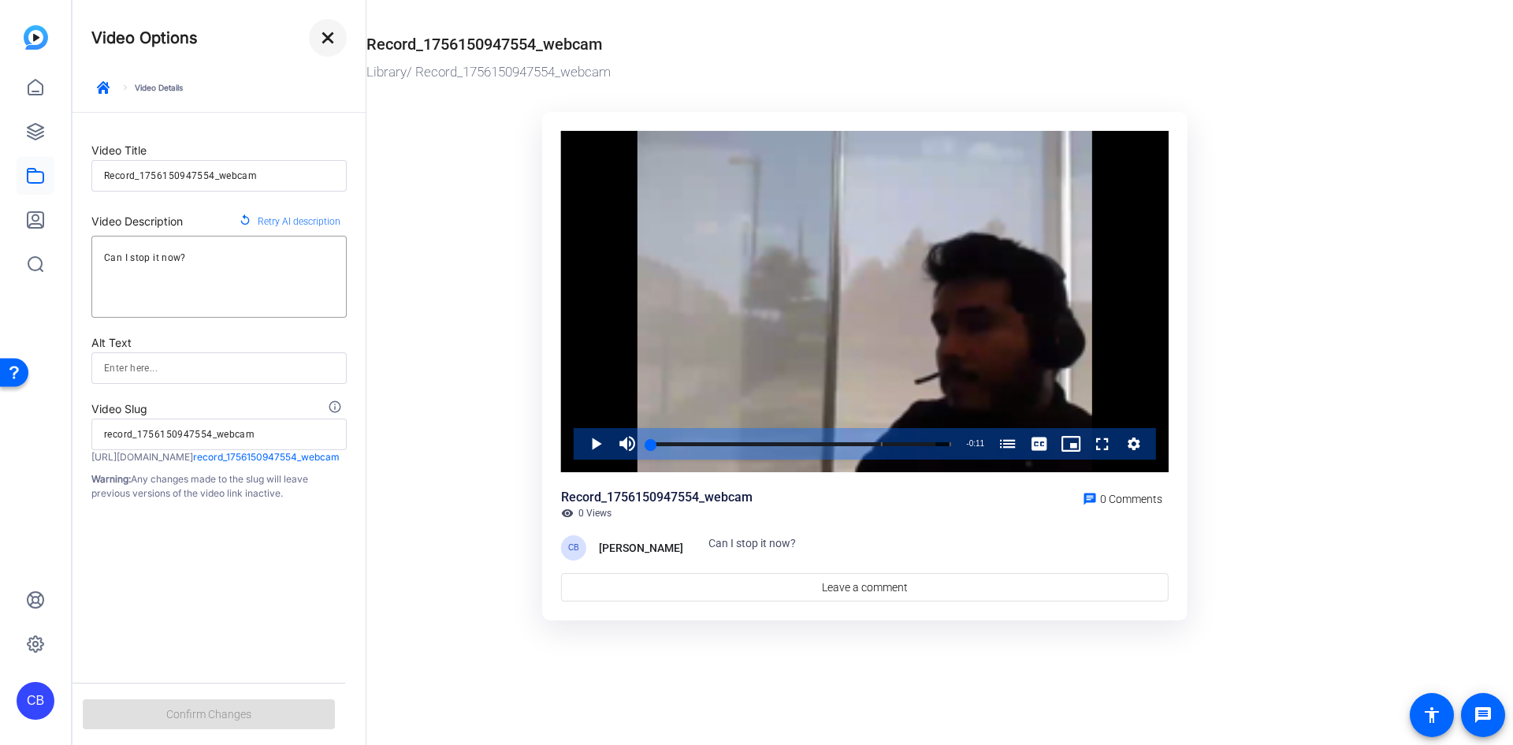
click at [325, 36] on mat-icon "close" at bounding box center [327, 37] width 19 height 19
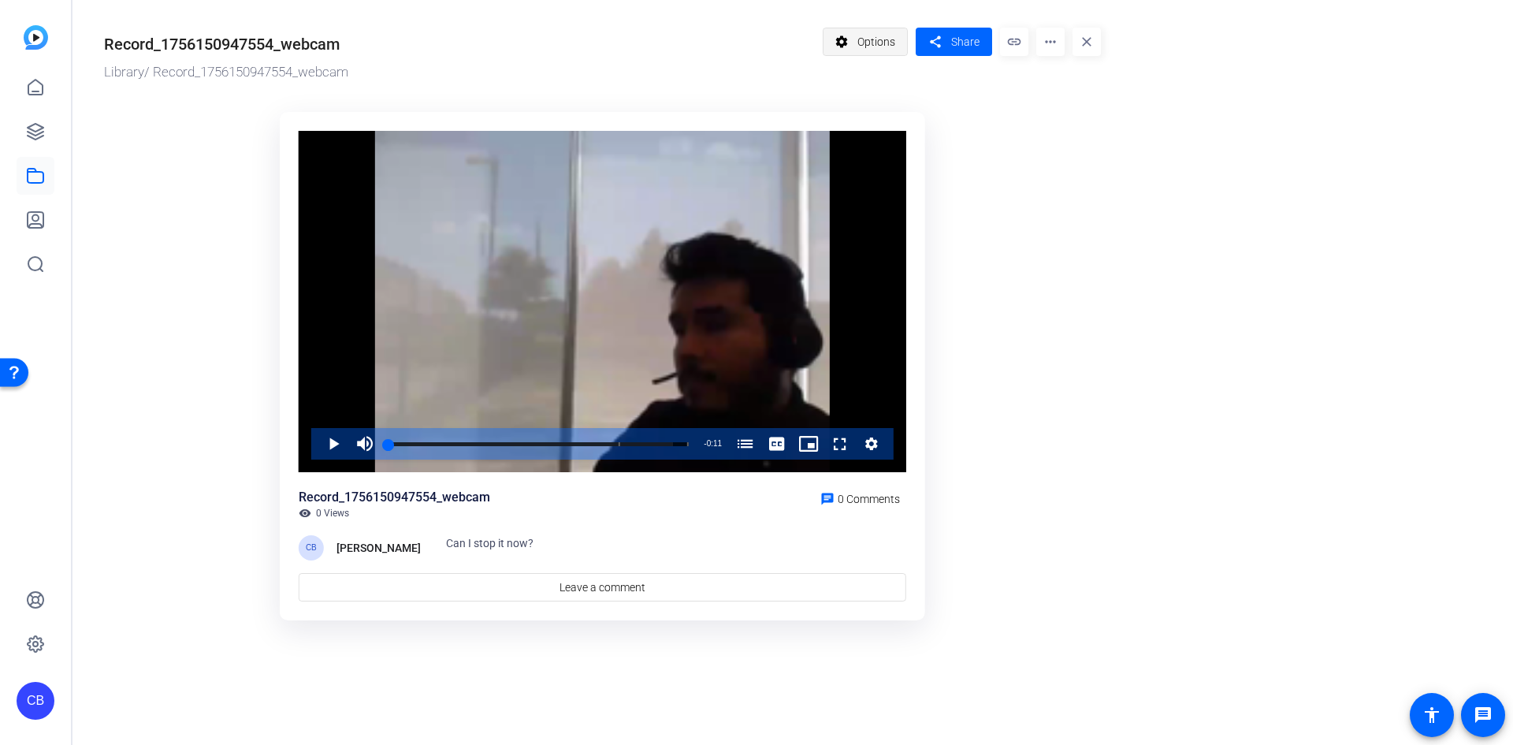
click at [847, 58] on span at bounding box center [866, 42] width 84 height 38
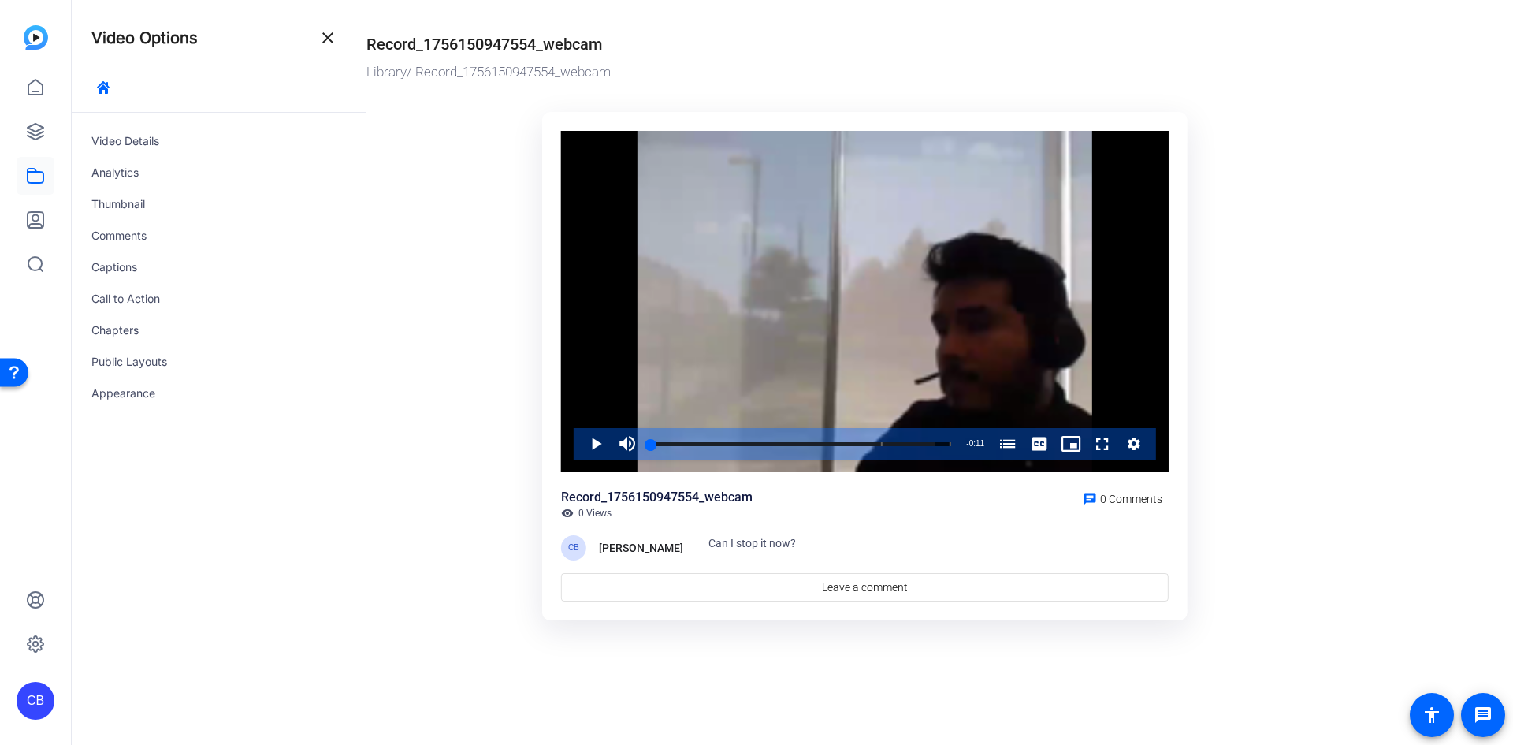
click at [188, 459] on div "Video Details Analytics Thumbnail Comments Captions Call to Action Chapters Pub…" at bounding box center [219, 429] width 293 height 632
click at [37, 87] on icon at bounding box center [35, 87] width 19 height 19
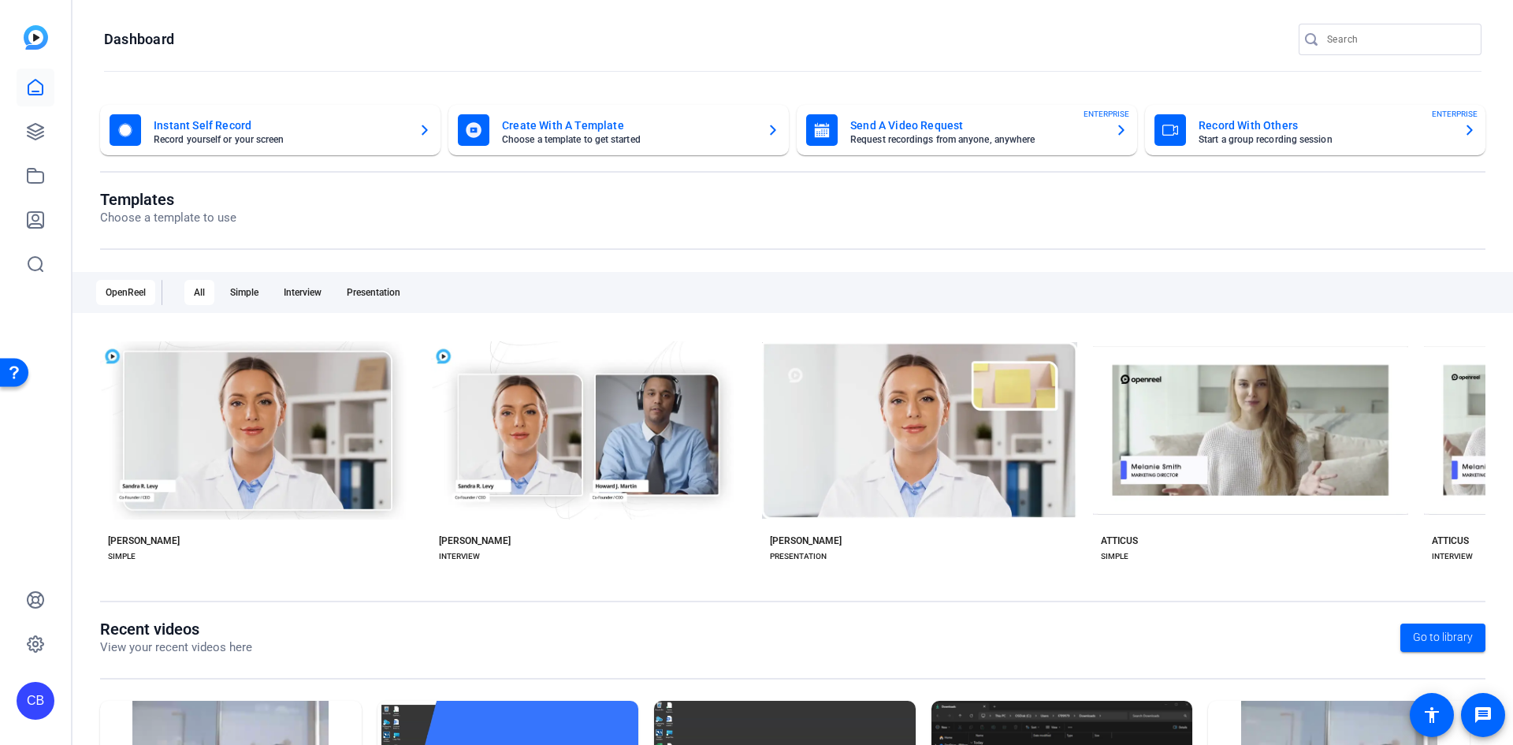
click at [247, 122] on mat-card-title "Instant Self Record" at bounding box center [280, 125] width 252 height 19
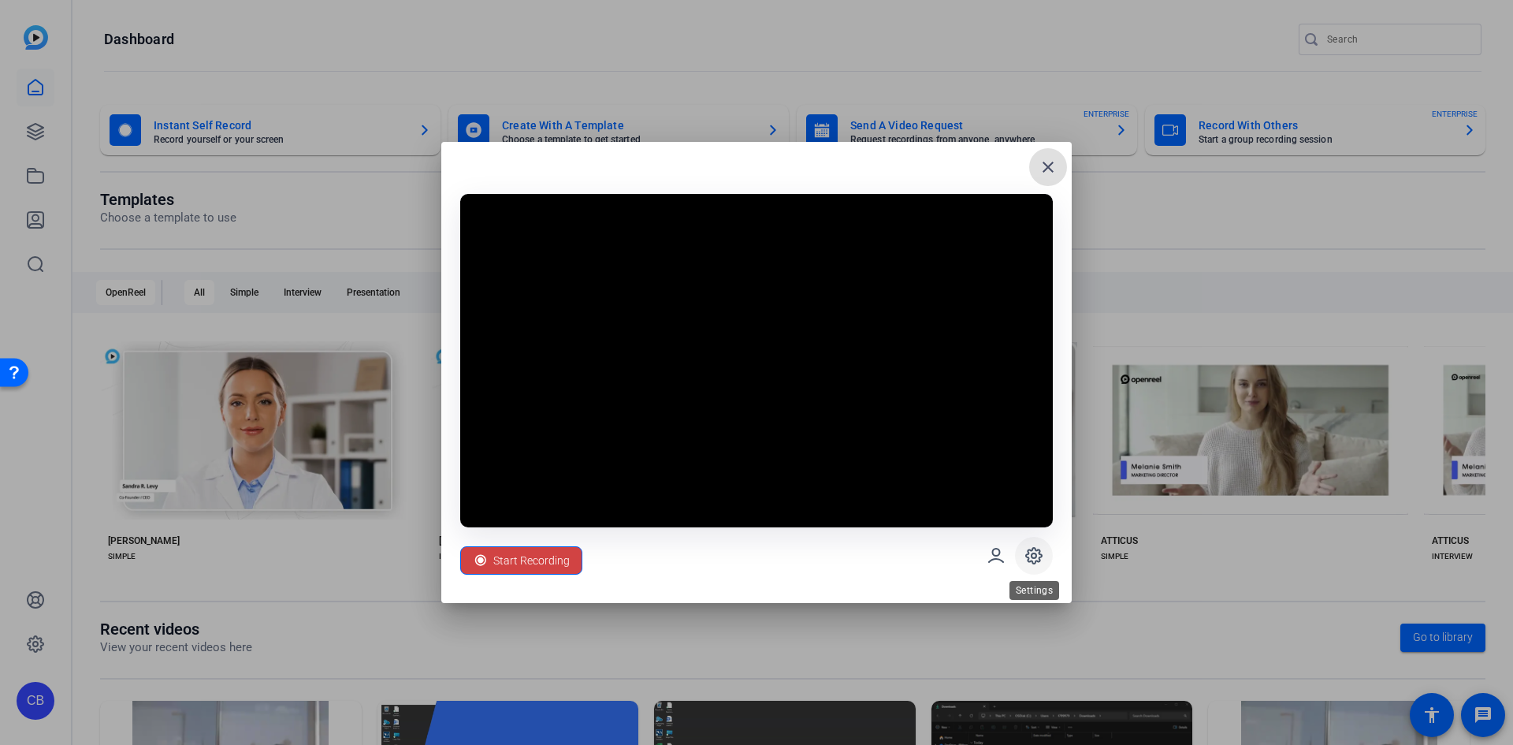
click at [1039, 555] on icon at bounding box center [1034, 555] width 19 height 19
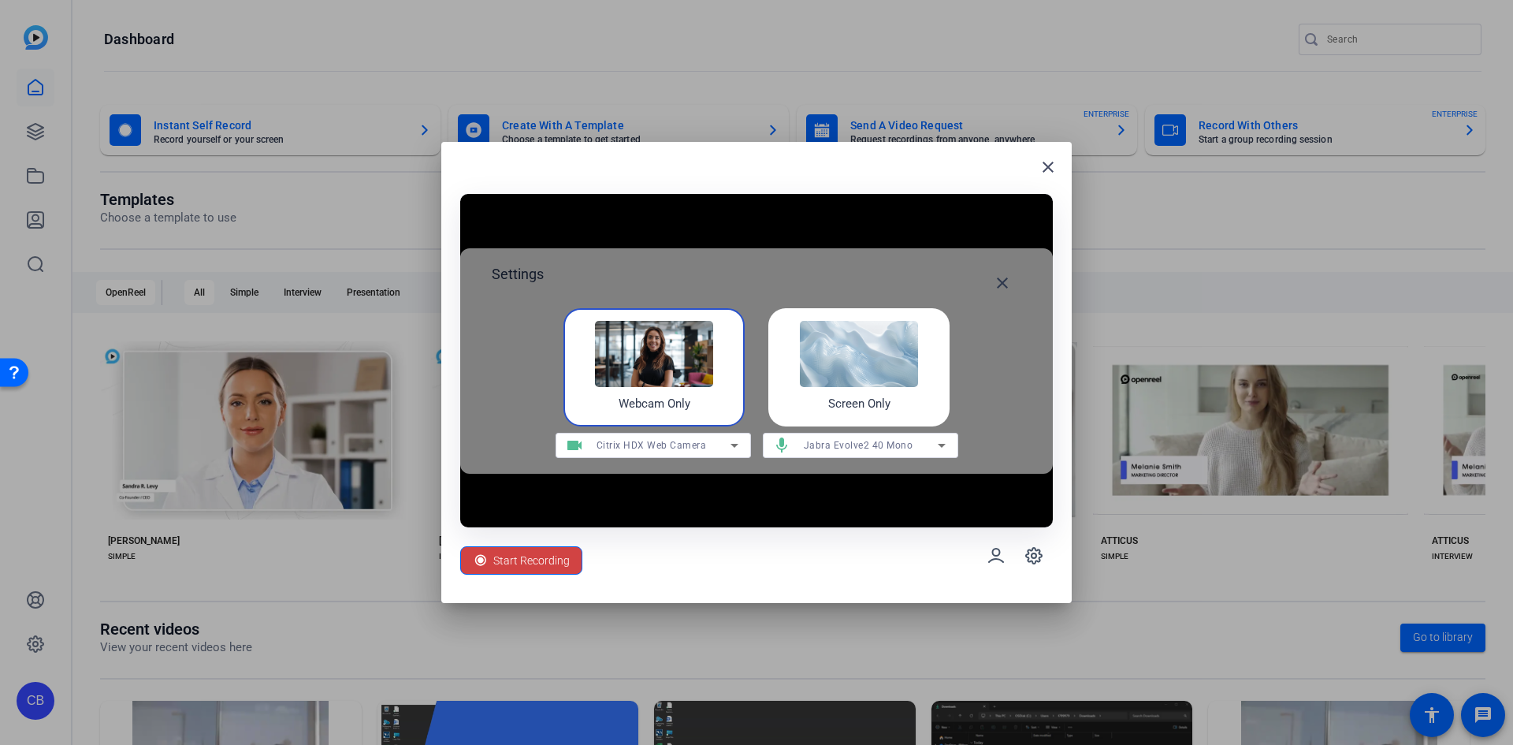
click at [722, 450] on div "Citrix HDX Web Camera" at bounding box center [664, 445] width 134 height 20
click at [722, 450] on div at bounding box center [756, 372] width 1513 height 745
click at [1039, 166] on mat-icon "close" at bounding box center [1048, 167] width 19 height 19
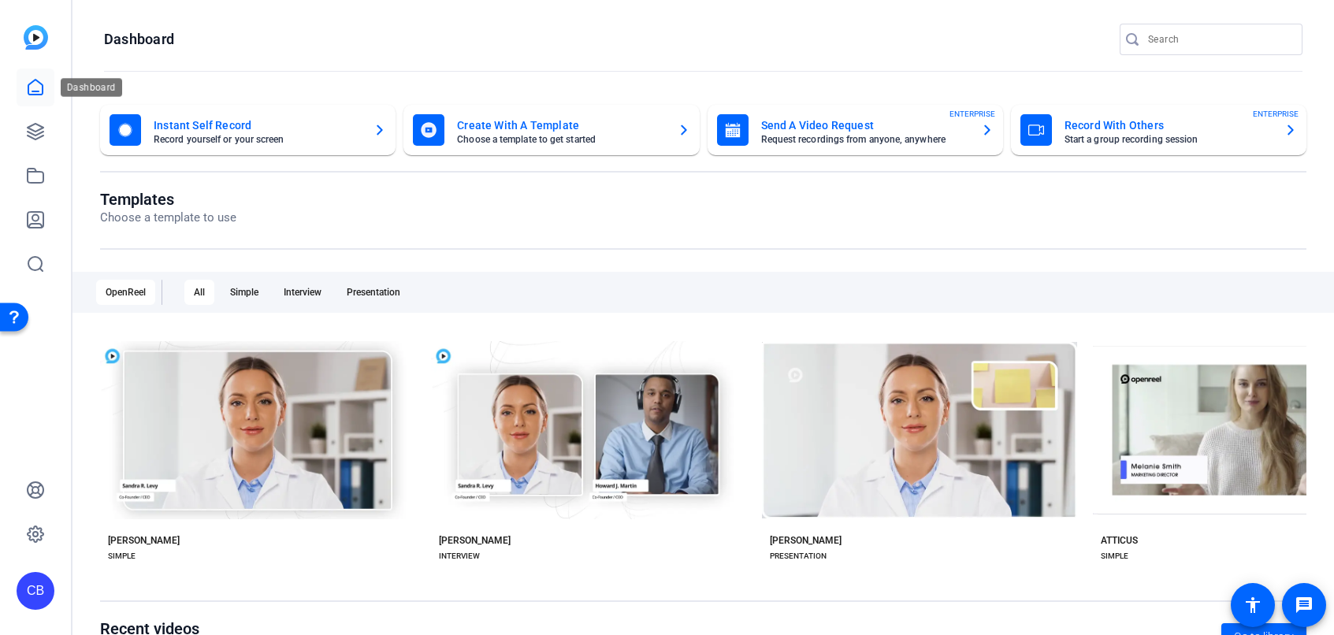
click at [33, 90] on icon at bounding box center [35, 87] width 19 height 19
click at [28, 533] on icon at bounding box center [36, 534] width 16 height 16
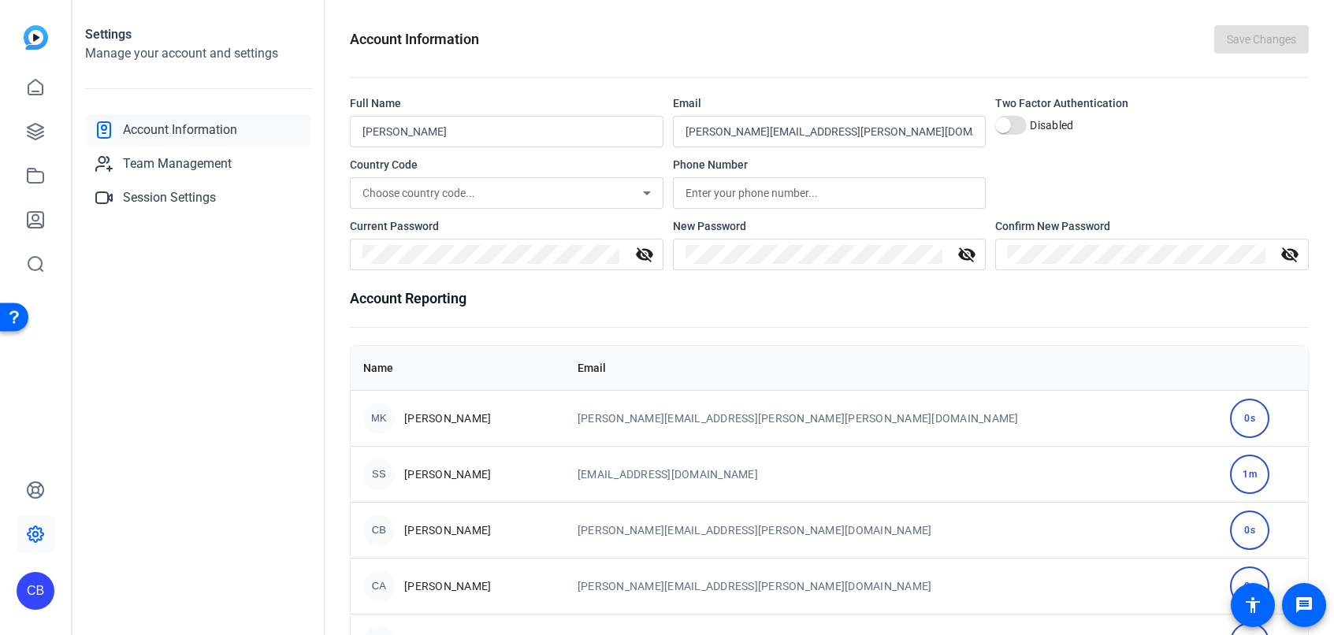
click at [54, 588] on div "CB" at bounding box center [35, 317] width 71 height 635
click at [41, 591] on div "CB" at bounding box center [36, 591] width 38 height 38
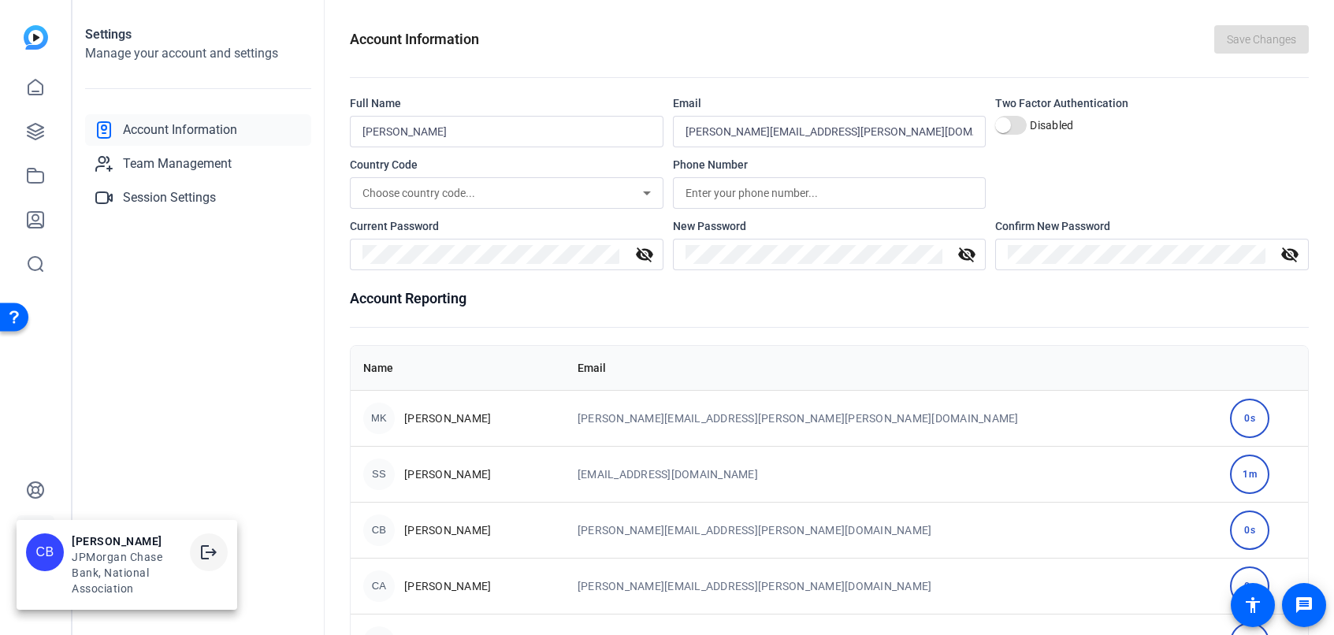
click at [218, 554] on span at bounding box center [209, 553] width 38 height 38
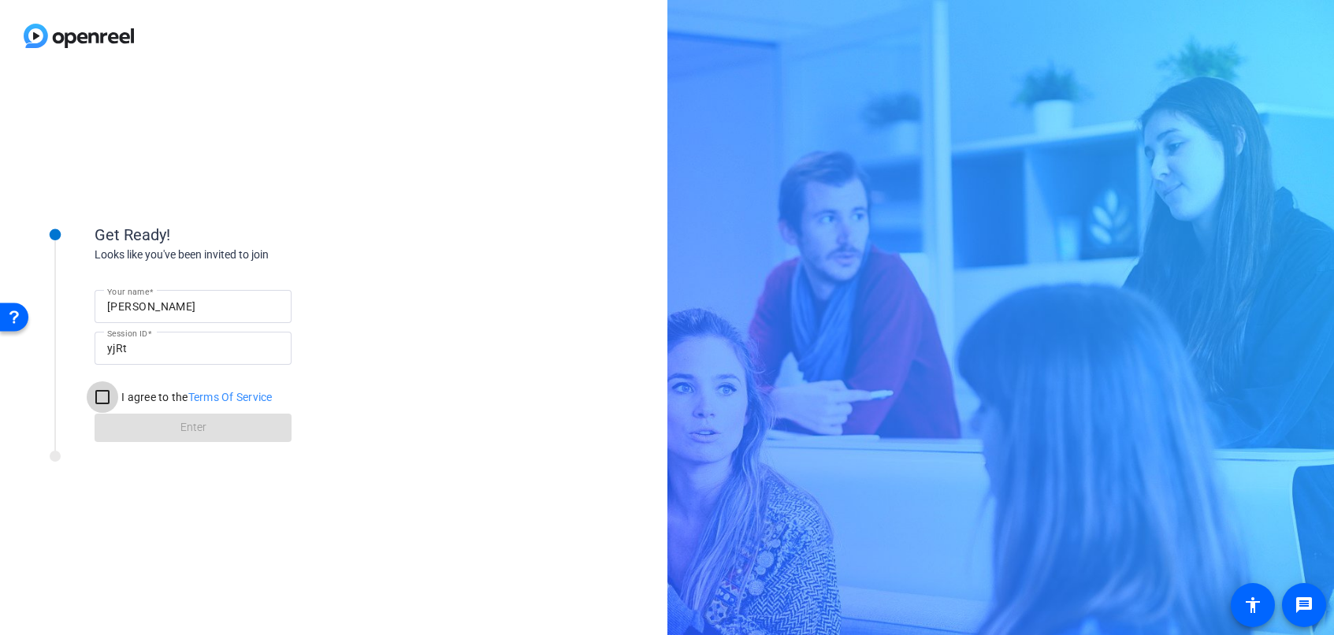
click at [106, 397] on input "I agree to the Terms Of Service" at bounding box center [103, 397] width 32 height 32
checkbox input "true"
click at [125, 423] on span at bounding box center [193, 428] width 197 height 38
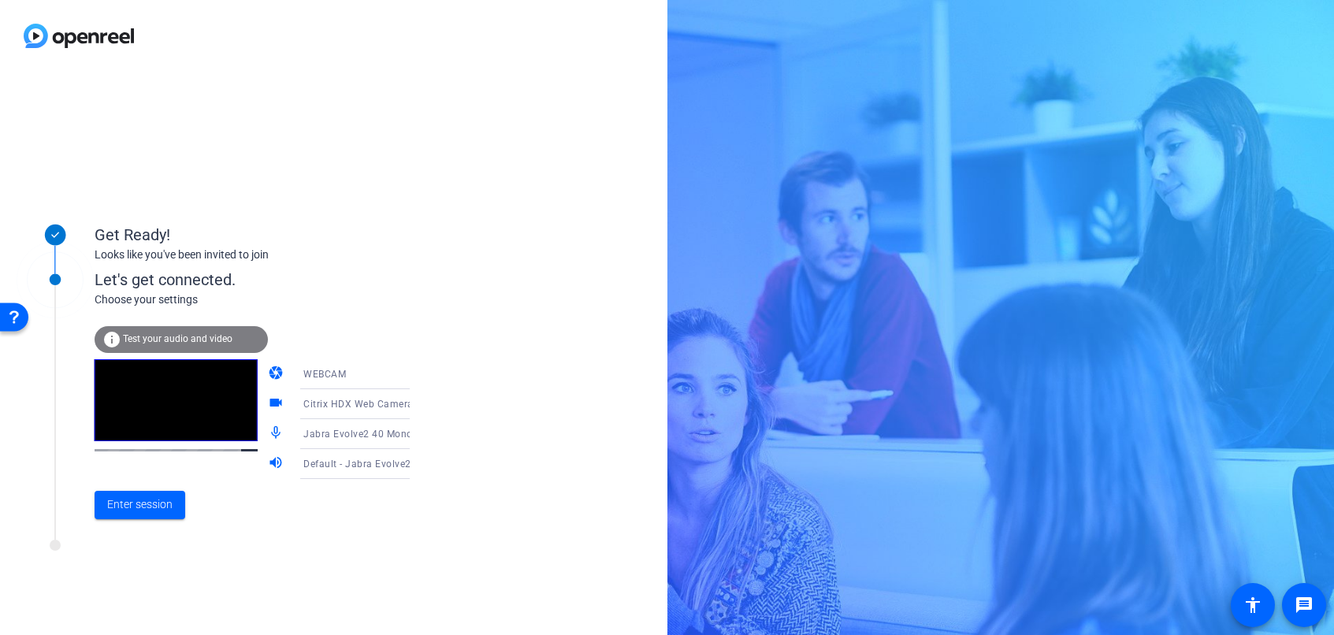
click at [416, 403] on icon at bounding box center [425, 404] width 19 height 19
click at [0, 0] on div at bounding box center [0, 0] width 0 height 0
click at [144, 510] on span "Enter session" at bounding box center [139, 505] width 65 height 17
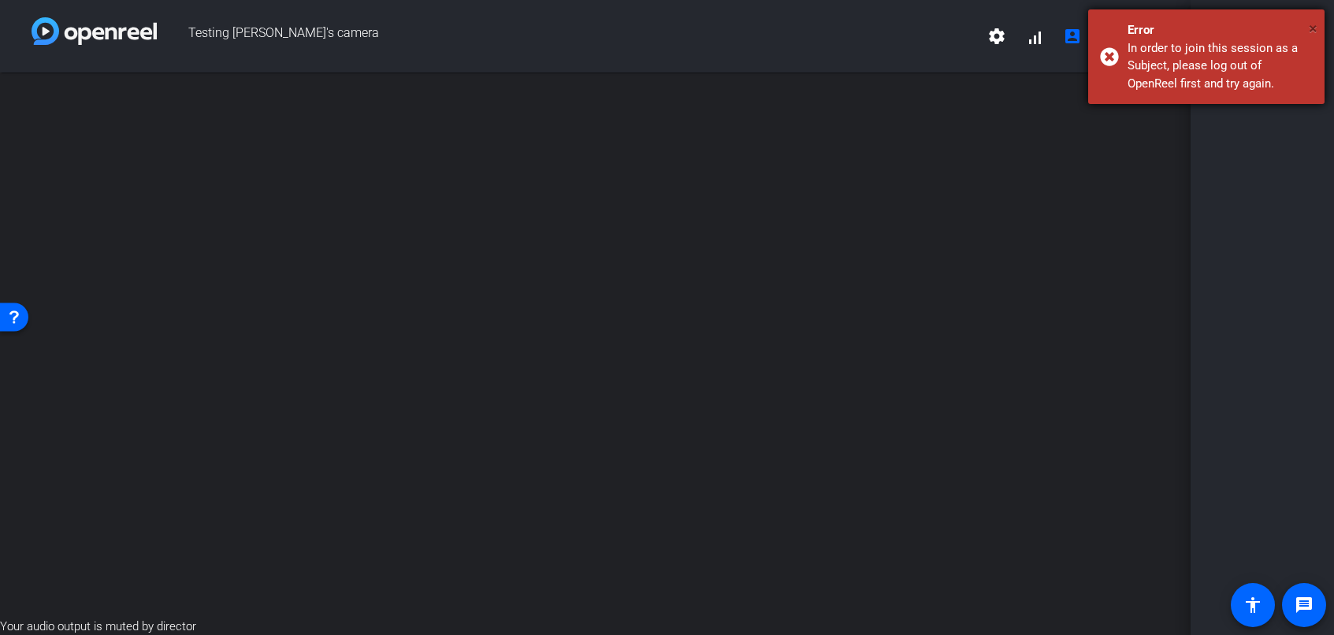
click at [1317, 28] on span "×" at bounding box center [1313, 28] width 9 height 19
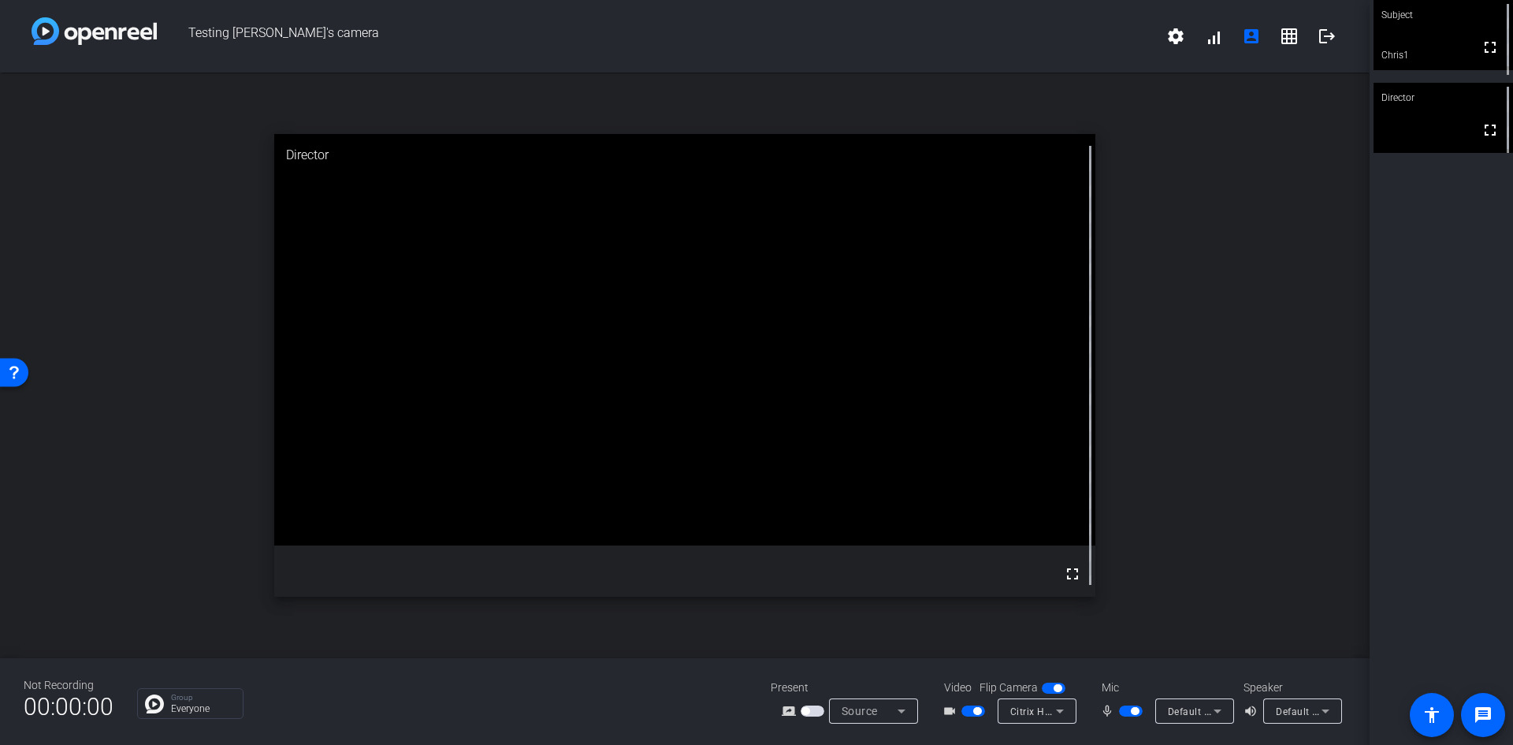
click at [1188, 634] on span "Default - Jabra Evolve2 40 Mono" at bounding box center [1243, 711] width 151 height 13
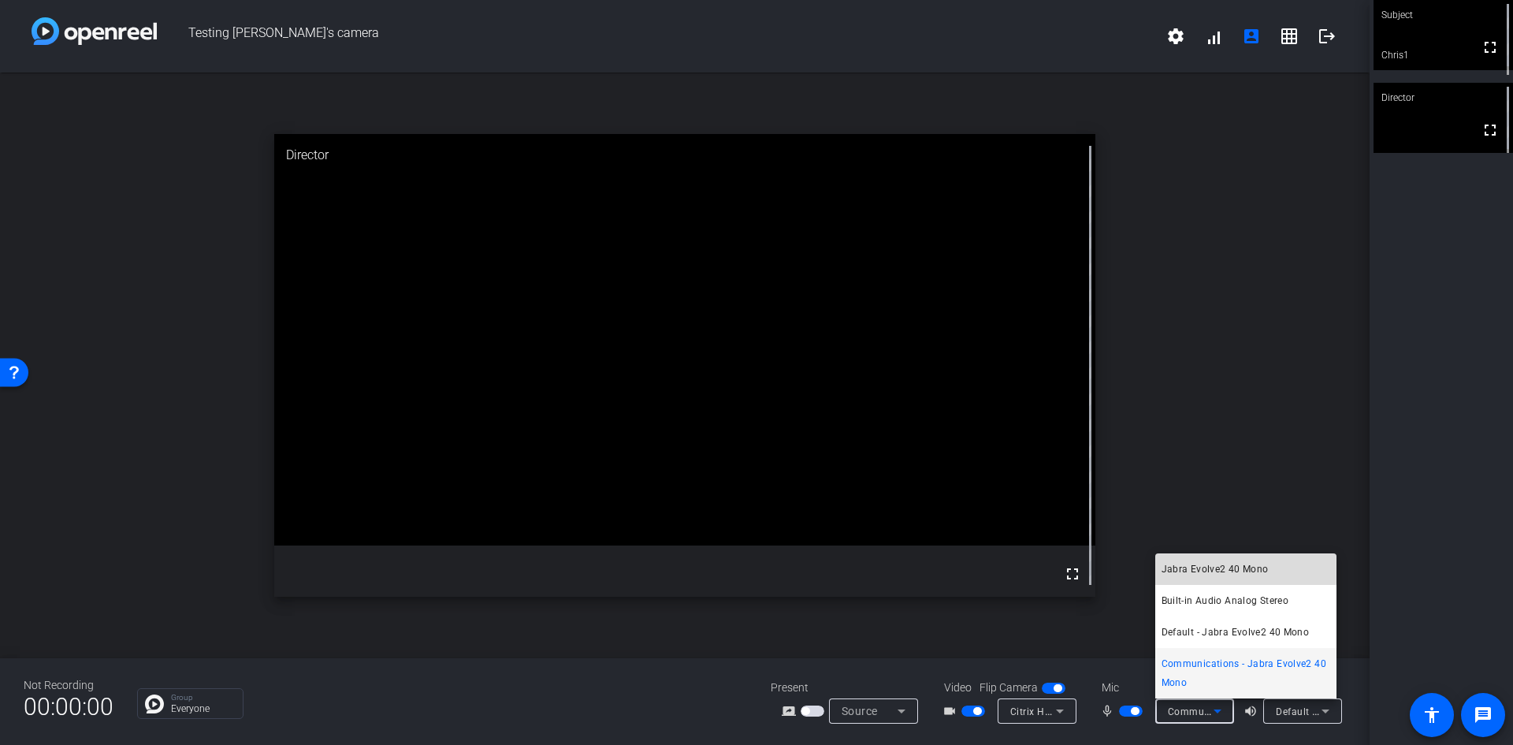
click at [271, 162] on span "Jabra Evolve2 40 Mono" at bounding box center [138, 114] width 265 height 95
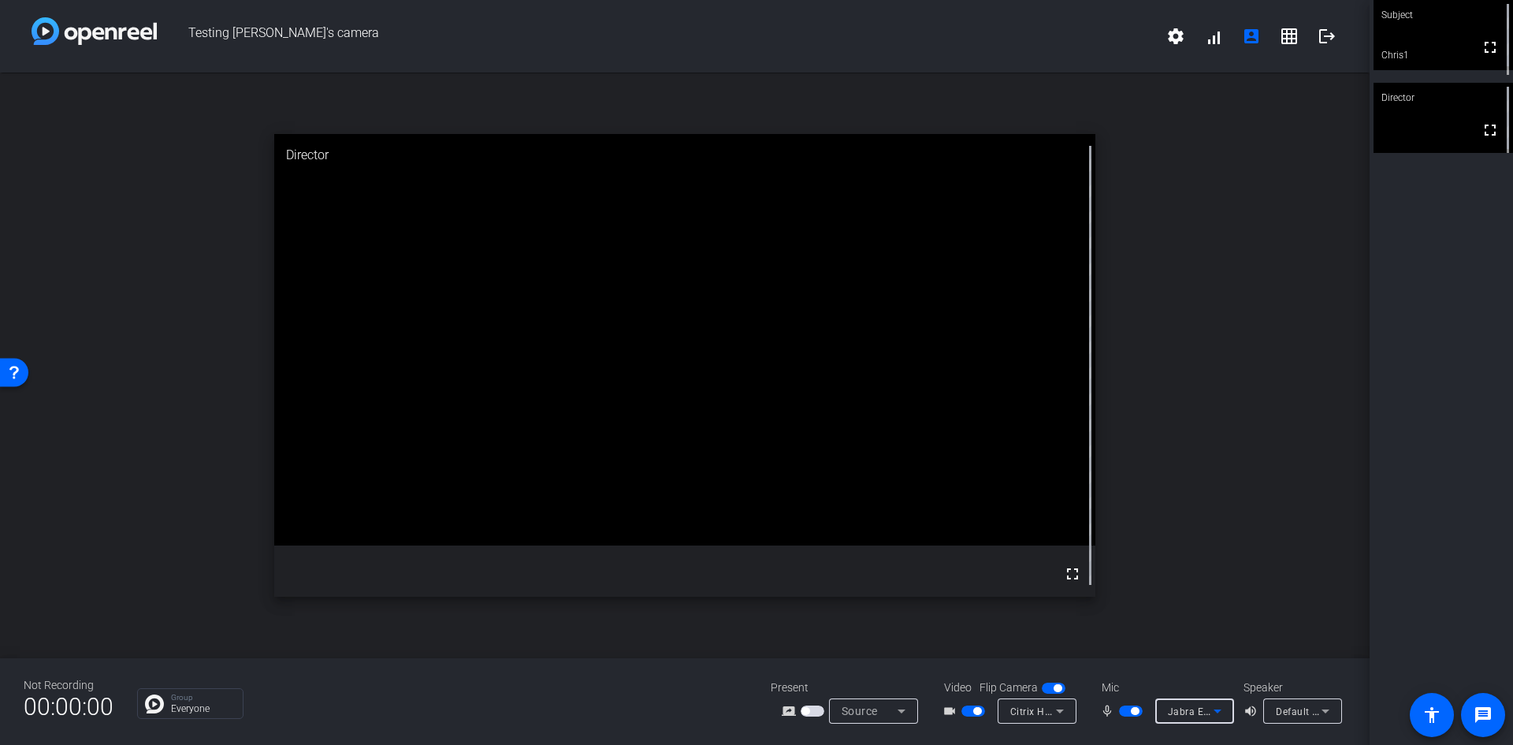
click at [1200, 634] on span "Jabra Evolve2 40 Mono" at bounding box center [1223, 711] width 110 height 13
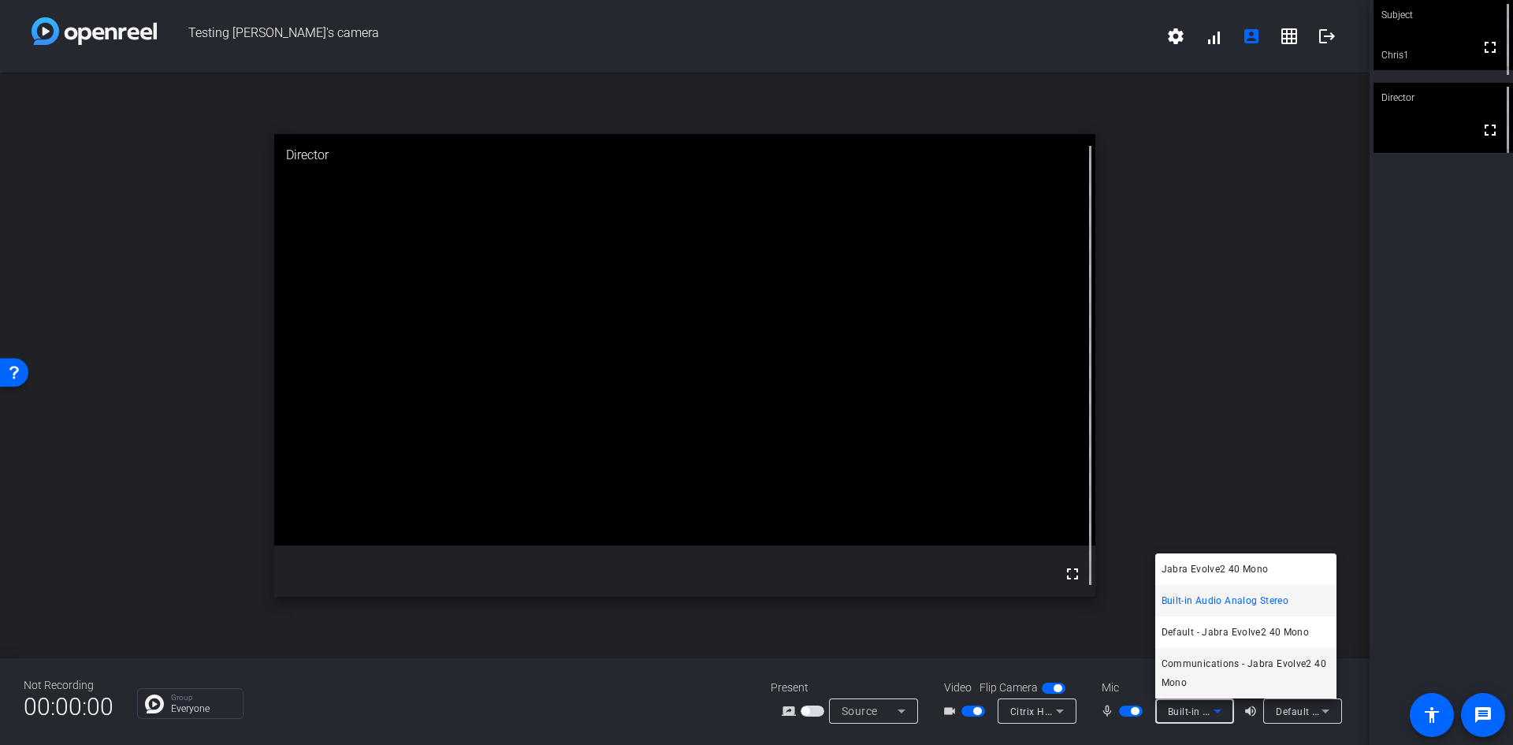
click at [0, 0] on span "Communications - Jabra Evolve2 40 Mono" at bounding box center [0, 0] width 0 height 0
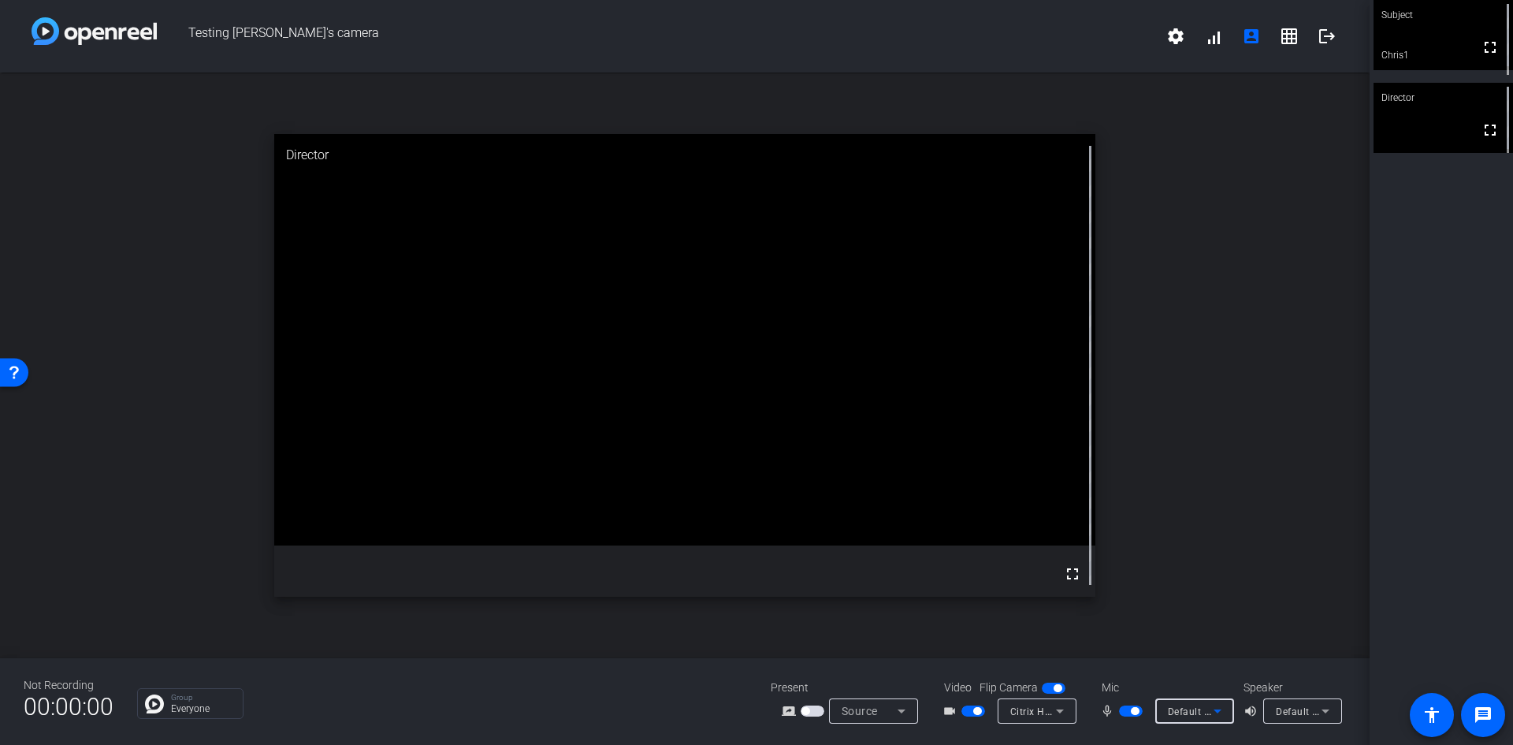
click at [1211, 634] on icon at bounding box center [1217, 710] width 19 height 19
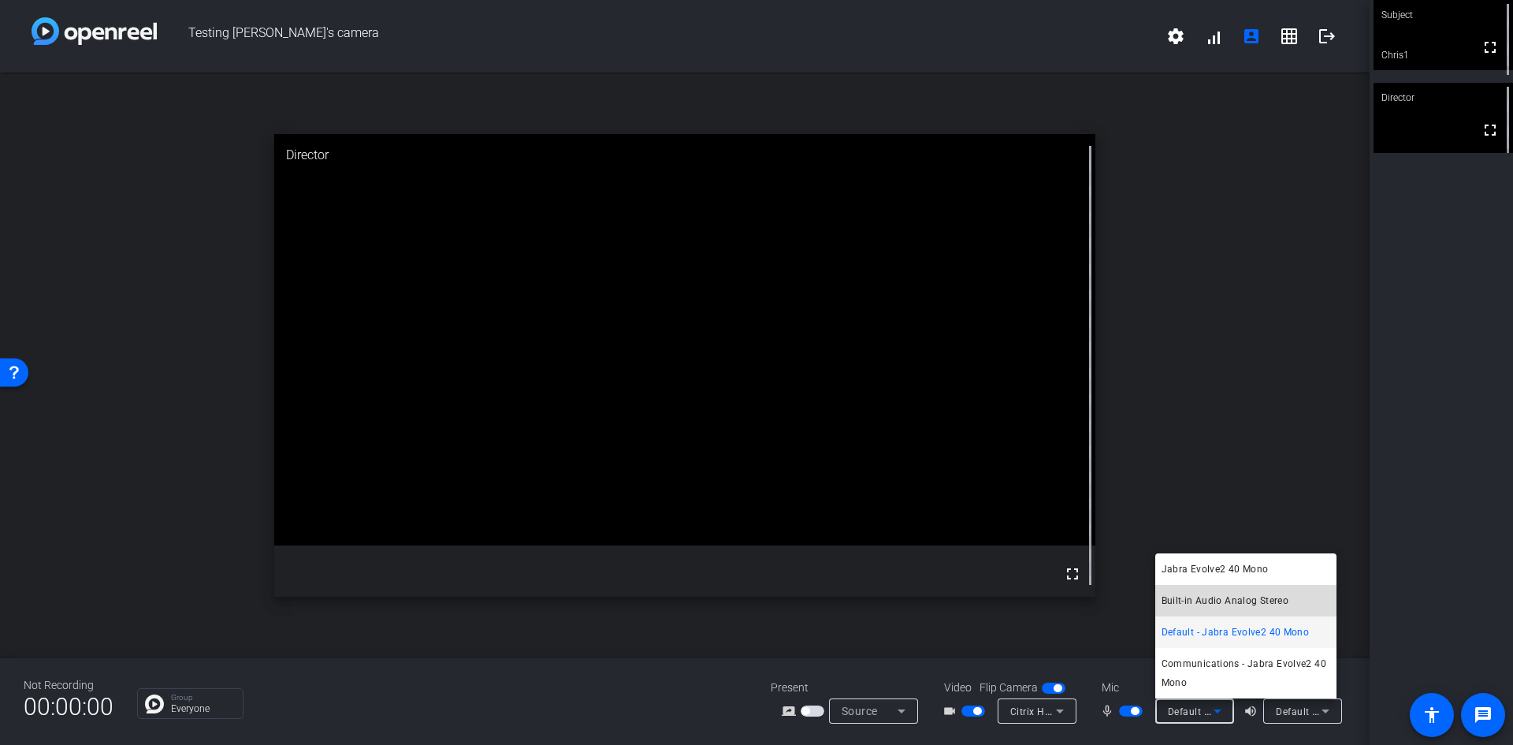
click at [0, 0] on span "Built-in Audio Analog Stereo" at bounding box center [0, 0] width 0 height 0
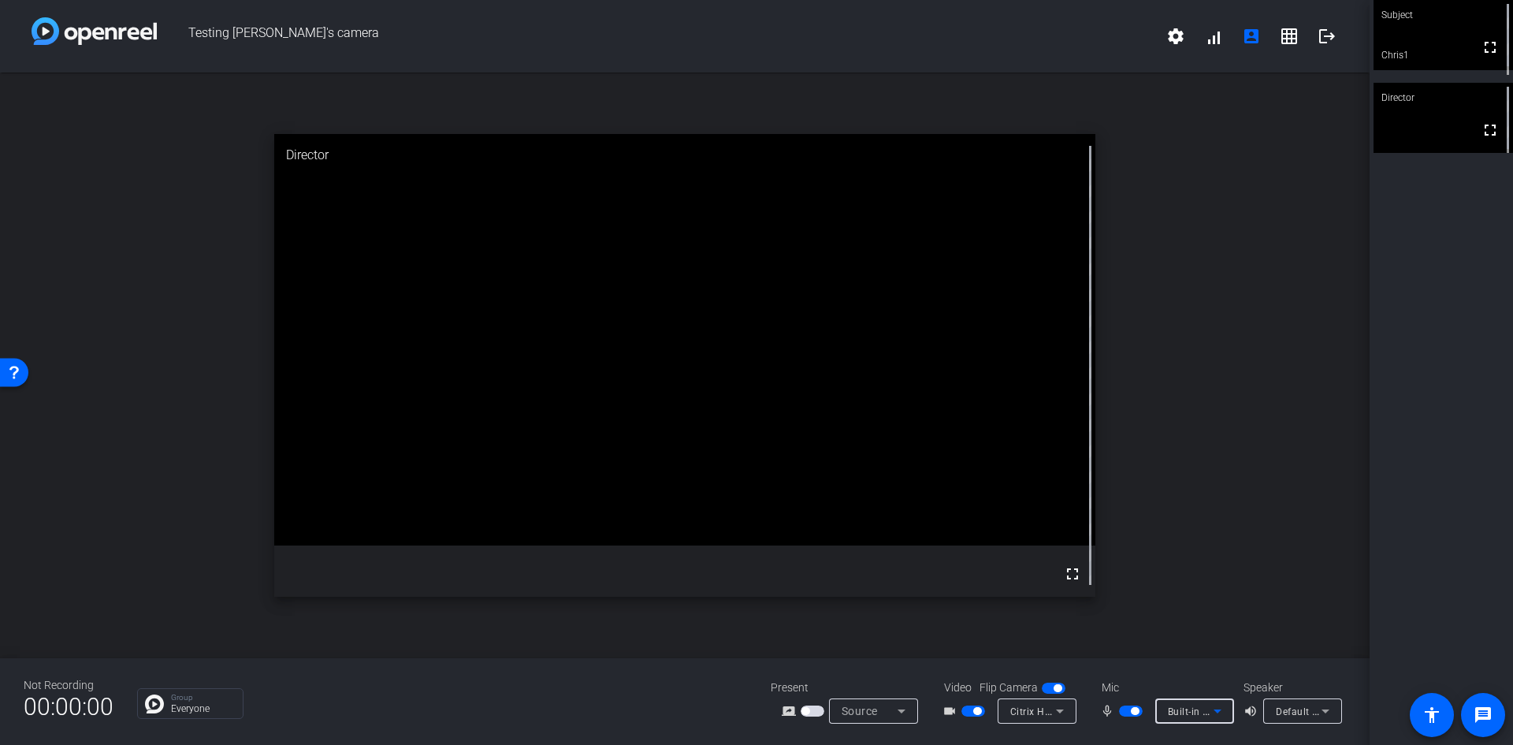
click at [1211, 634] on icon at bounding box center [1217, 710] width 19 height 19
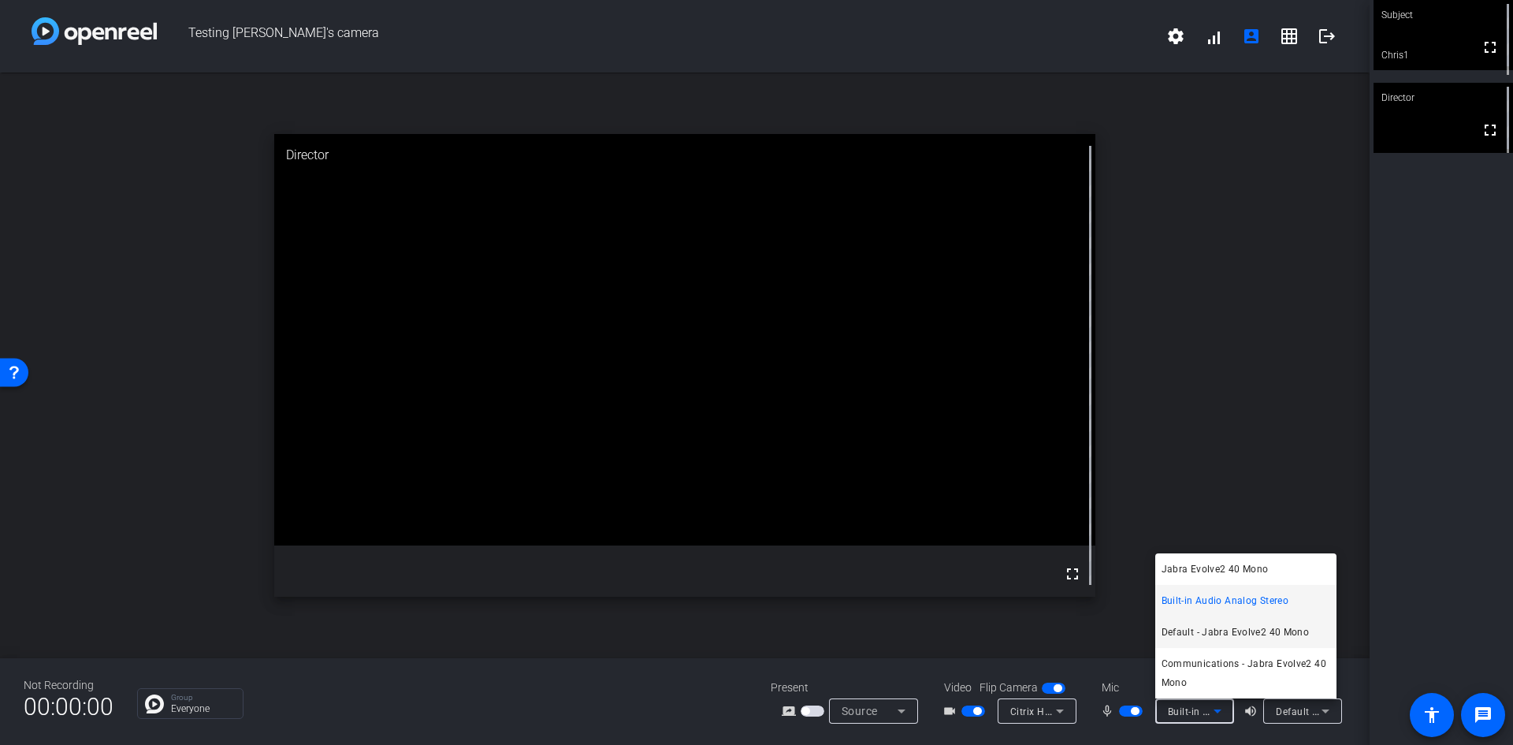
click at [1238, 625] on span "Default - Jabra Evolve2 40 Mono" at bounding box center [1236, 632] width 148 height 19
